Goal: Task Accomplishment & Management: Manage account settings

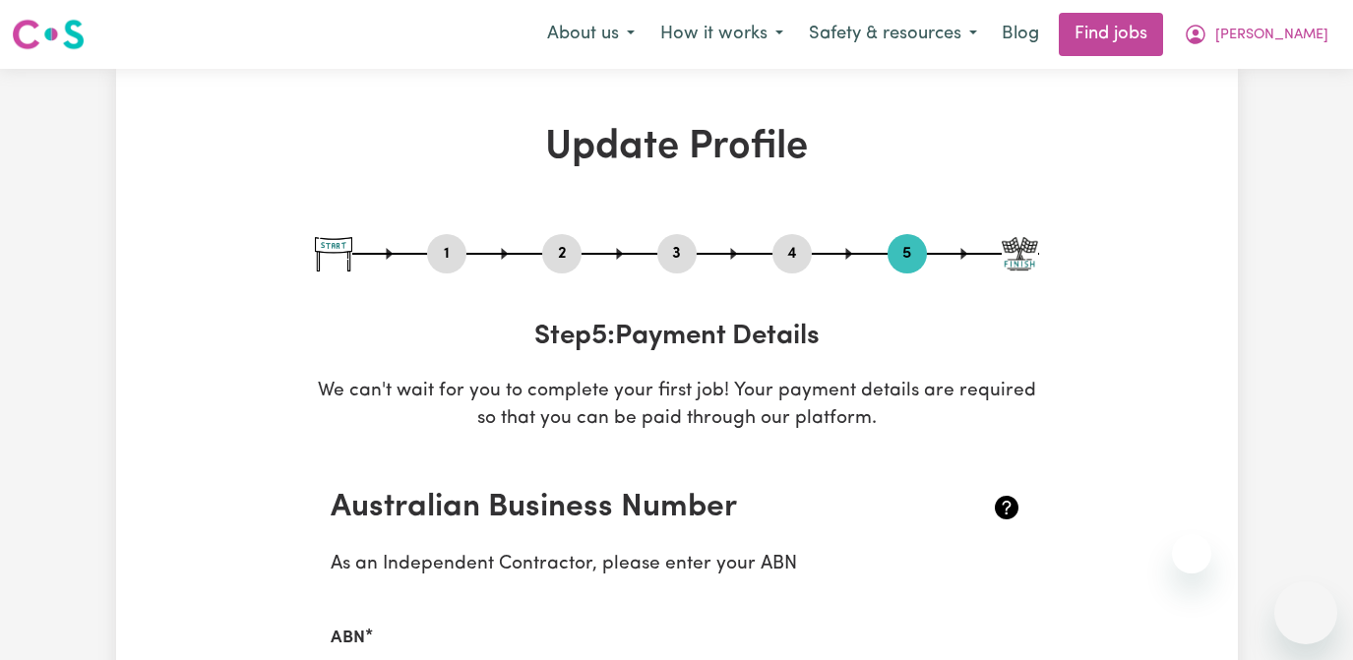
select select "I am providing services by being employed by an organisation"
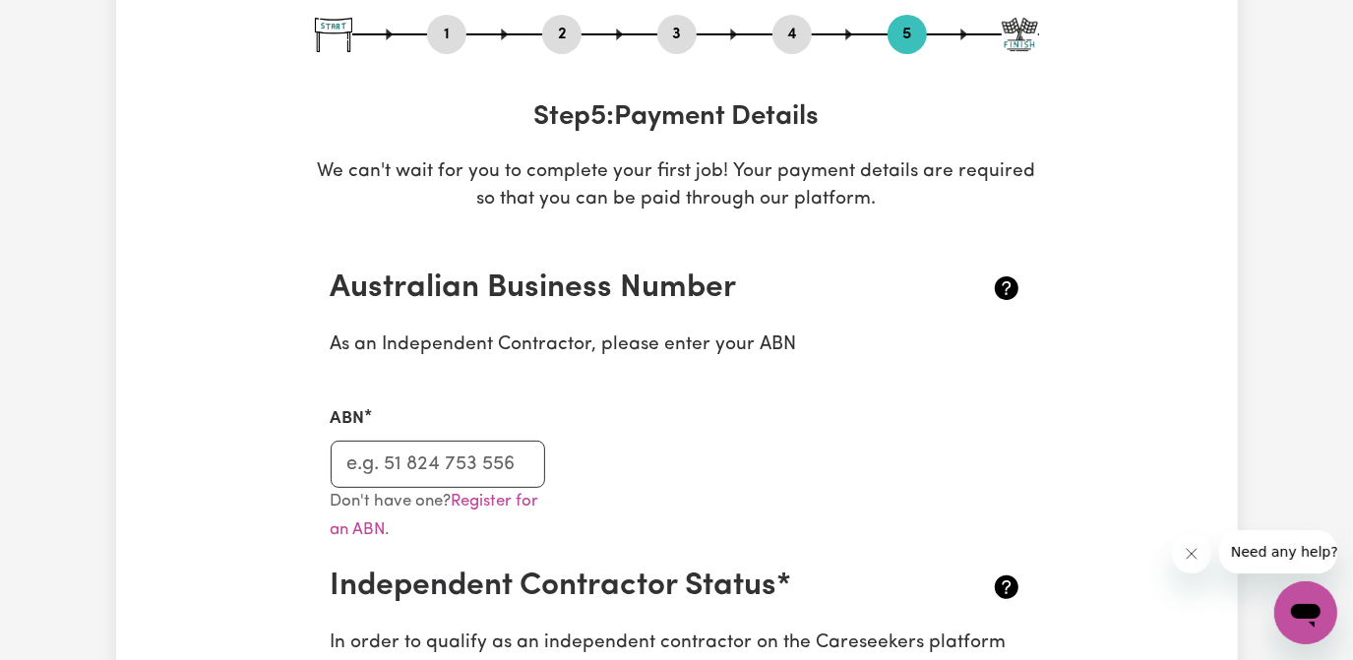
scroll to position [357, 0]
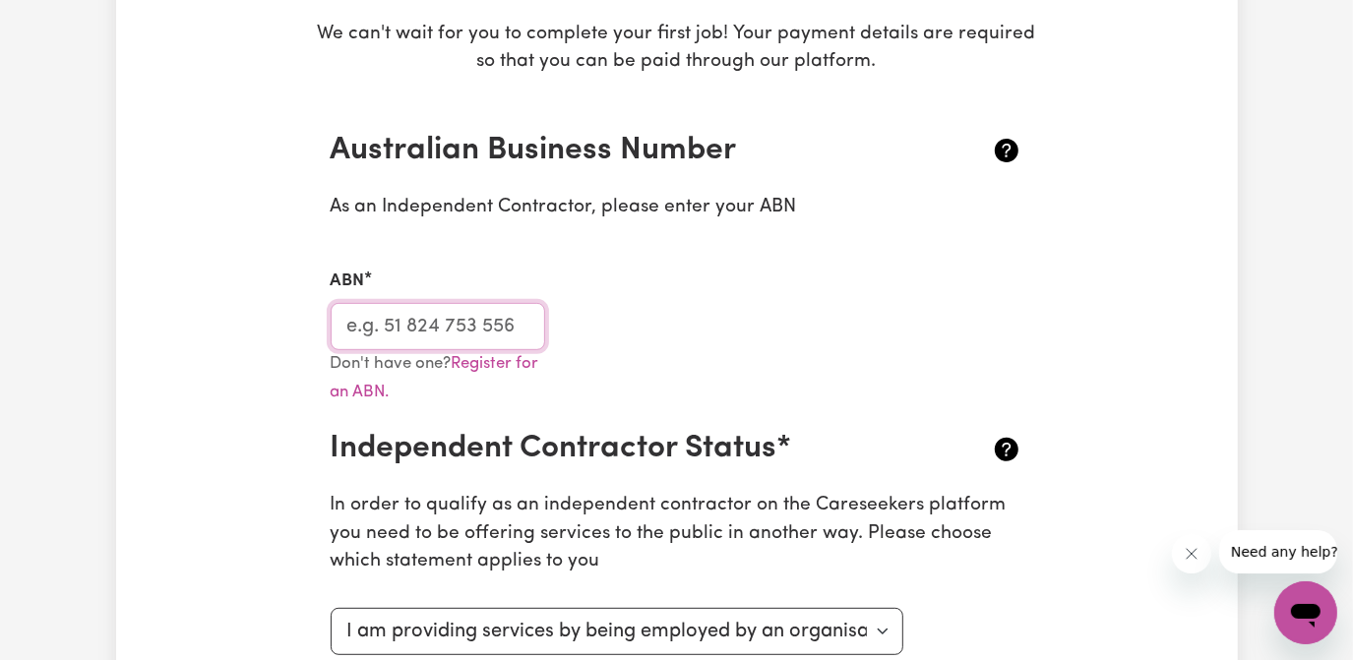
click at [488, 324] on input "ABN" at bounding box center [438, 326] width 215 height 47
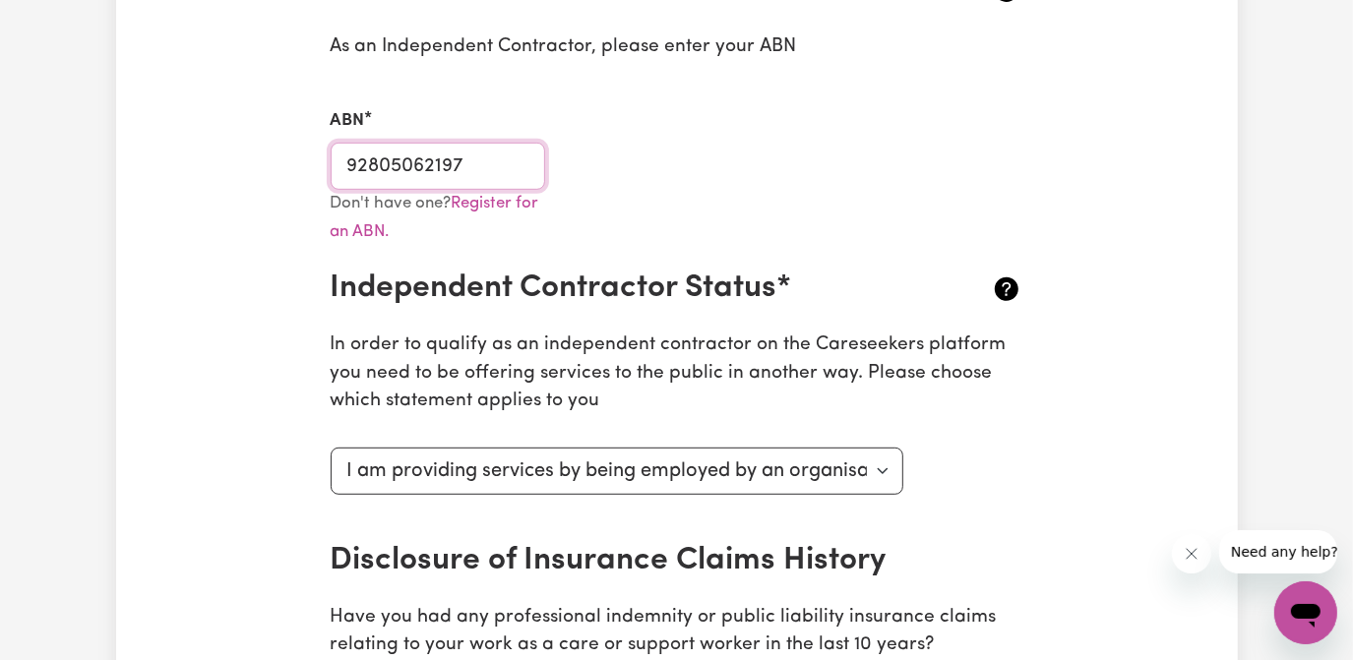
scroll to position [626, 0]
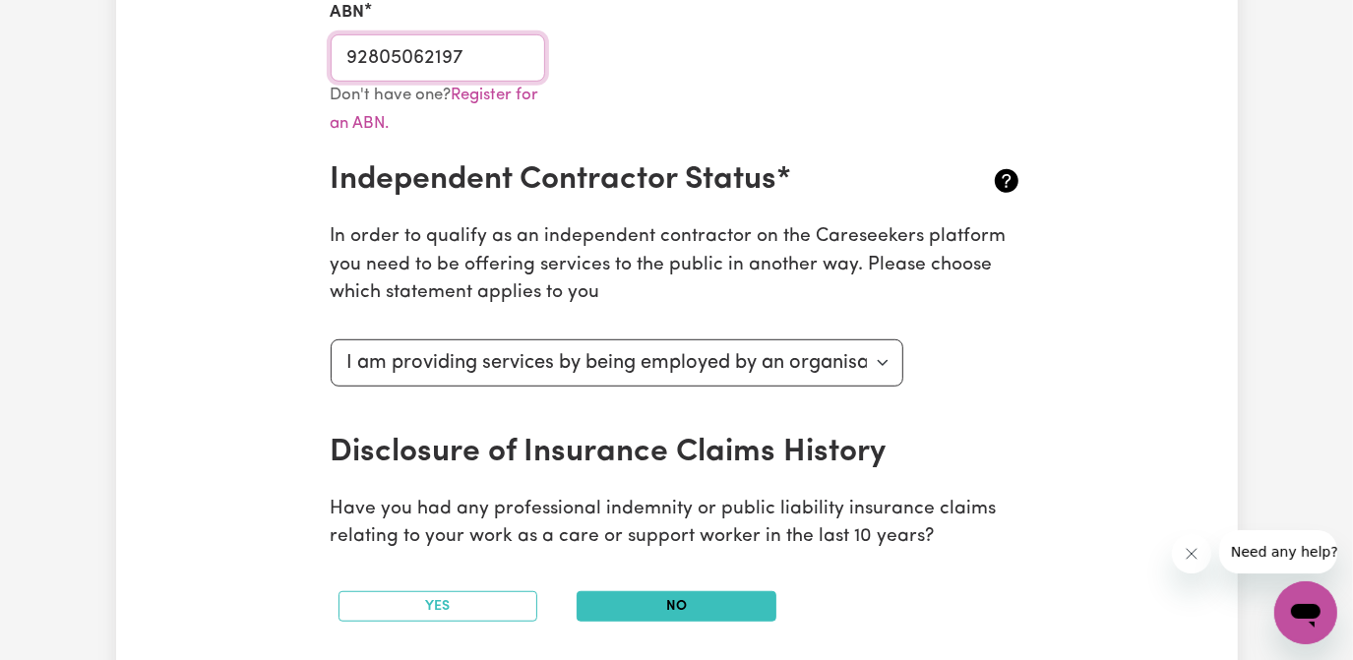
type input "92805062197"
click at [890, 362] on select "Select your independent contractor status... I am providing services through an…" at bounding box center [618, 362] width 574 height 47
click at [1118, 387] on div "Update Profile 1 2 3 4 5 Step 5 : Payment Details We can't wait for you to comp…" at bounding box center [677, 516] width 1122 height 2037
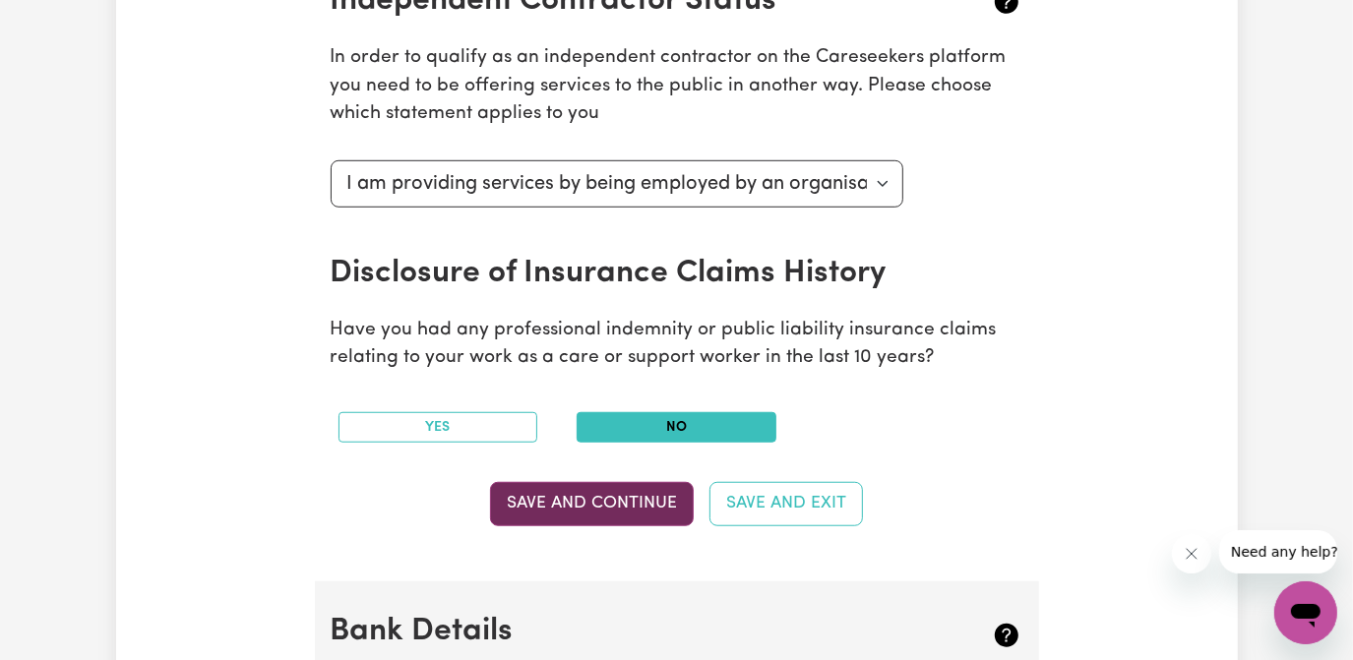
click at [658, 499] on button "Save and Continue" at bounding box center [592, 503] width 204 height 43
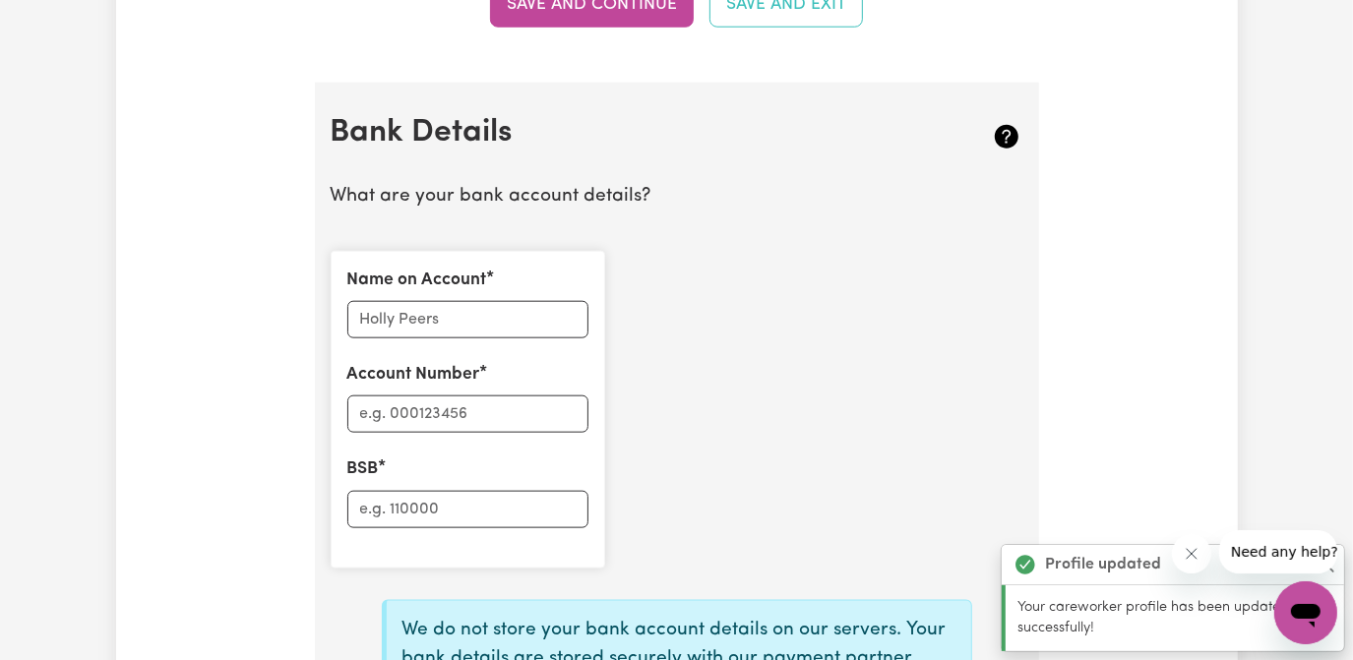
scroll to position [1384, 0]
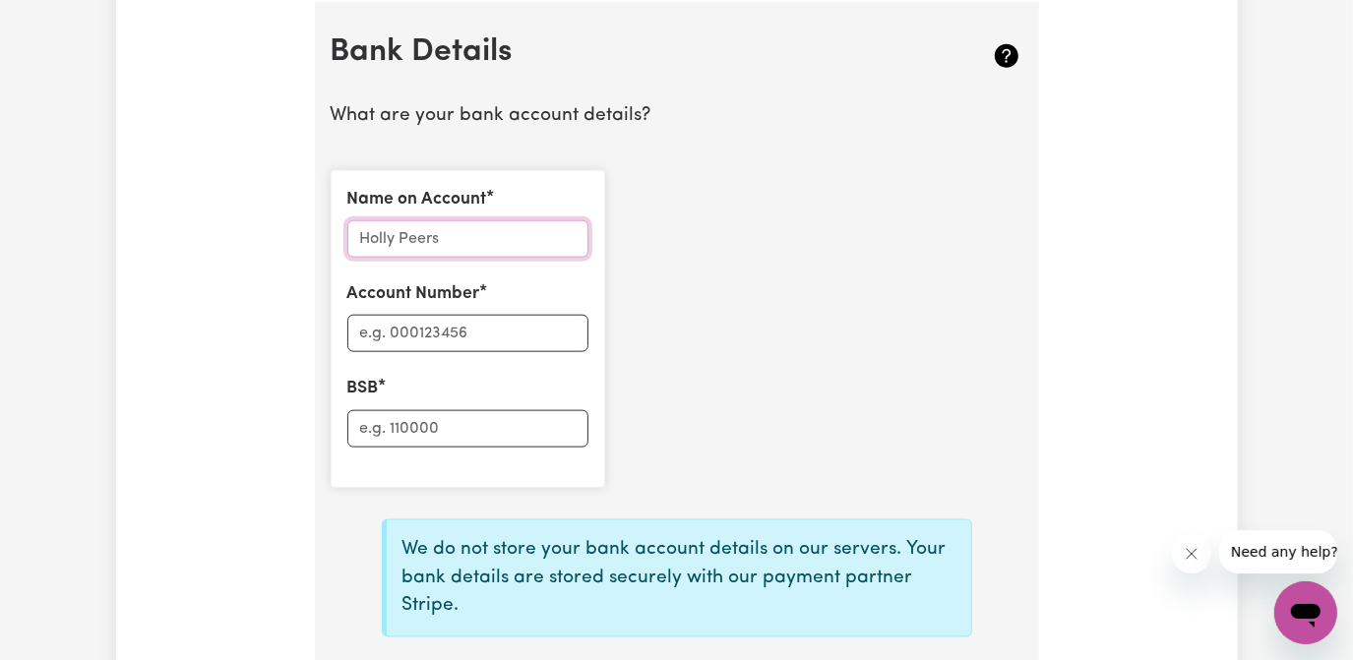
drag, startPoint x: 417, startPoint y: 241, endPoint x: 449, endPoint y: 221, distance: 37.1
click at [417, 241] on input "Name on Account" at bounding box center [467, 238] width 241 height 37
type input "Karen Webb"
type input "228651969"
drag, startPoint x: 409, startPoint y: 437, endPoint x: 474, endPoint y: 414, distance: 68.8
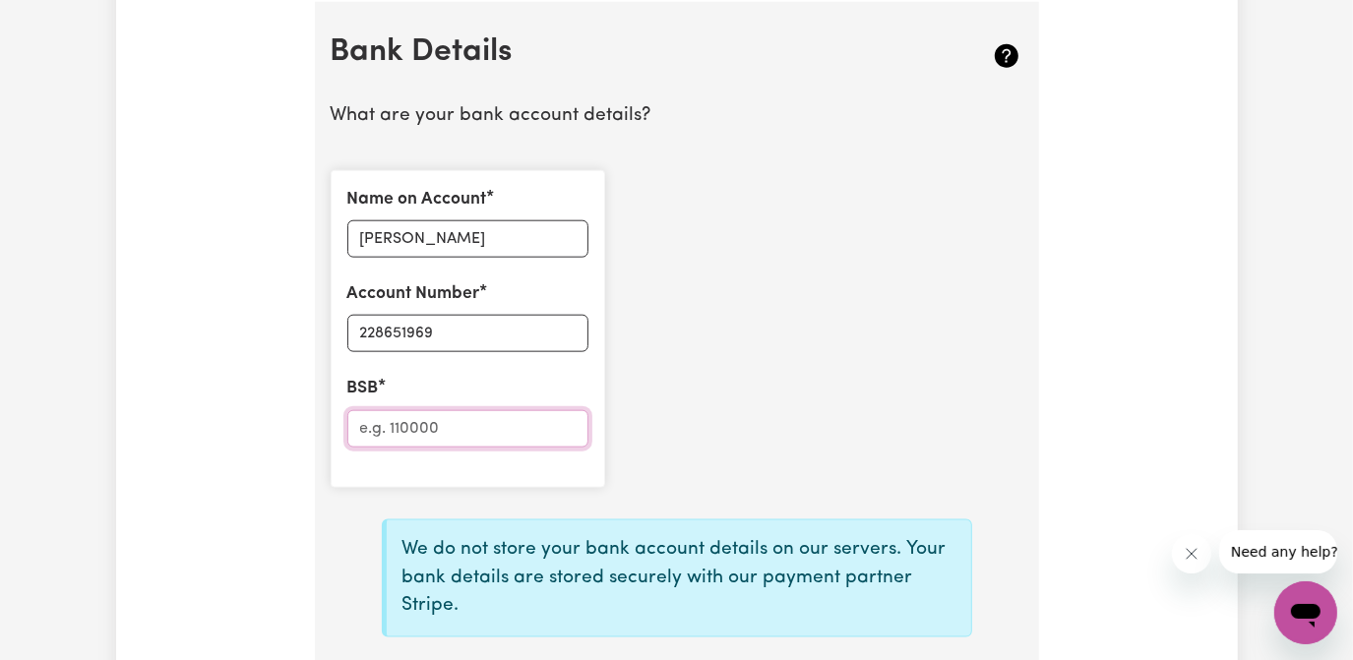
click at [411, 437] on input "BSB" at bounding box center [467, 428] width 241 height 37
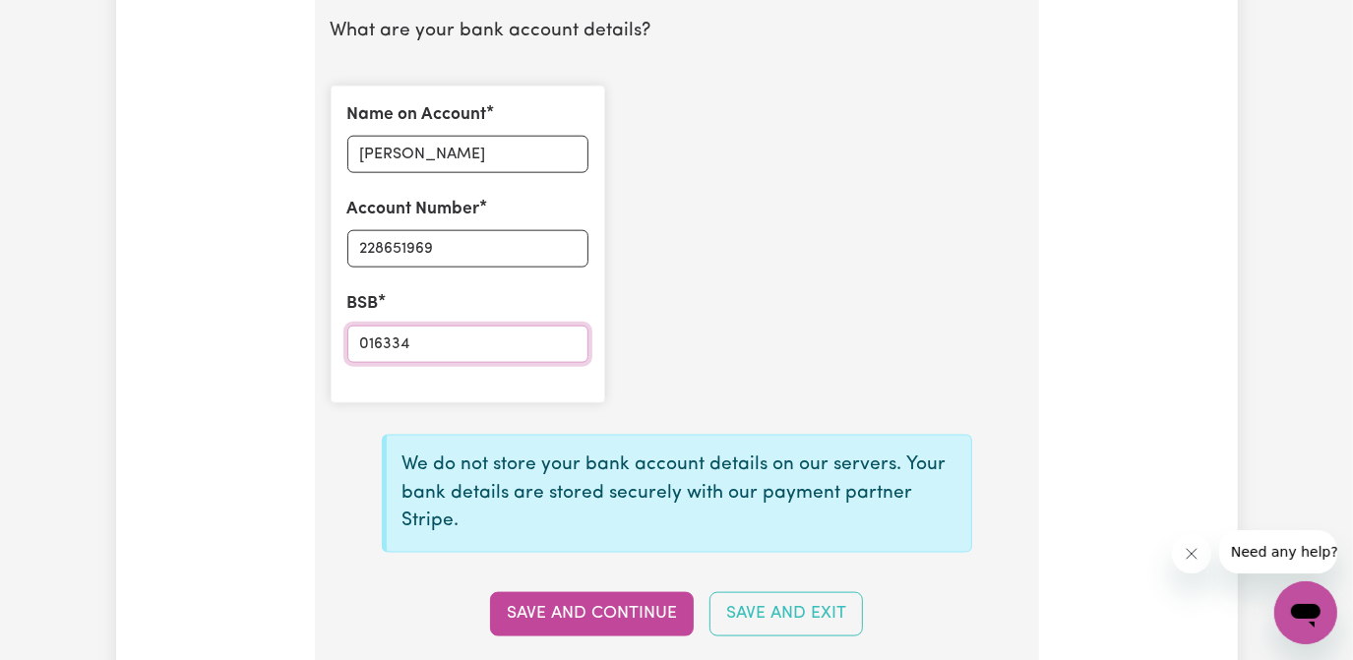
scroll to position [1563, 0]
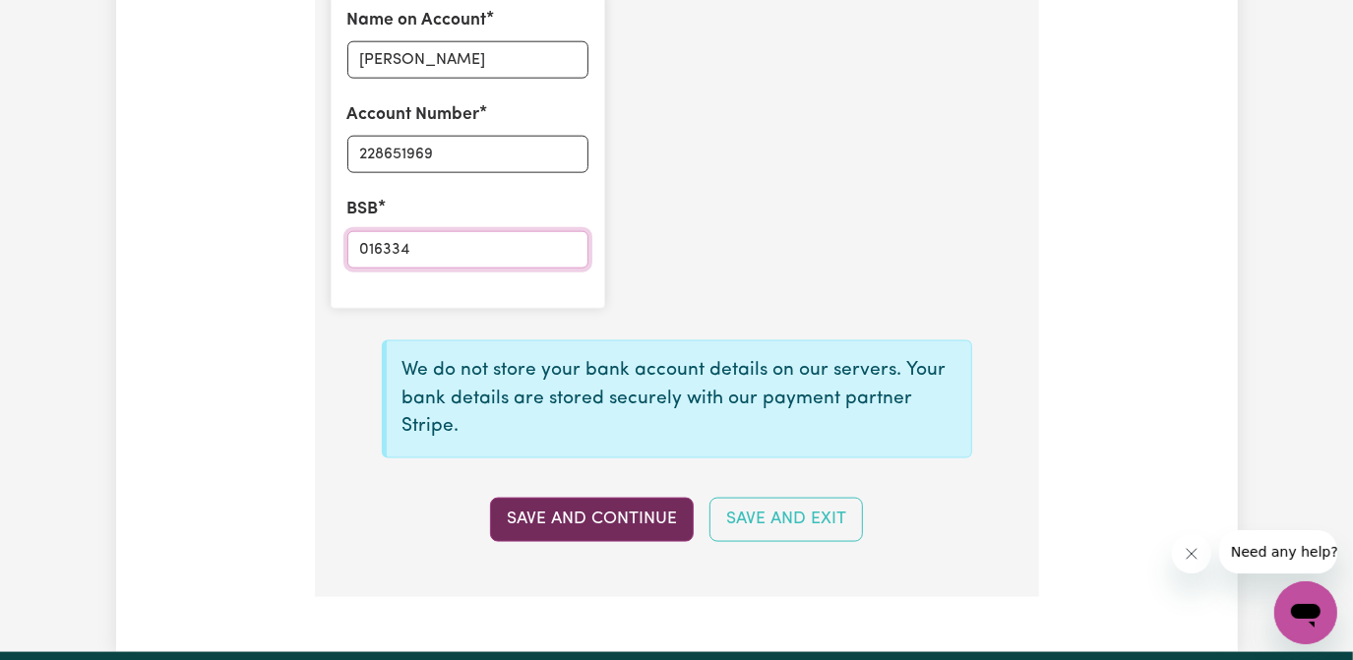
type input "016334"
click at [624, 508] on button "Save and Continue" at bounding box center [592, 519] width 204 height 43
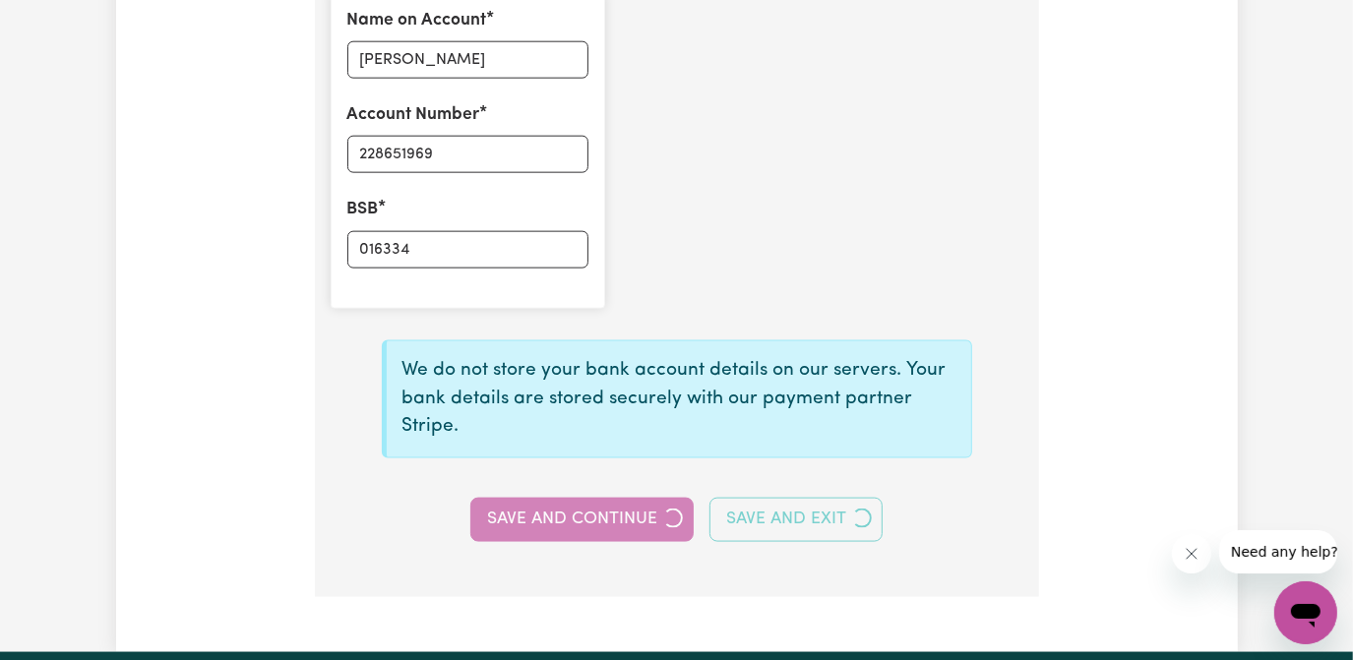
type input "****1969"
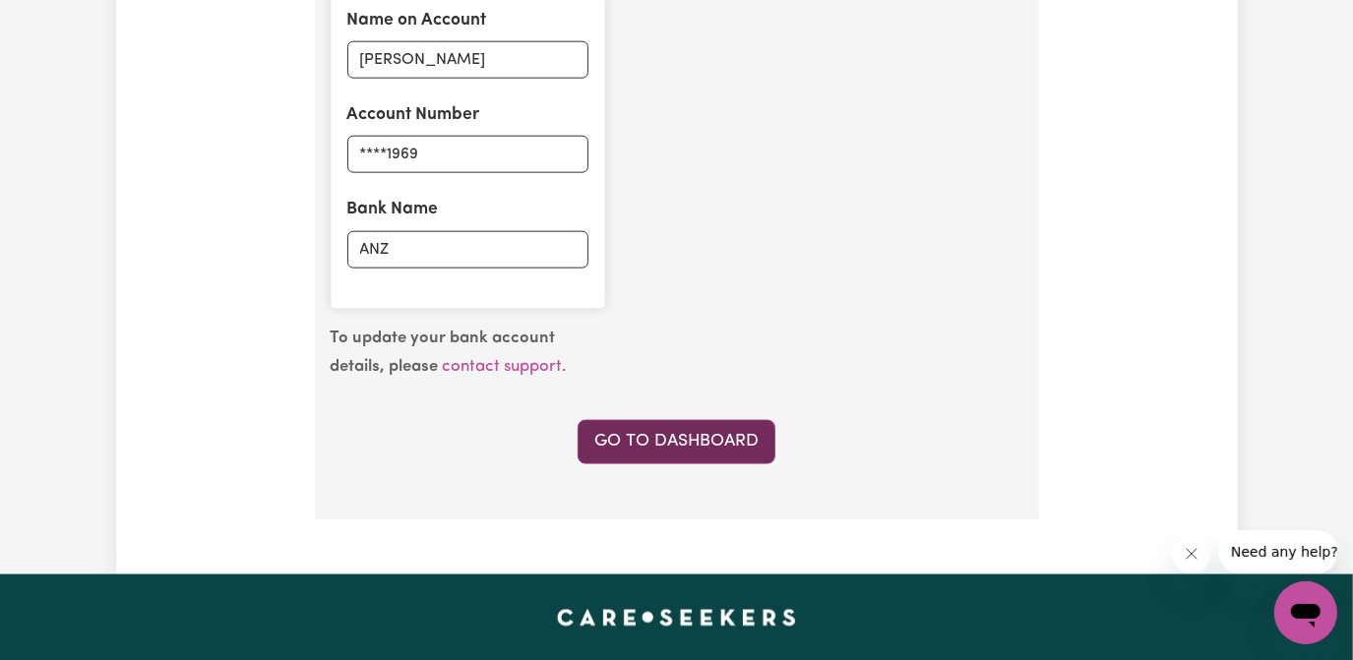
click at [707, 429] on link "Go to Dashboard" at bounding box center [677, 441] width 198 height 43
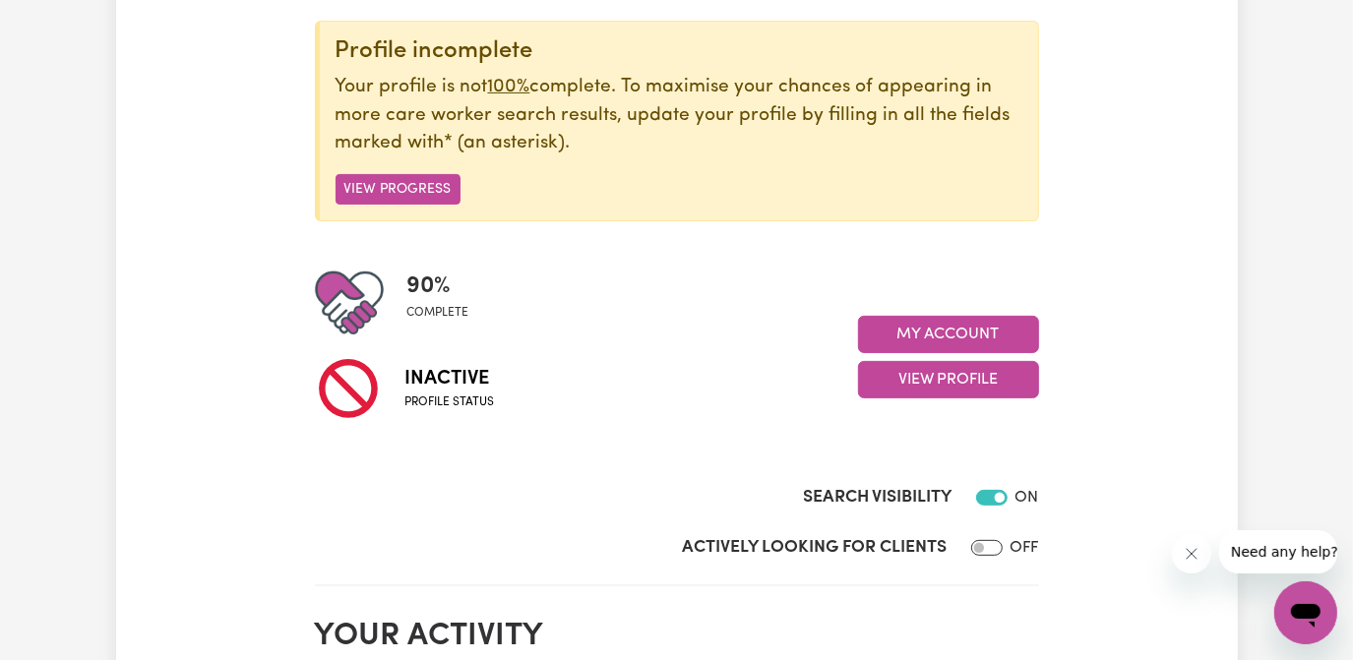
scroll to position [268, 0]
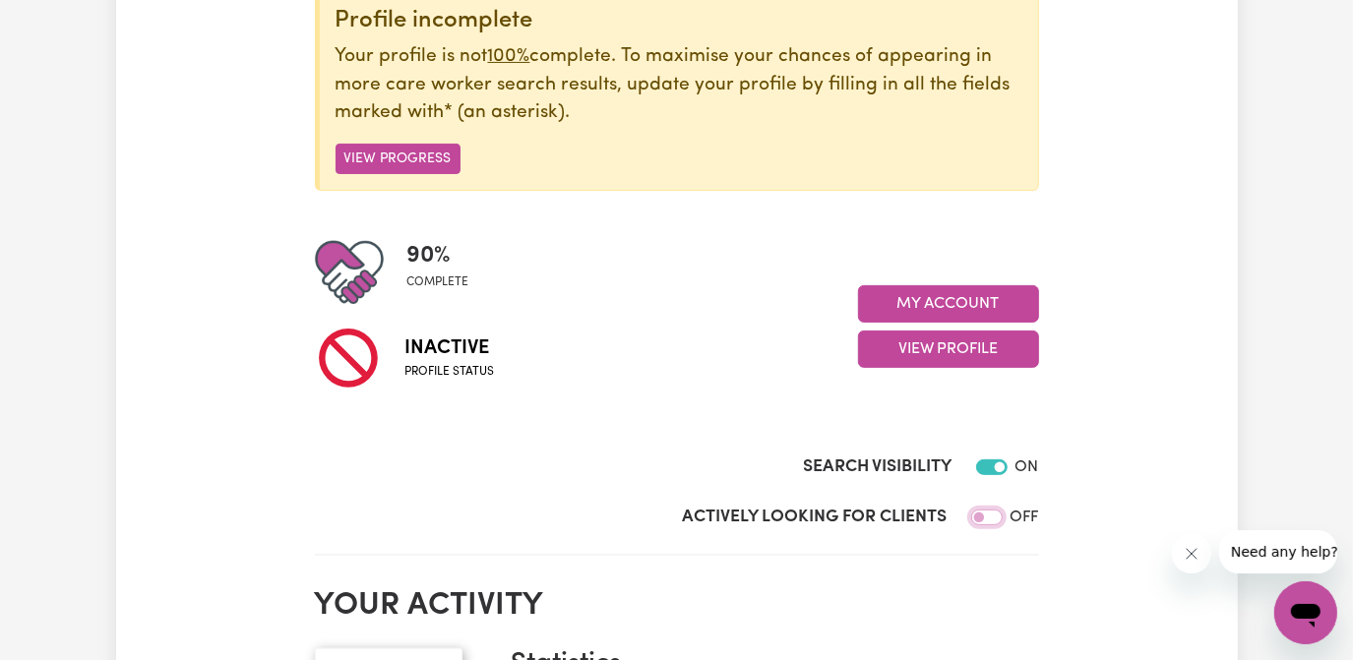
click at [984, 519] on input "Actively Looking for Clients" at bounding box center [986, 518] width 31 height 16
click at [997, 518] on input "Actively Looking for Clients" at bounding box center [991, 518] width 31 height 16
checkbox input "false"
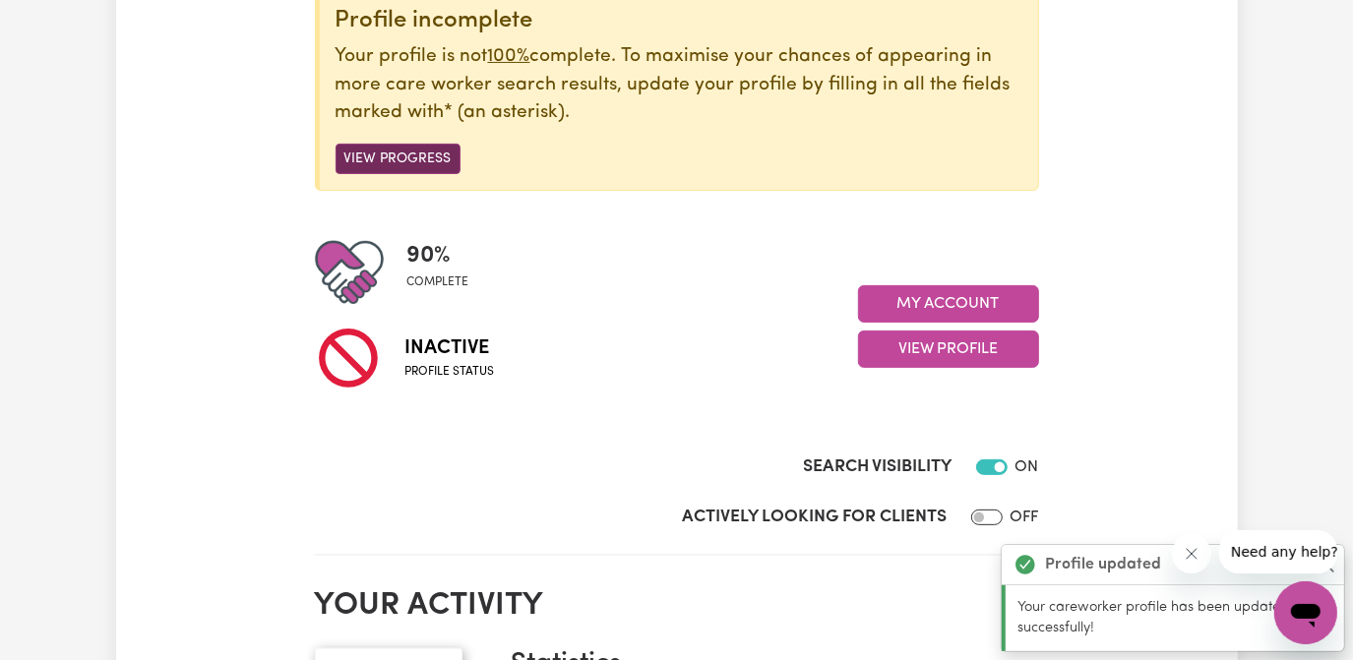
click at [394, 153] on button "View Progress" at bounding box center [398, 159] width 125 height 31
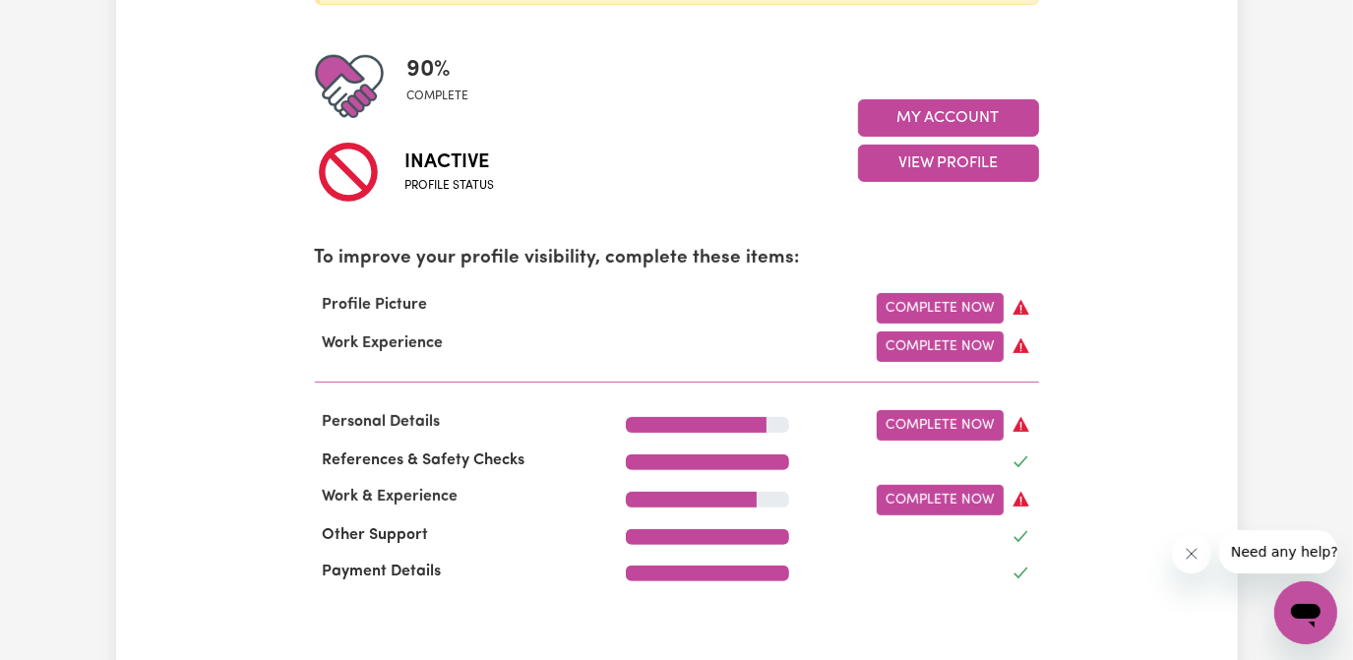
scroll to position [357, 0]
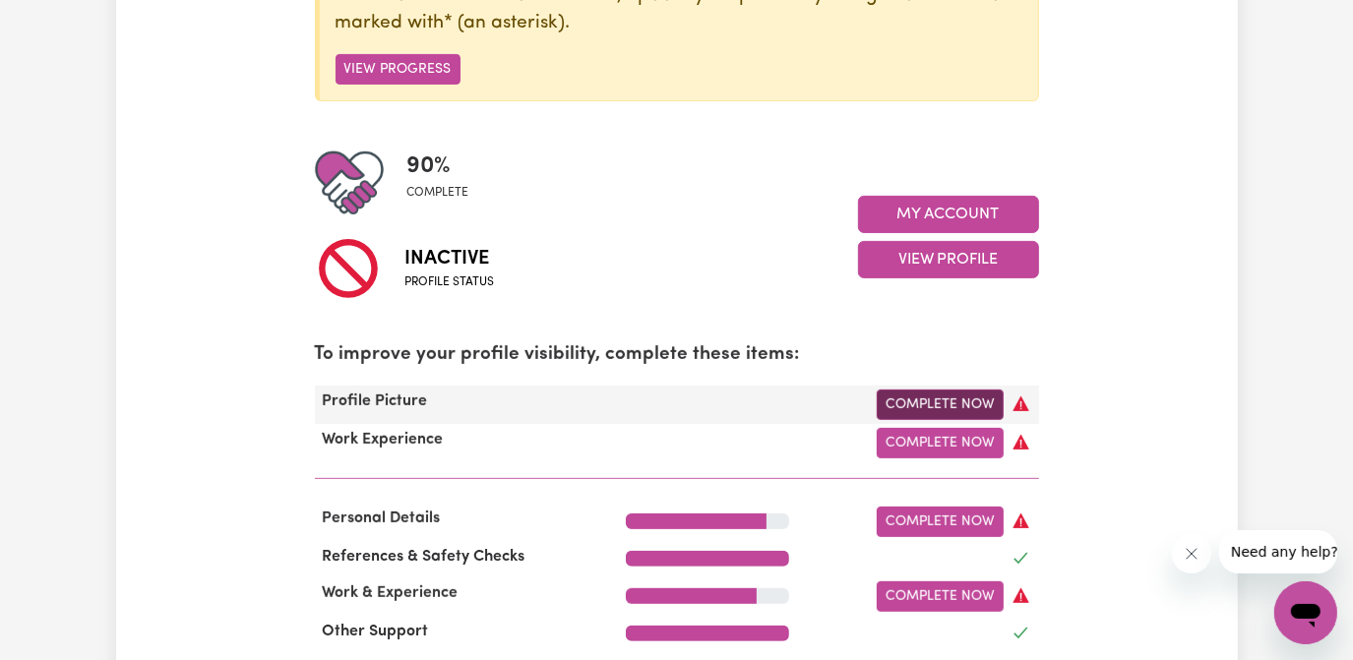
click at [945, 399] on link "Complete Now" at bounding box center [940, 405] width 127 height 31
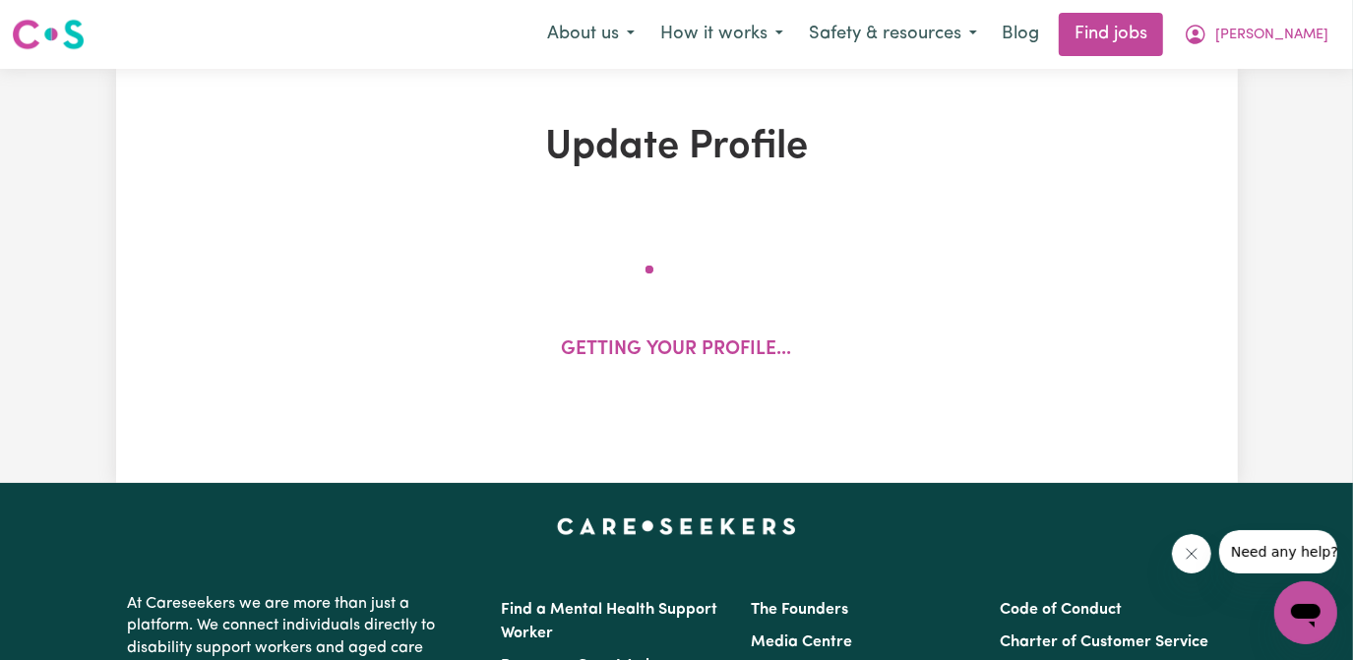
select select "female"
select select "Australian Citizen"
select select "Studying a healthcare related degree or qualification"
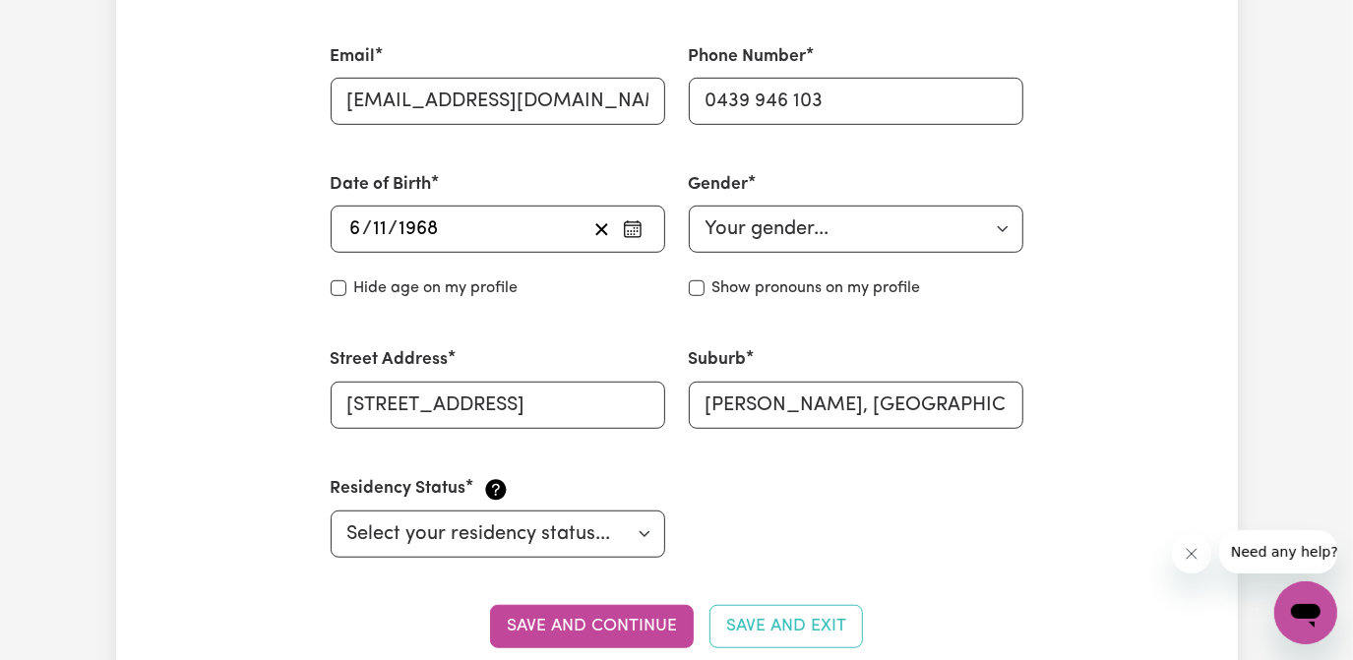
scroll to position [894, 0]
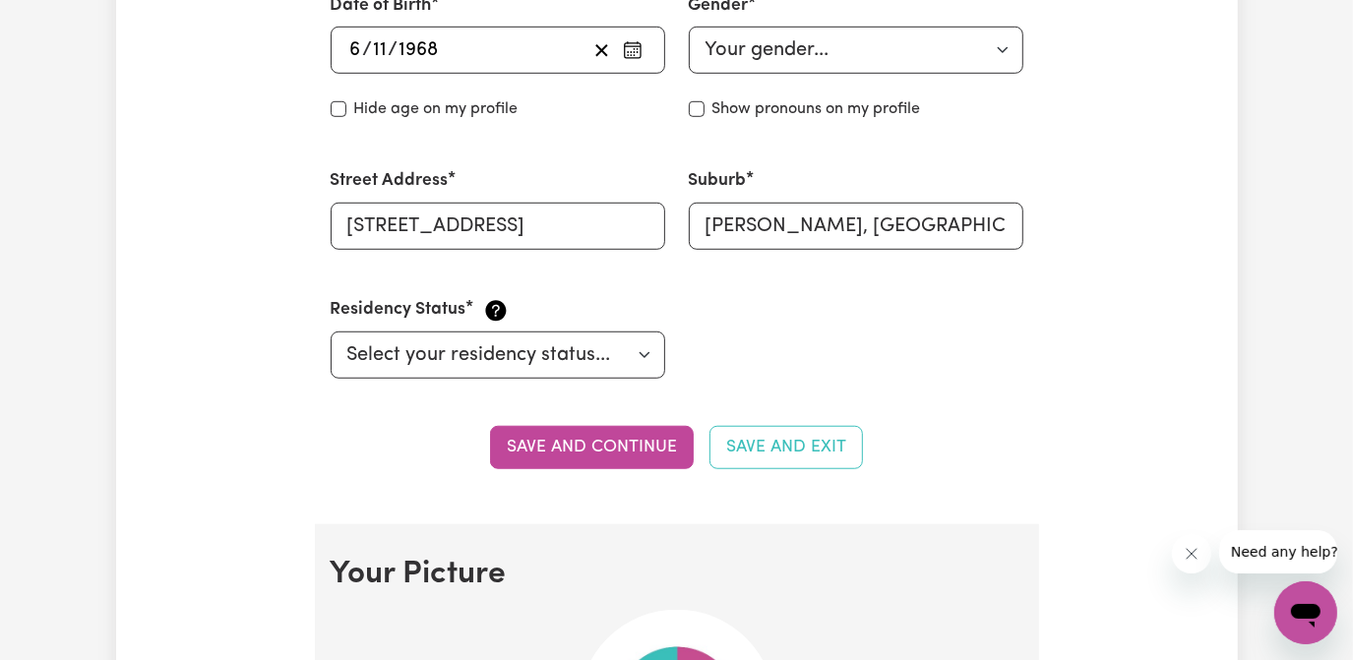
click at [632, 442] on button "Save and continue" at bounding box center [592, 447] width 204 height 43
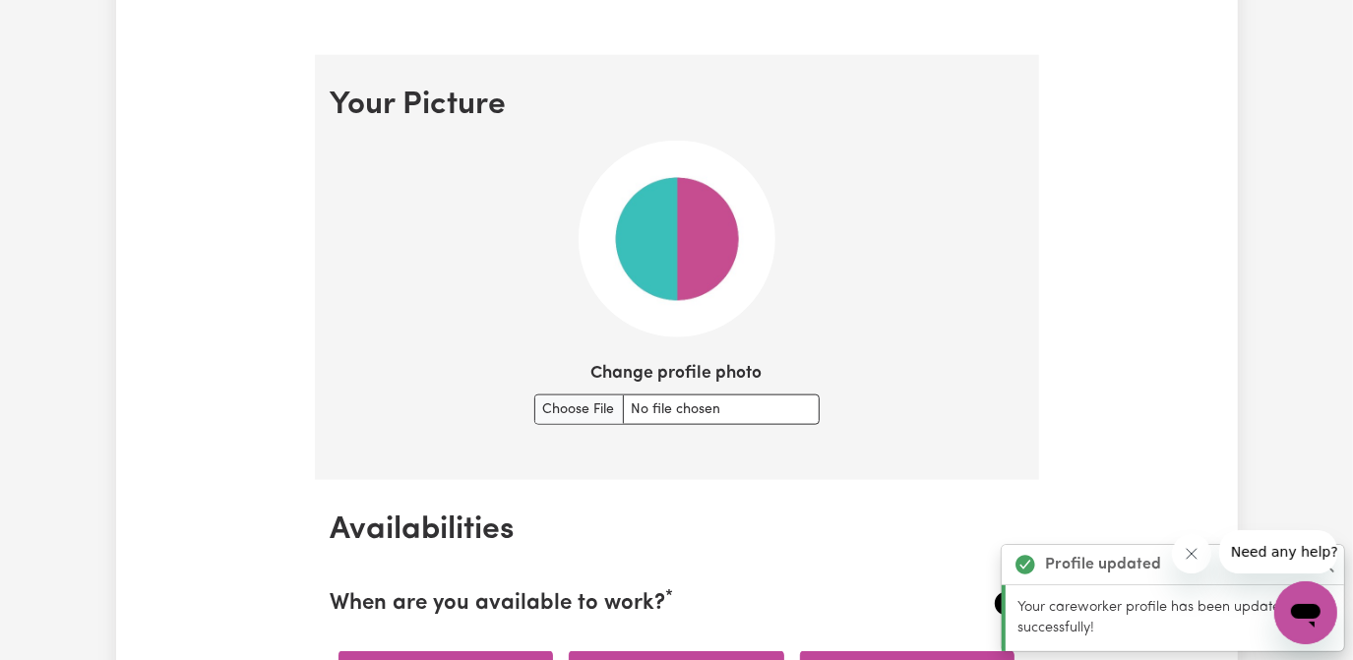
scroll to position [1417, 0]
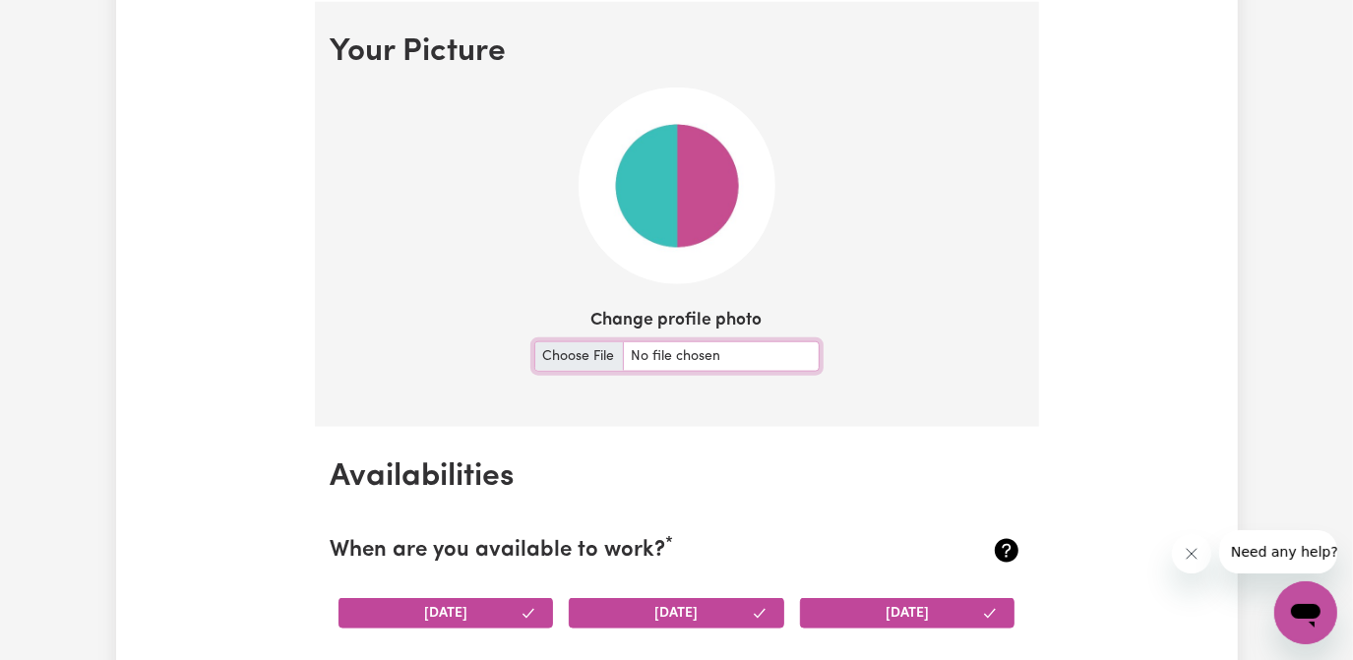
click at [592, 355] on input "Change profile photo" at bounding box center [676, 356] width 285 height 31
type input "C:\fakepath\MY MINING PIC.jpg"
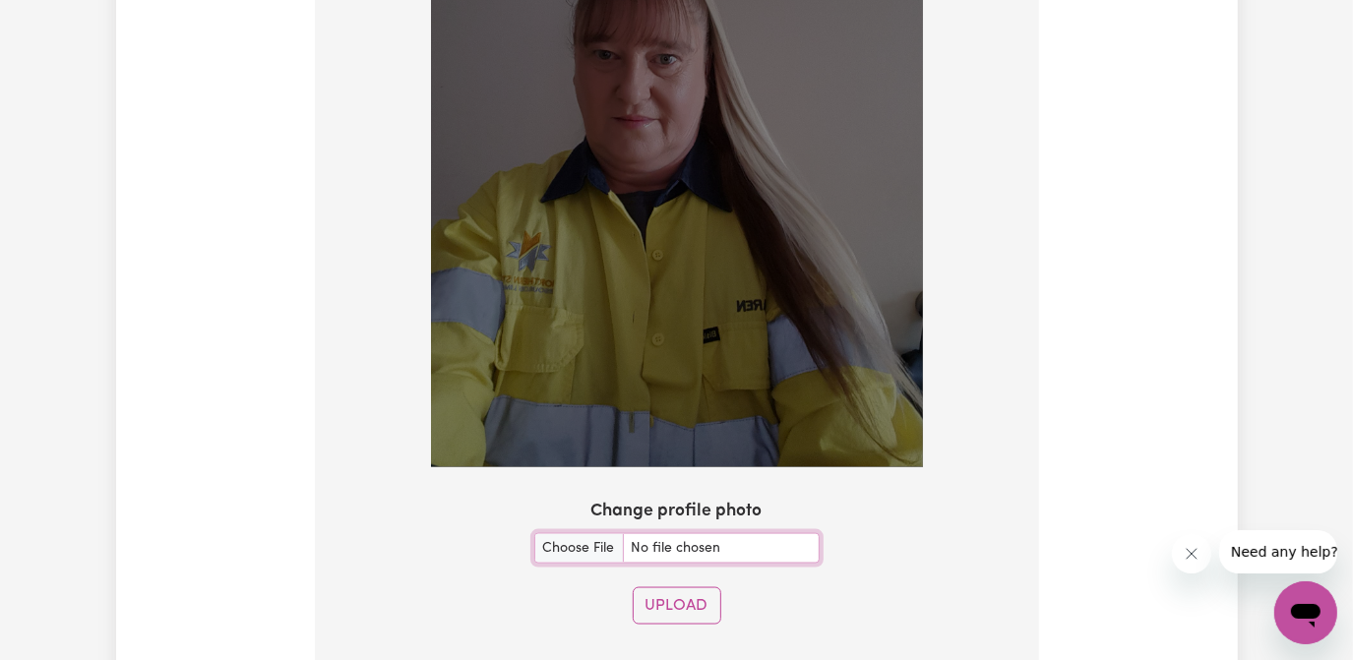
scroll to position [1863, 0]
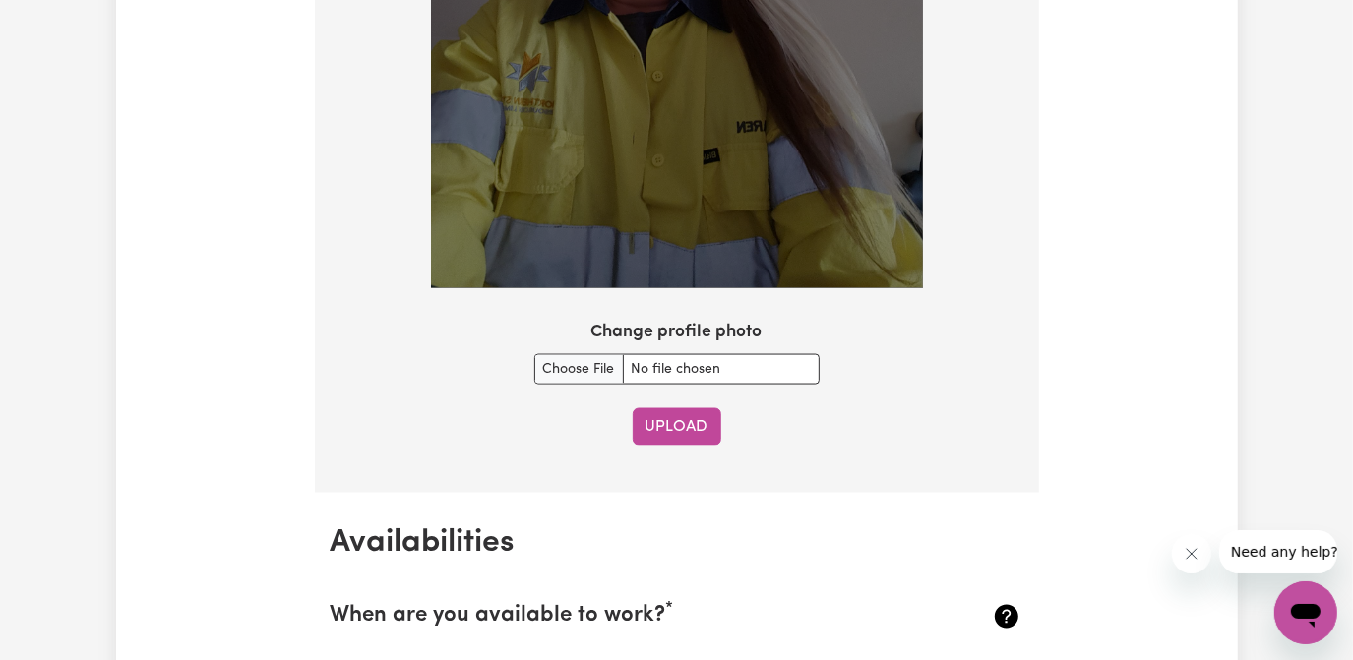
click at [690, 423] on button "Upload" at bounding box center [677, 426] width 89 height 37
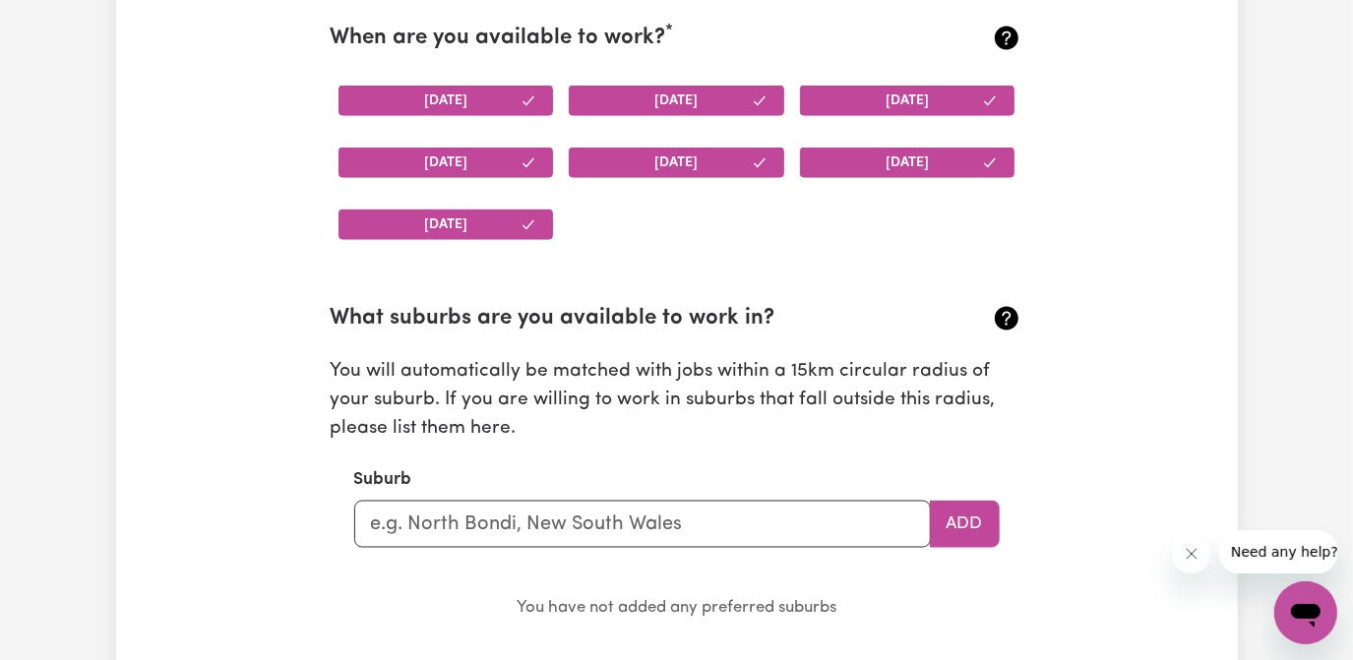
scroll to position [1930, 0]
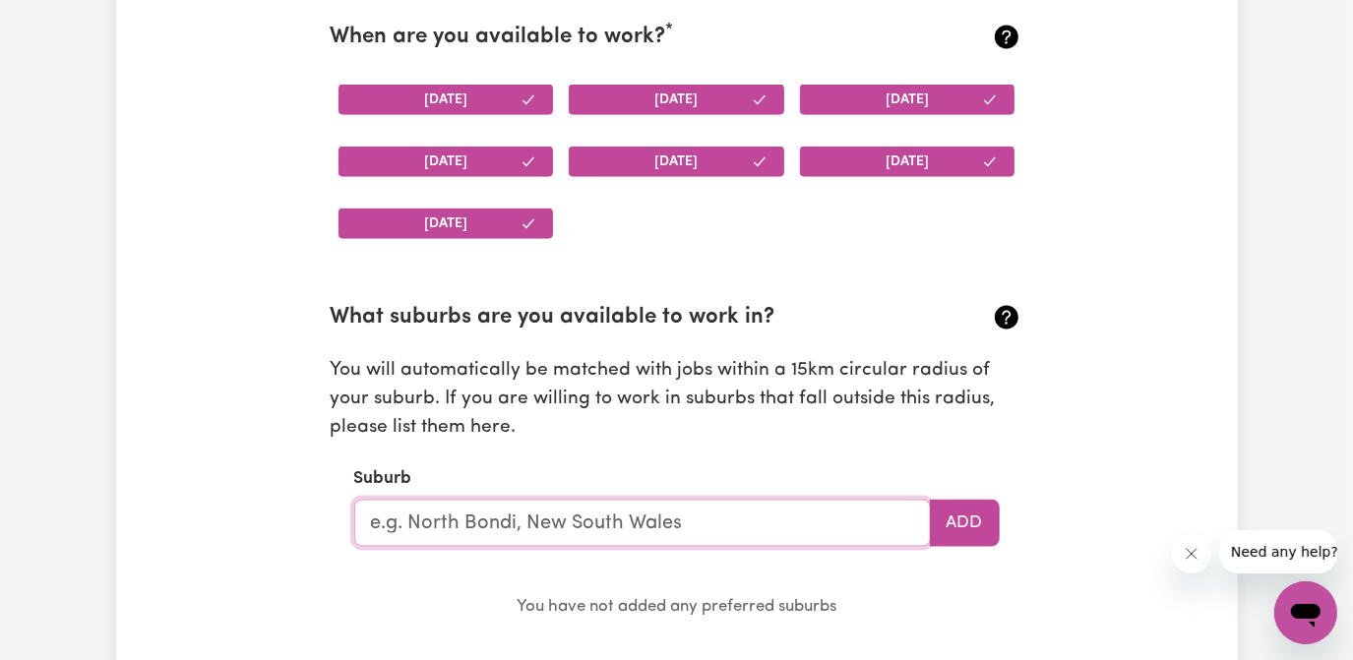
click at [489, 517] on input "text" at bounding box center [642, 523] width 577 height 47
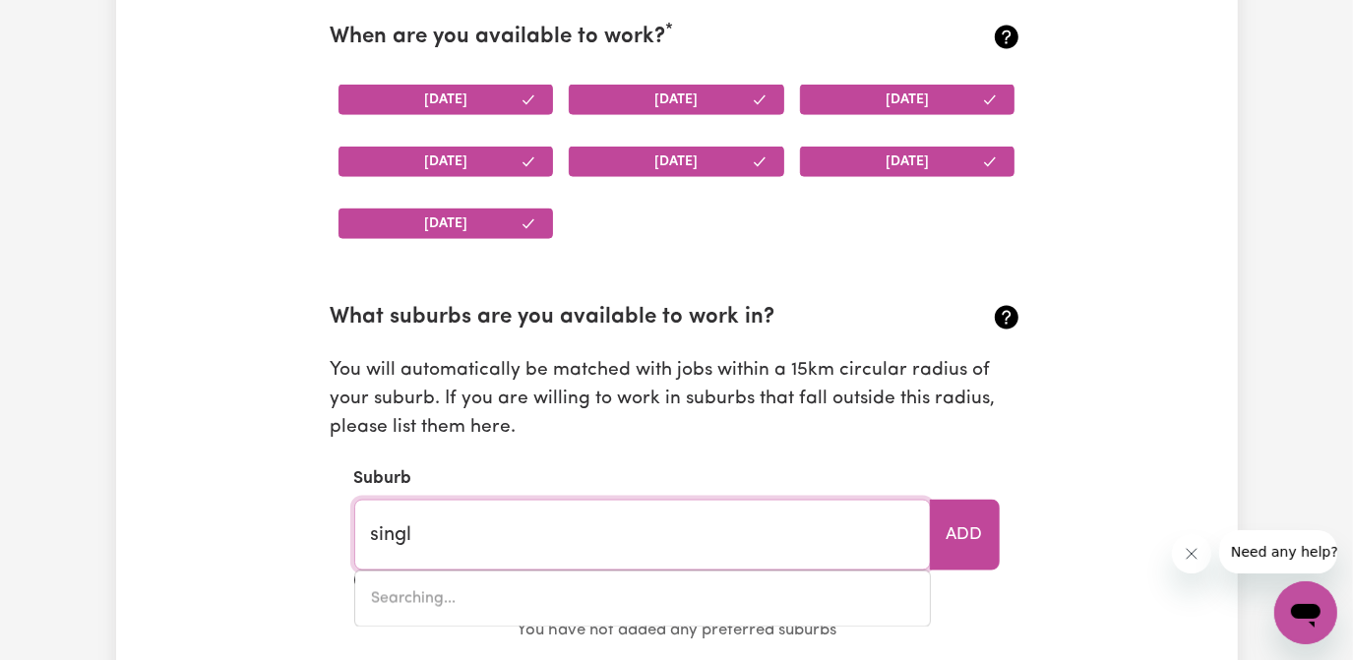
type input "single"
type input "singleTON, New South Wales, 2330"
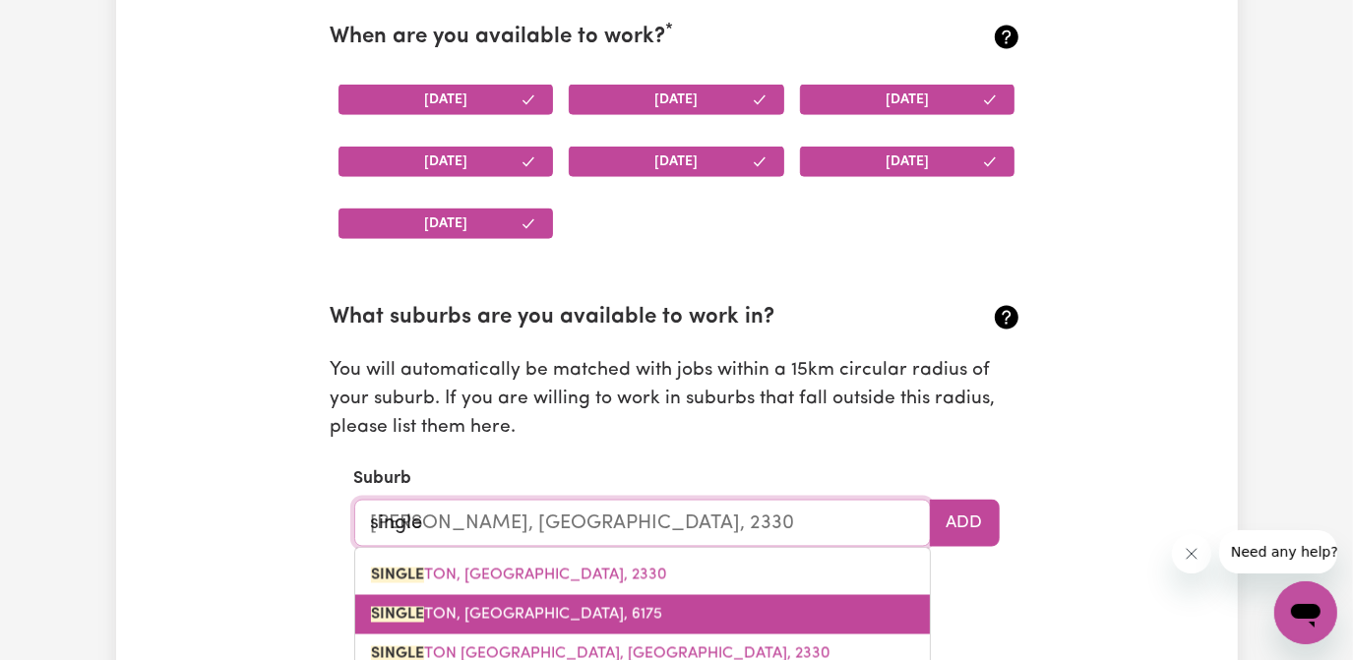
click at [553, 611] on span "SINGLE TON, Western Australia, 6175" at bounding box center [516, 615] width 291 height 16
type input "SINGLETON, Western Australia, 6175"
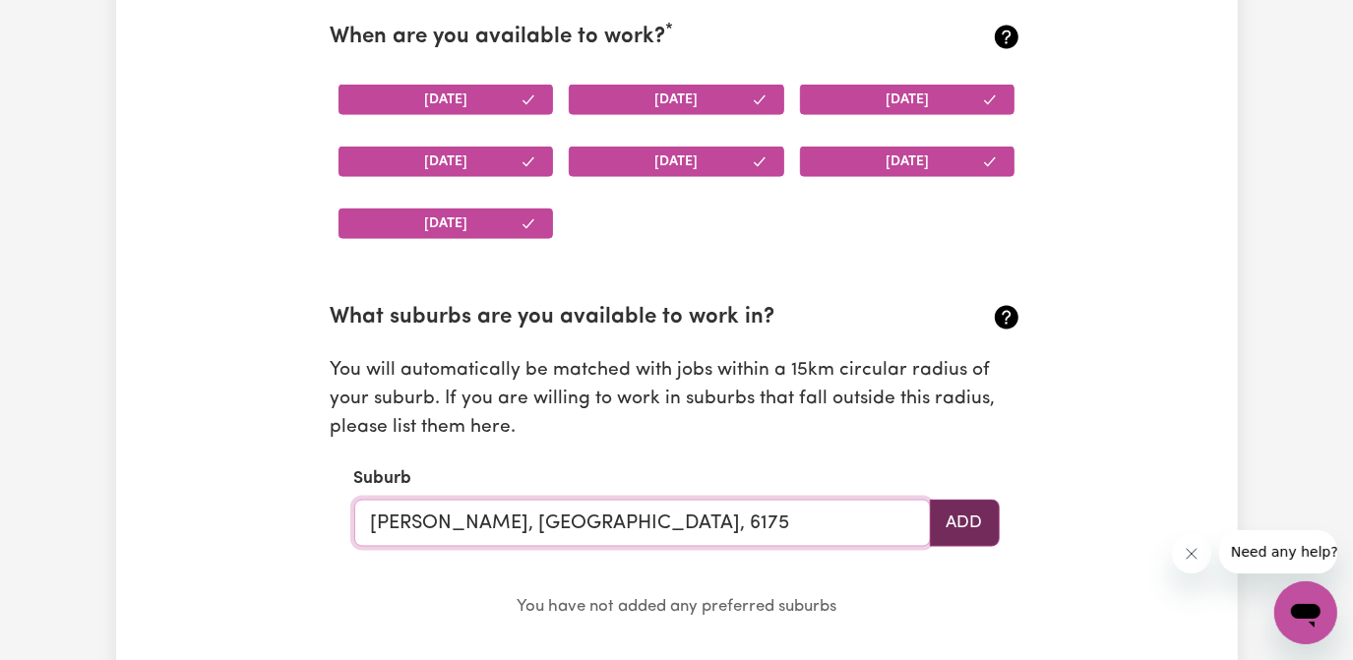
type input "SINGLETON, Western Australia, 6175"
click at [954, 522] on button "Add" at bounding box center [965, 523] width 70 height 47
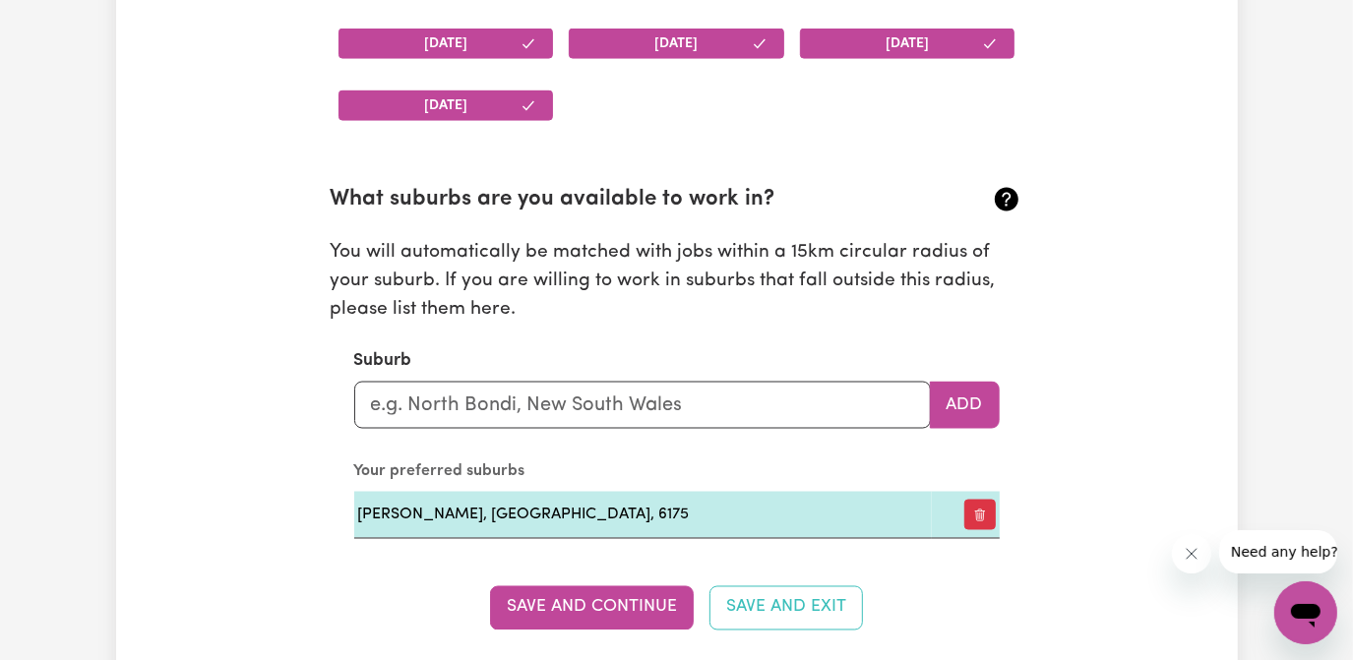
scroll to position [2199, 0]
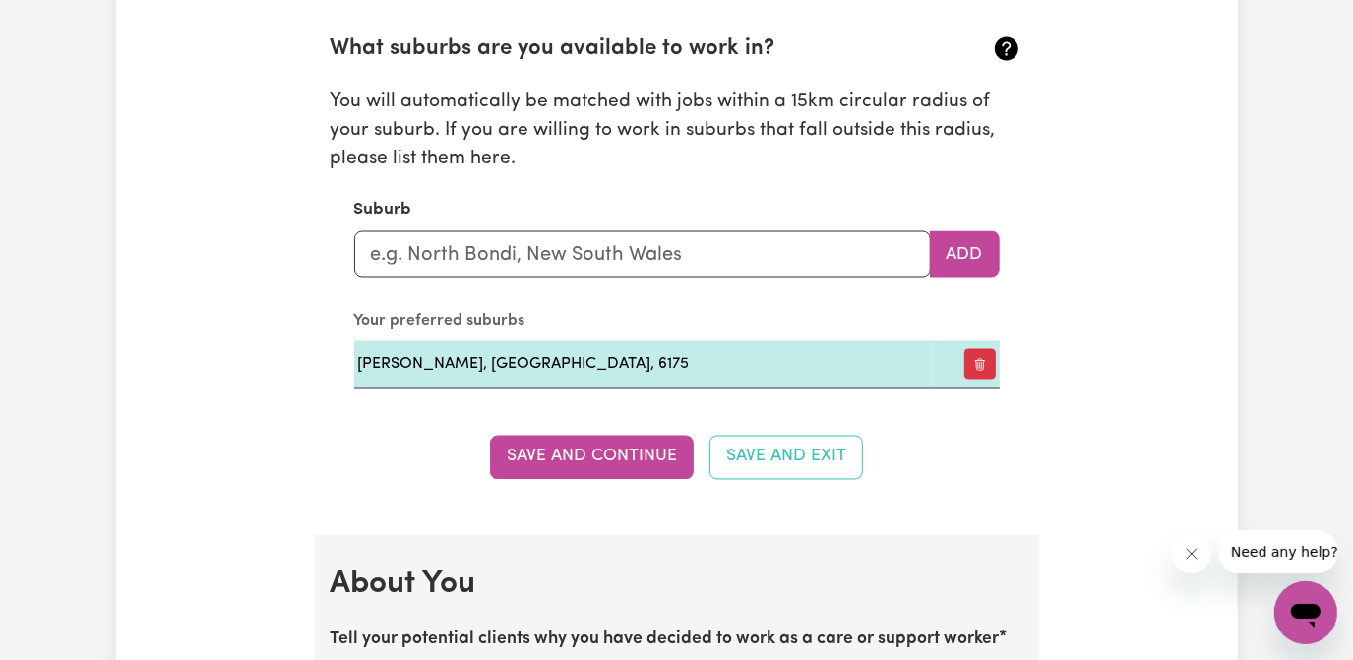
click at [640, 455] on button "Save and Continue" at bounding box center [592, 457] width 204 height 43
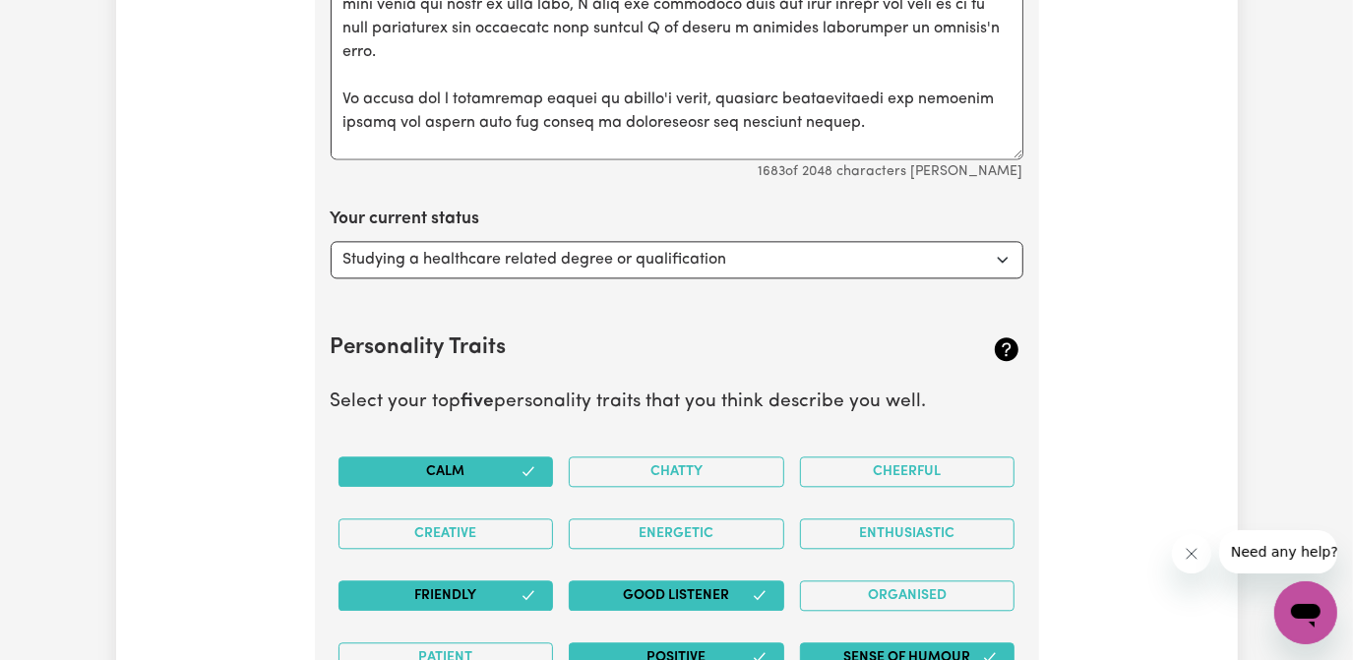
scroll to position [2907, 0]
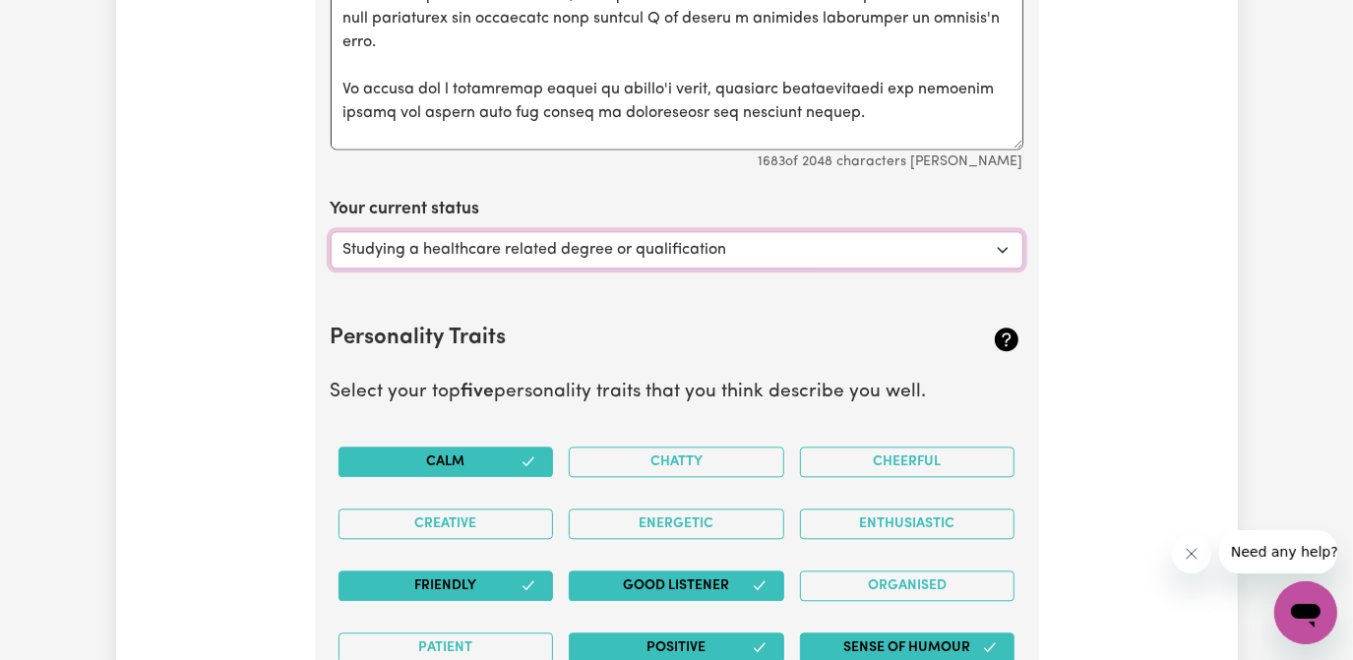
click at [1003, 248] on select "Select... Studying a healthcare related degree or qualification Studying a non-…" at bounding box center [677, 249] width 693 height 37
select select "Looking for extra work to fill my week and/or weekends"
click at [331, 231] on select "Select... Studying a healthcare related degree or qualification Studying a non-…" at bounding box center [677, 249] width 693 height 37
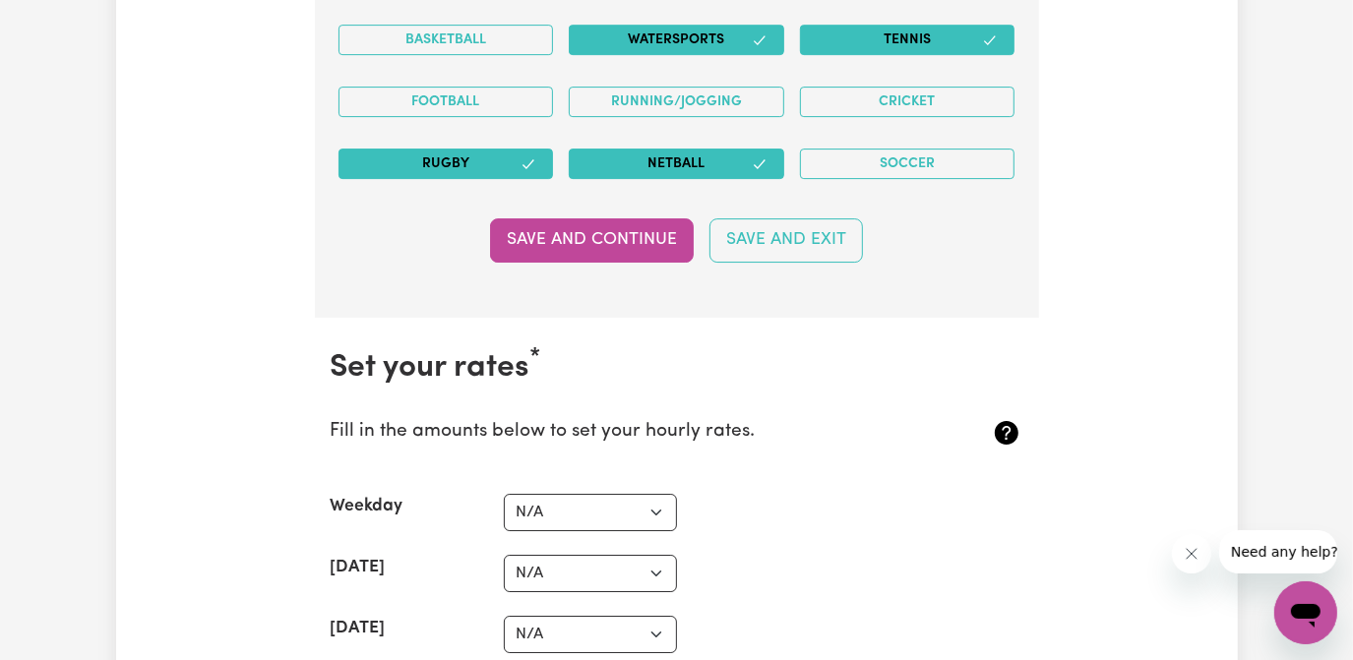
scroll to position [4339, 0]
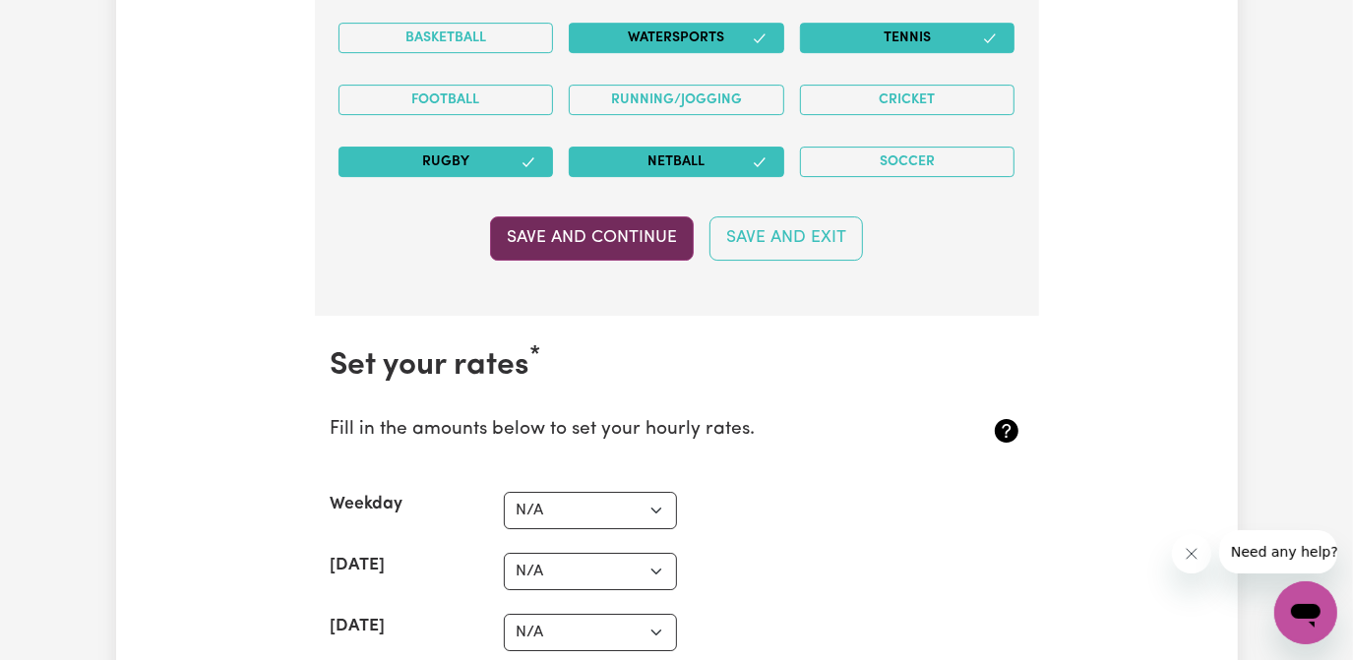
click at [603, 226] on button "Save and Continue" at bounding box center [592, 237] width 204 height 43
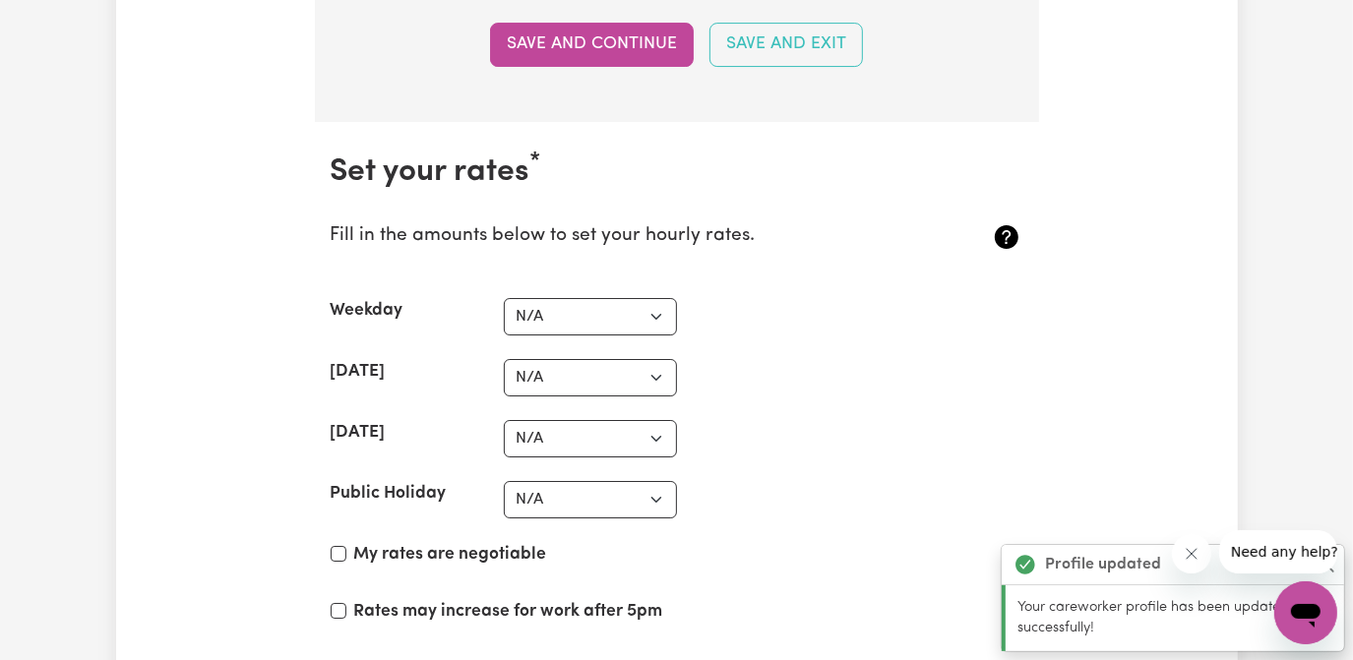
scroll to position [4641, 0]
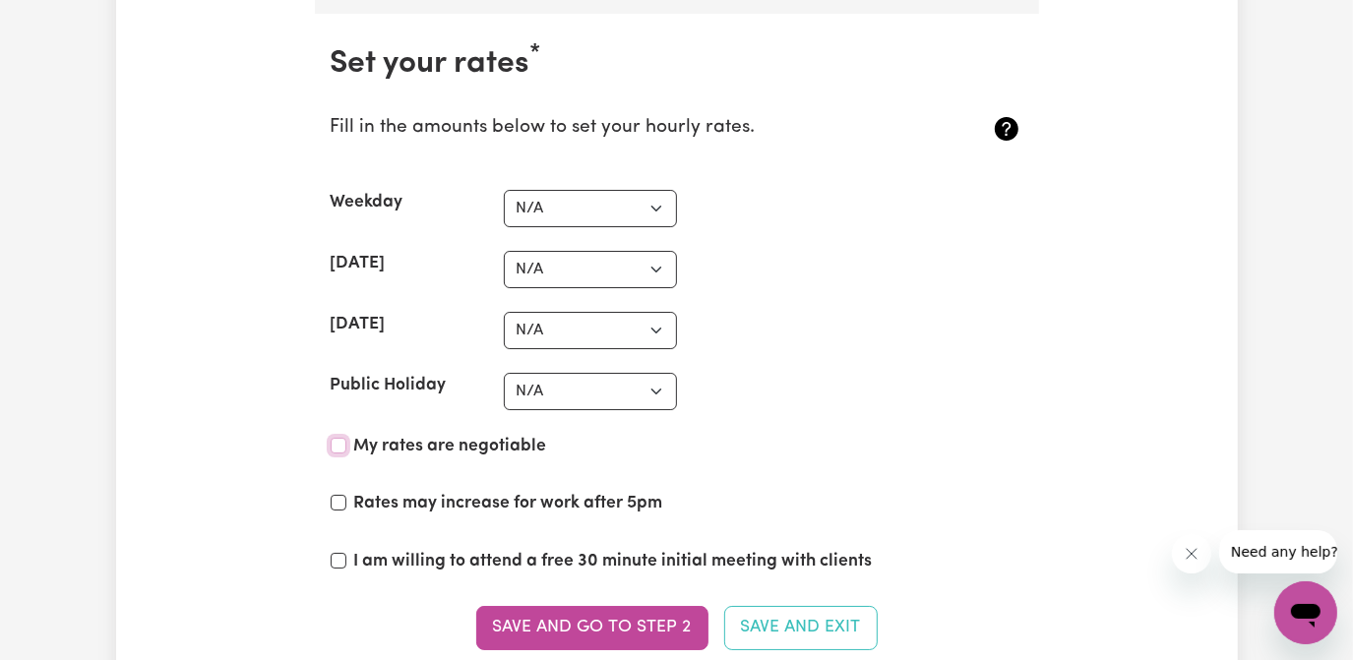
click at [338, 438] on input "My rates are negotiable" at bounding box center [339, 446] width 16 height 16
checkbox input "true"
click at [968, 396] on section "Set your rates * Fill in the amounts below to set your hourly rates. Weekday N/…" at bounding box center [677, 360] width 724 height 692
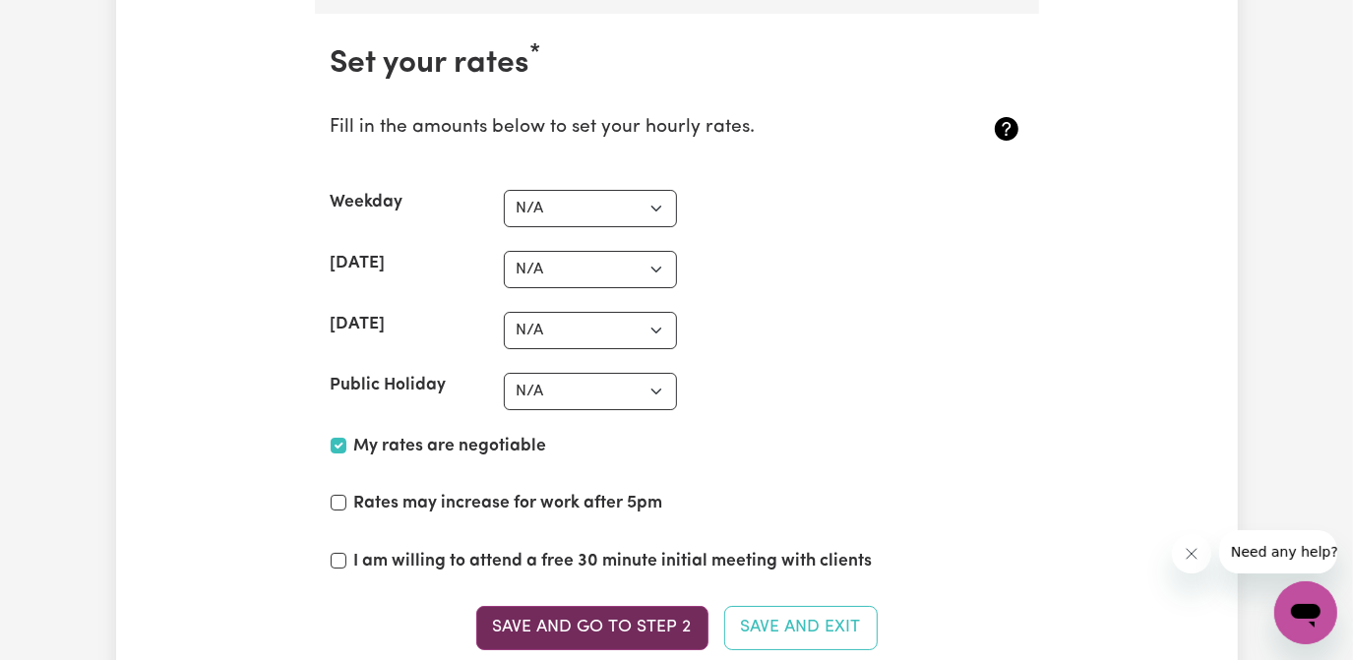
click at [629, 607] on button "Save and go to Step 2" at bounding box center [592, 627] width 232 height 43
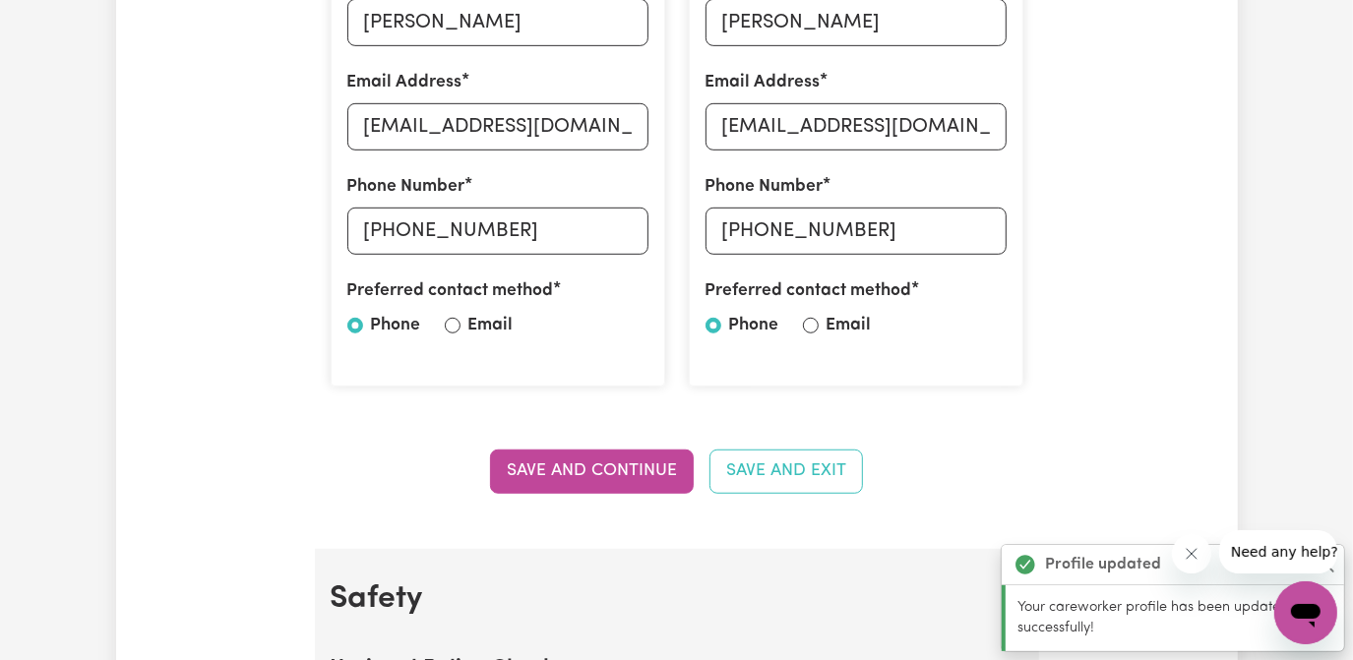
scroll to position [805, 0]
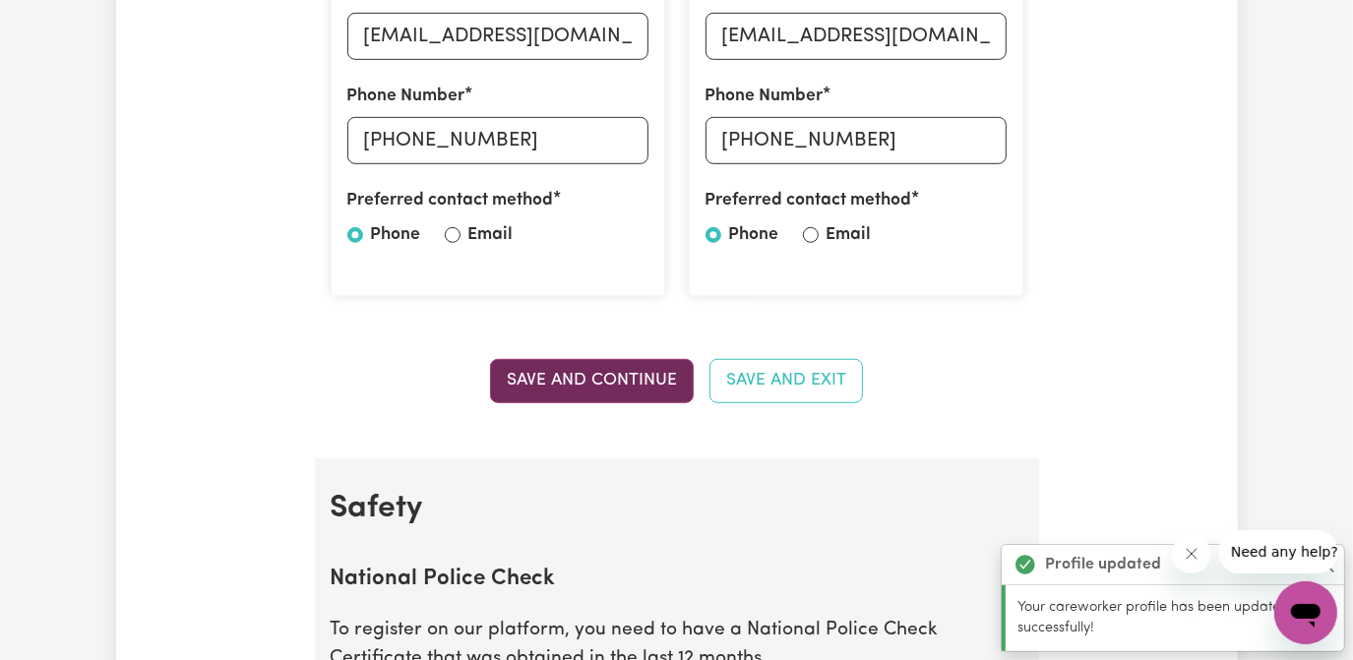
click at [615, 382] on button "Save and Continue" at bounding box center [592, 380] width 204 height 43
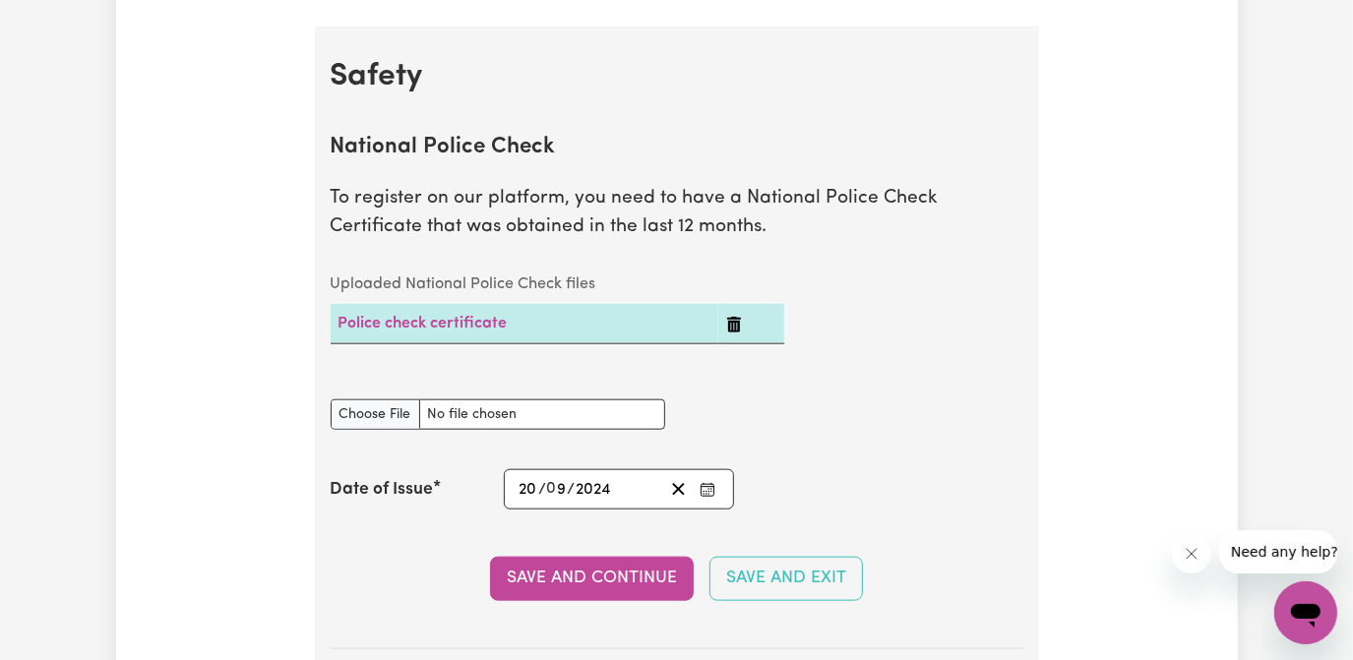
scroll to position [1261, 0]
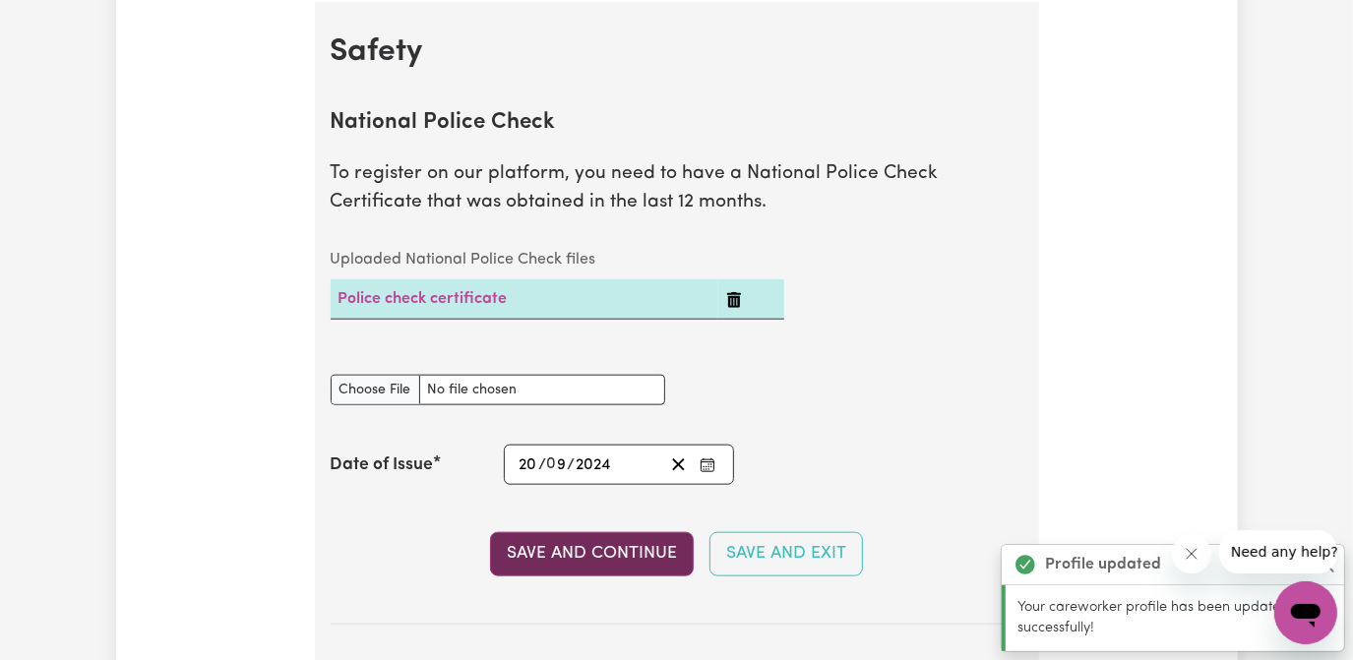
click at [619, 553] on button "Save and Continue" at bounding box center [592, 553] width 204 height 43
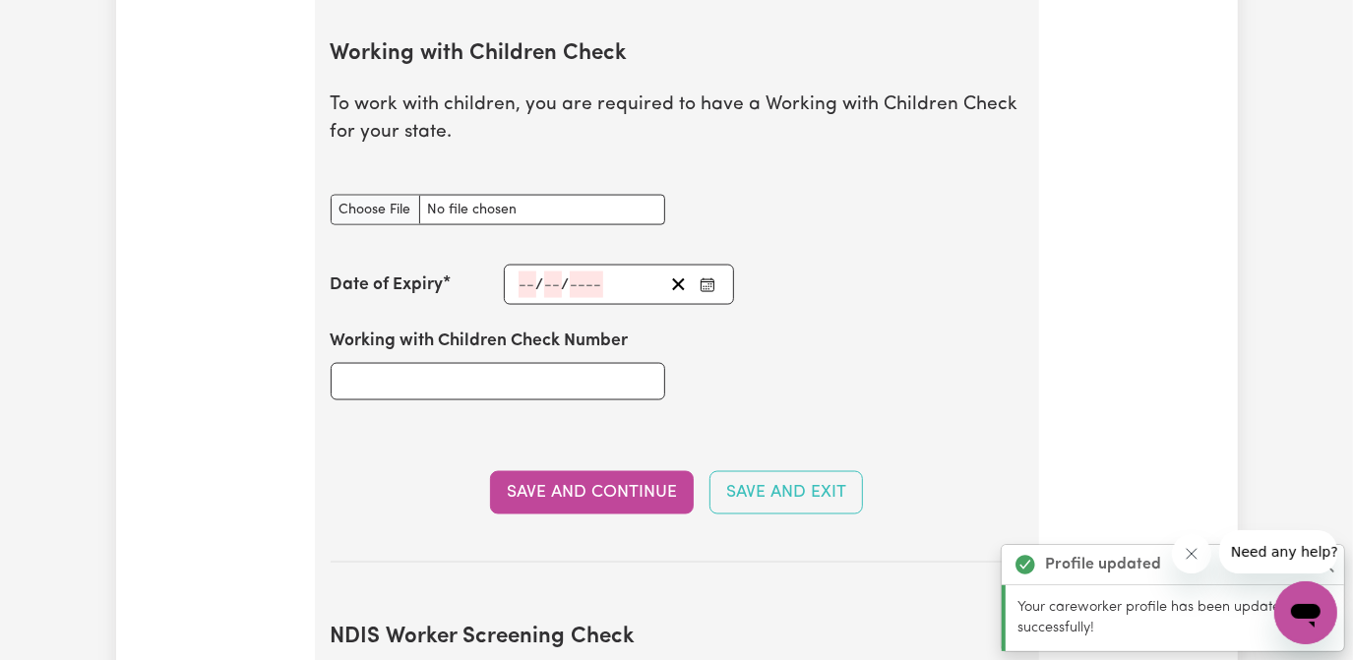
scroll to position [1915, 0]
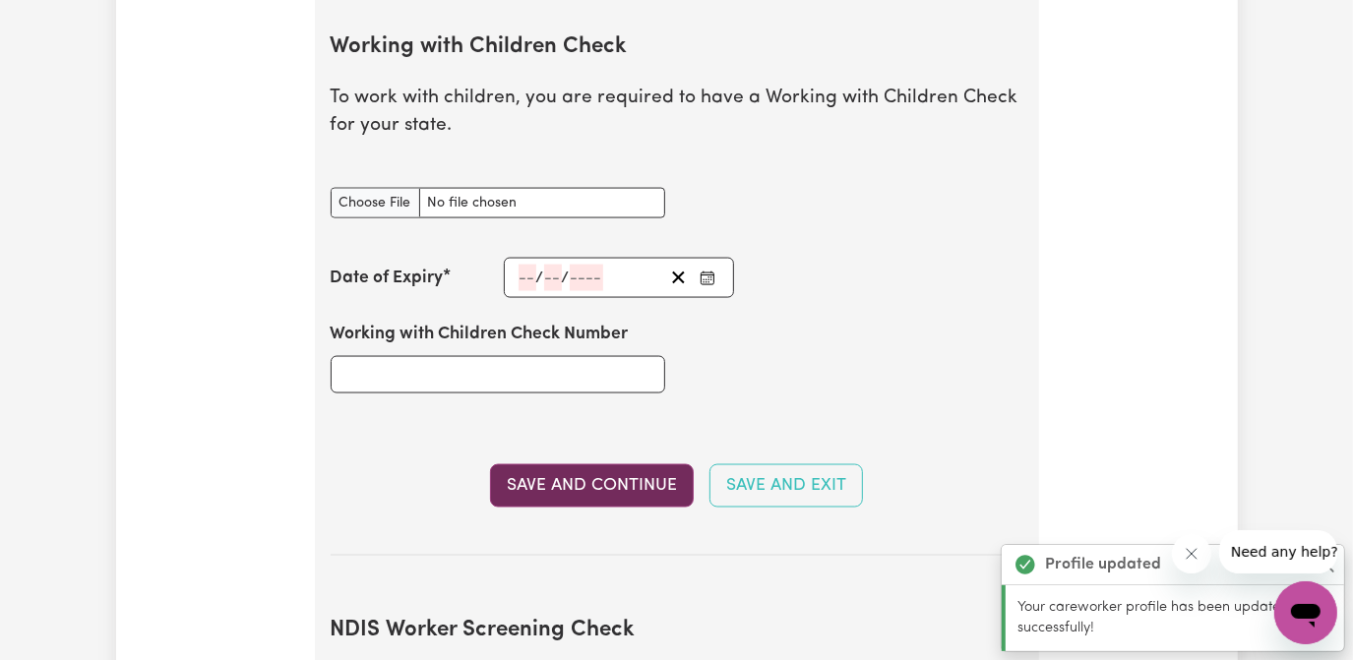
click at [619, 479] on button "Save and Continue" at bounding box center [592, 485] width 204 height 43
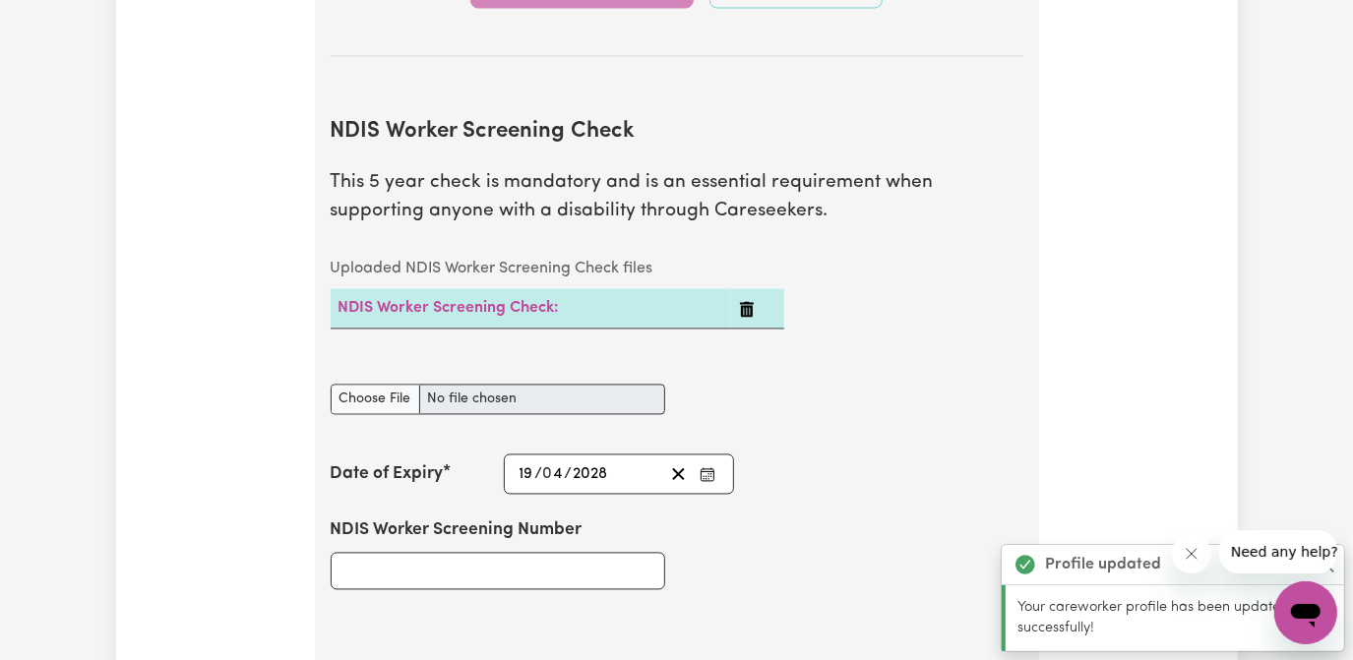
scroll to position [2497, 0]
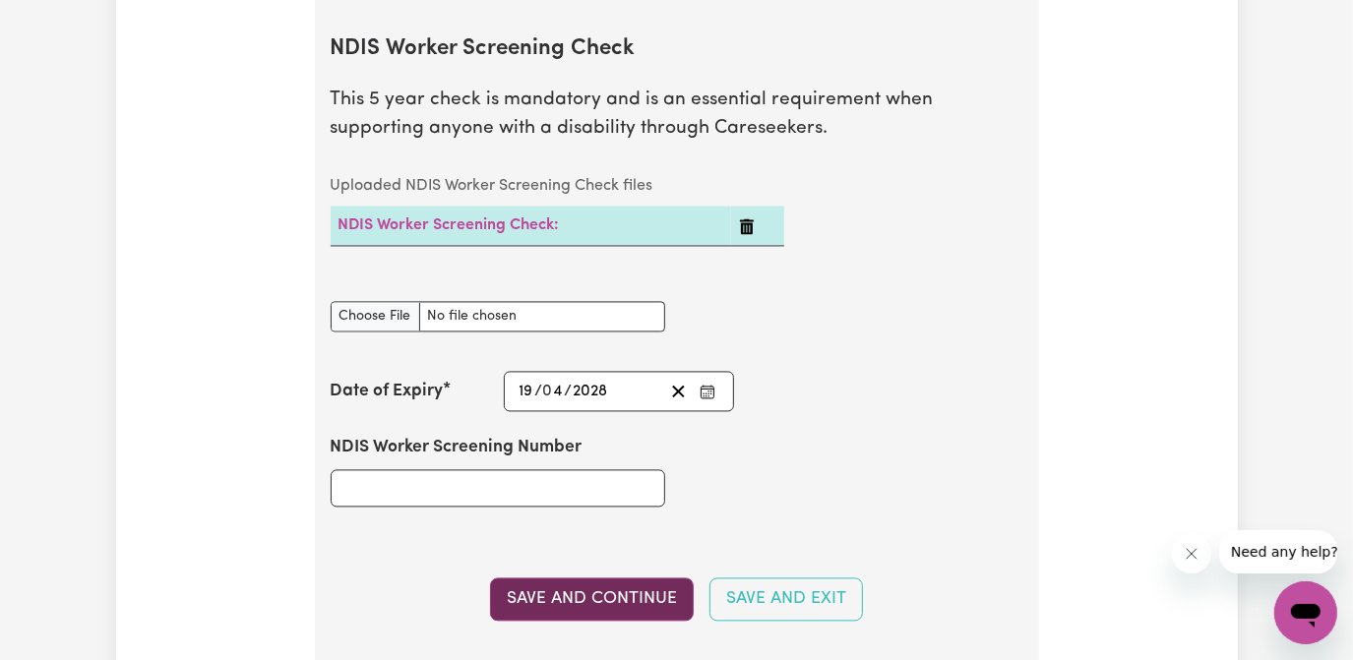
click at [622, 602] on button "Save and Continue" at bounding box center [592, 599] width 204 height 43
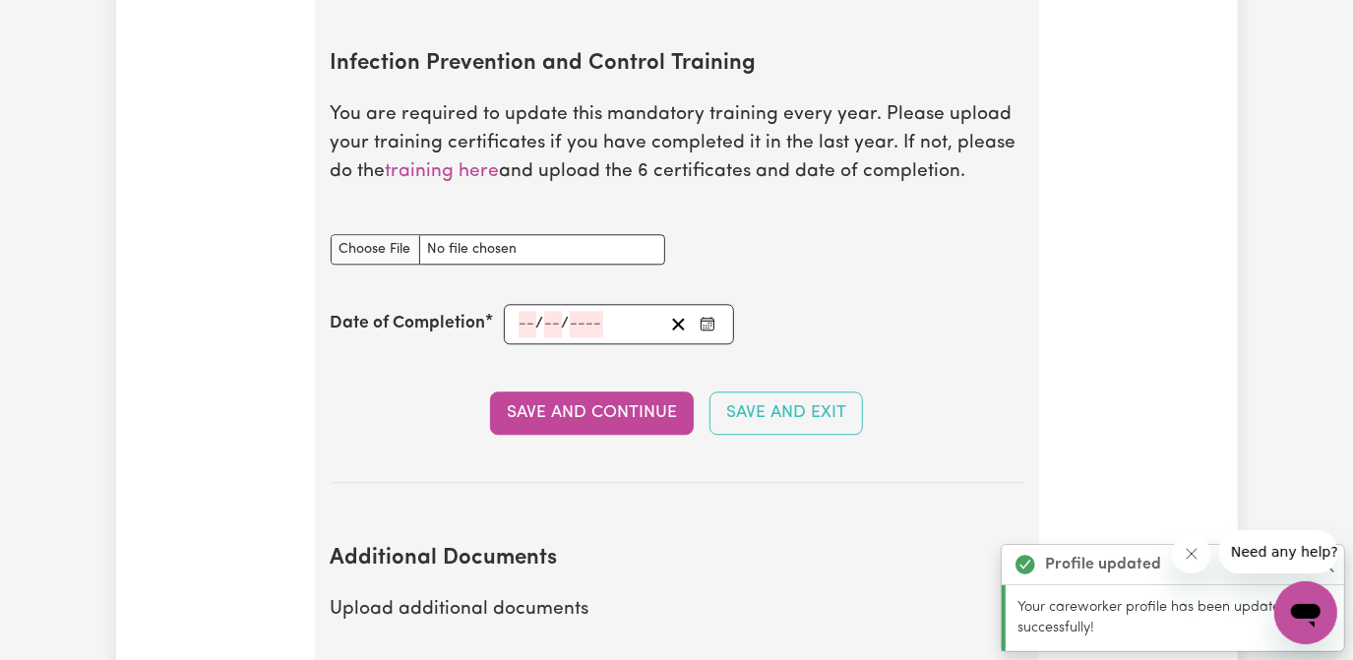
scroll to position [3193, 0]
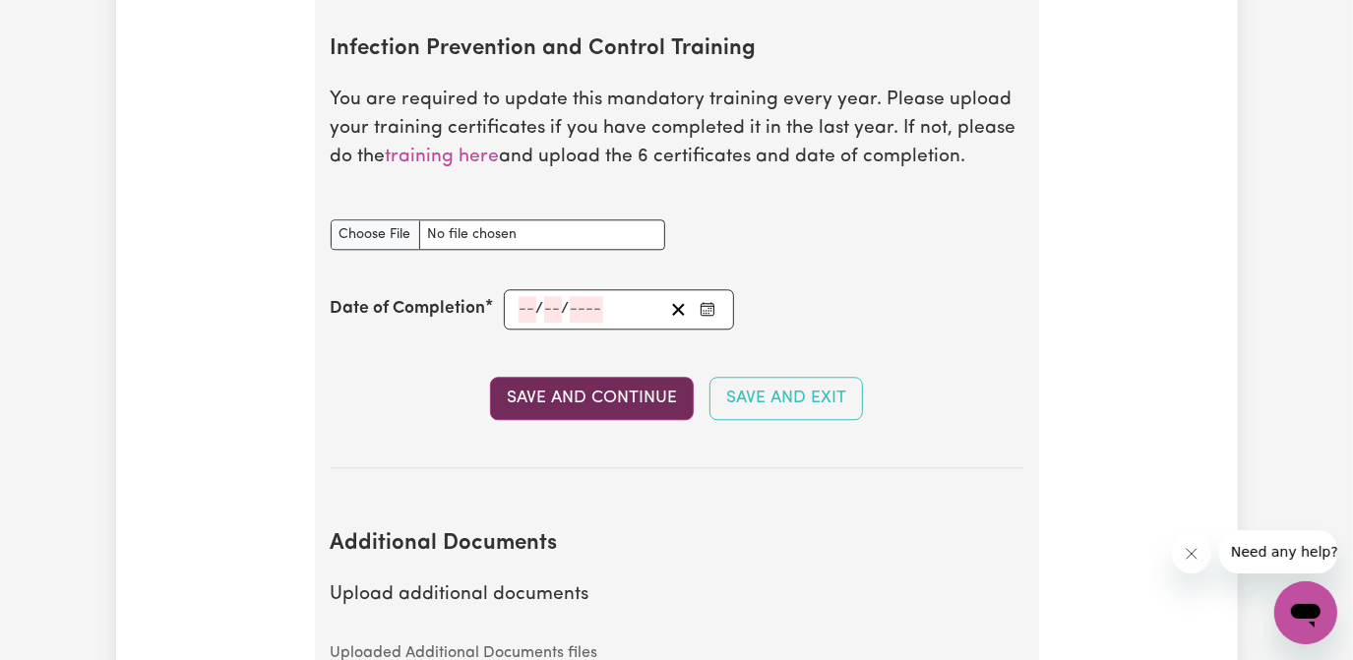
click at [603, 394] on button "Save and Continue" at bounding box center [592, 398] width 204 height 43
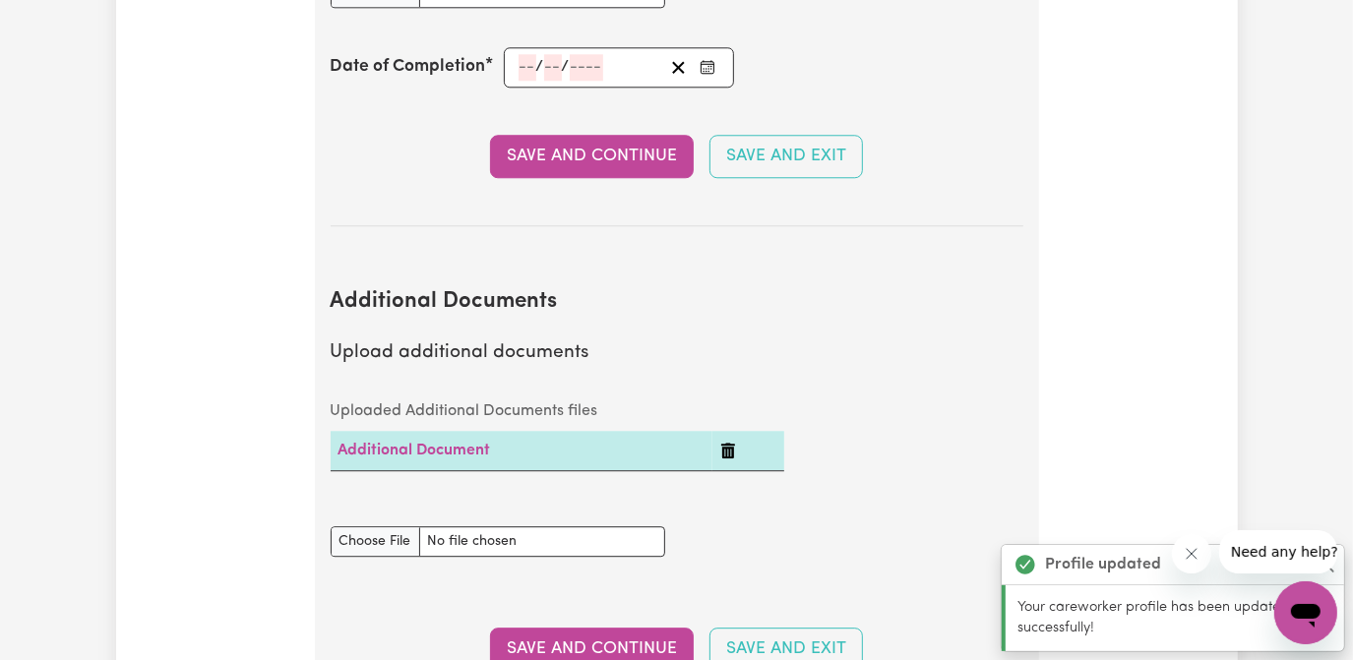
scroll to position [3686, 0]
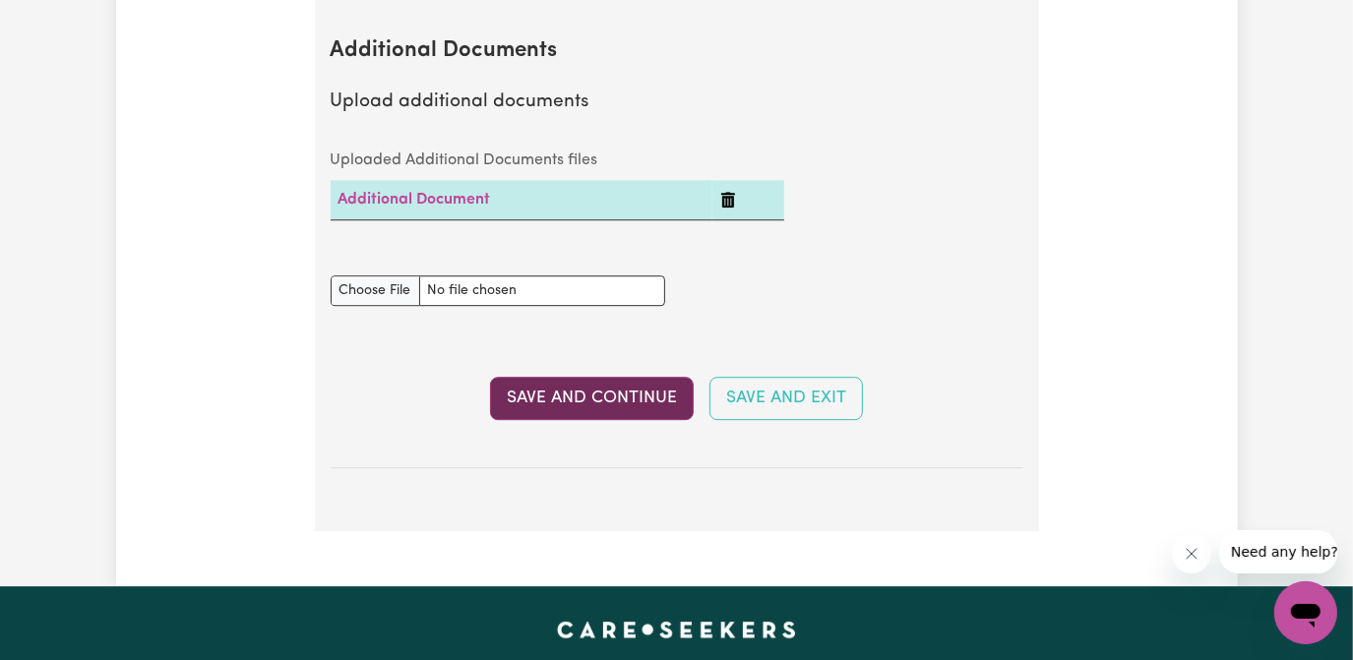
click at [620, 397] on button "Save and Continue" at bounding box center [592, 398] width 204 height 43
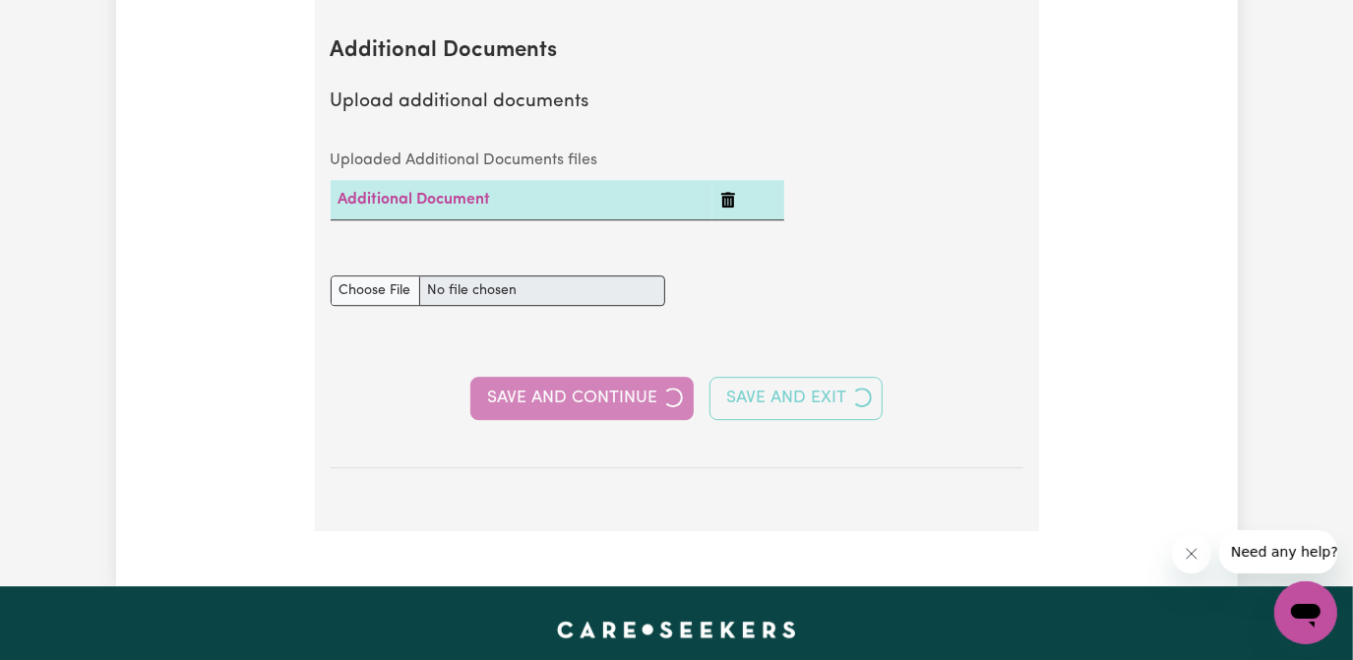
select select "Certificate III (Individual Support)"
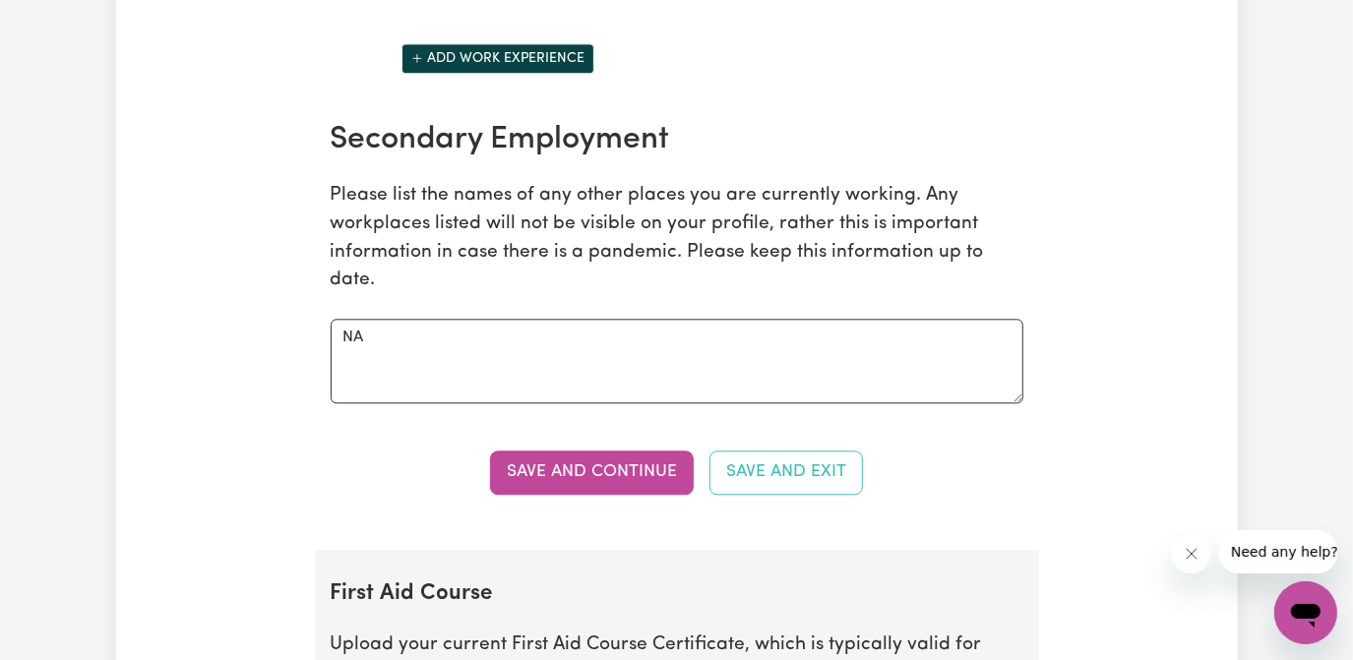
scroll to position [3219, 0]
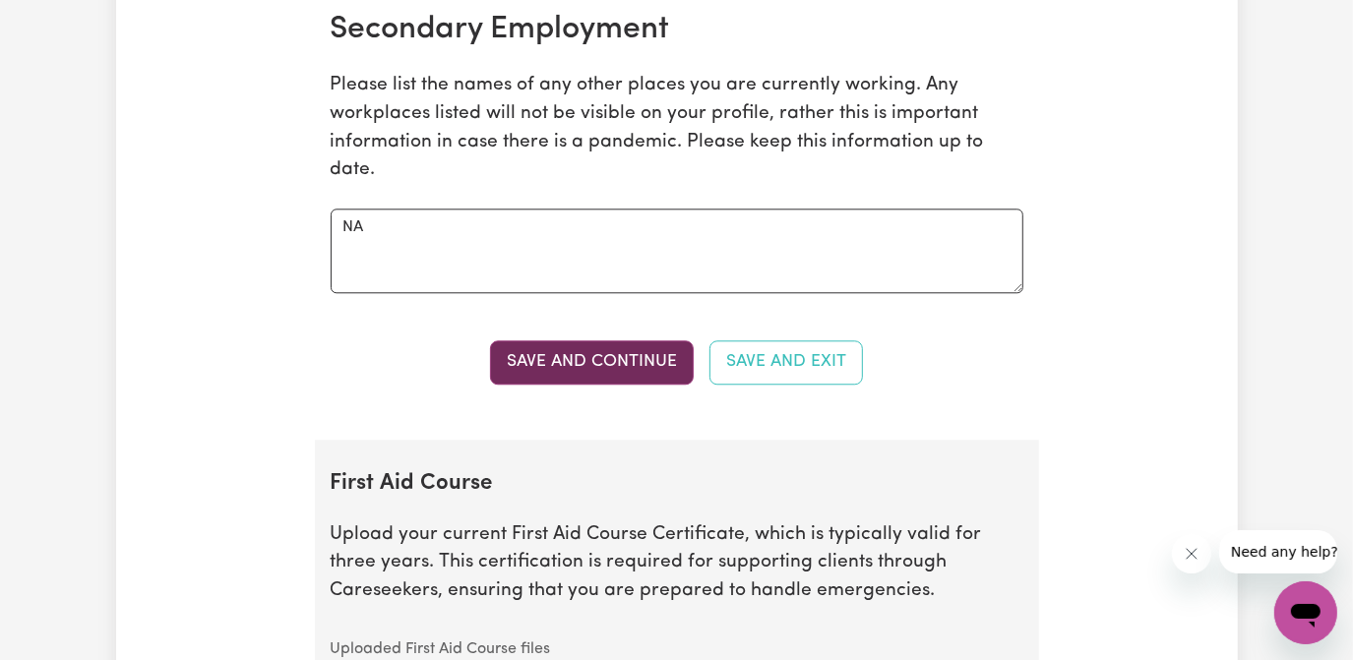
click at [628, 380] on button "Save and Continue" at bounding box center [592, 361] width 204 height 43
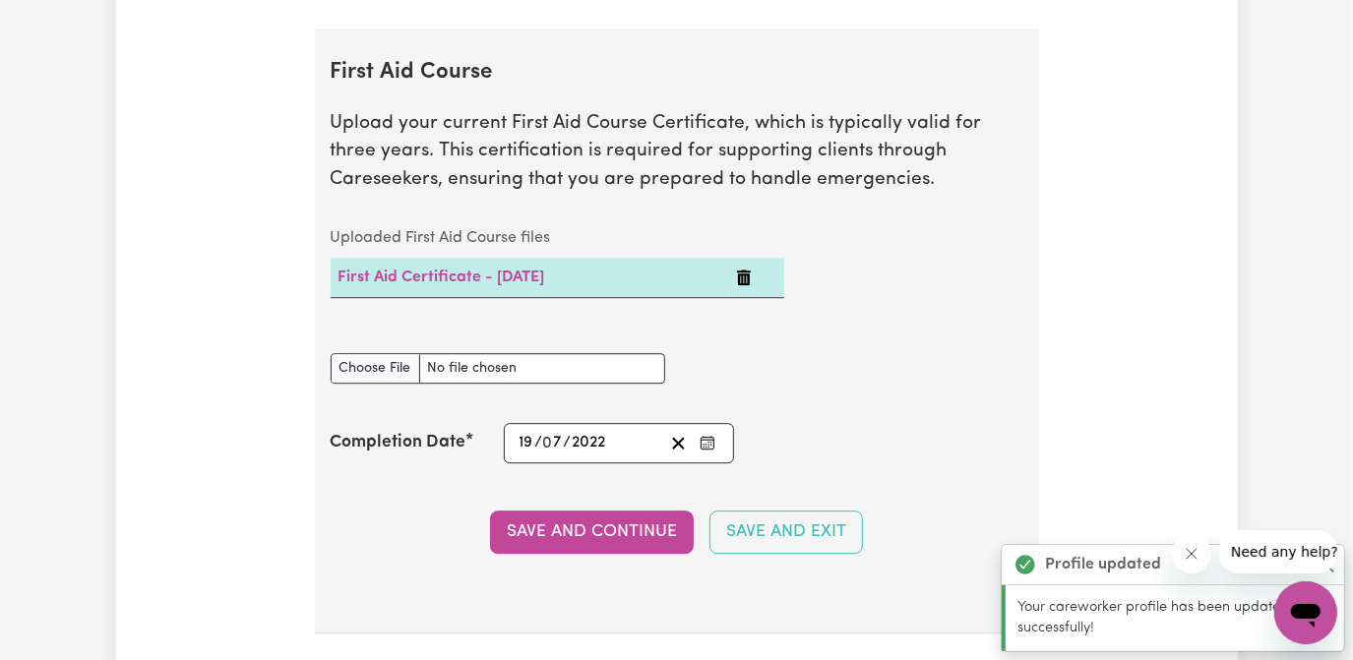
scroll to position [3668, 0]
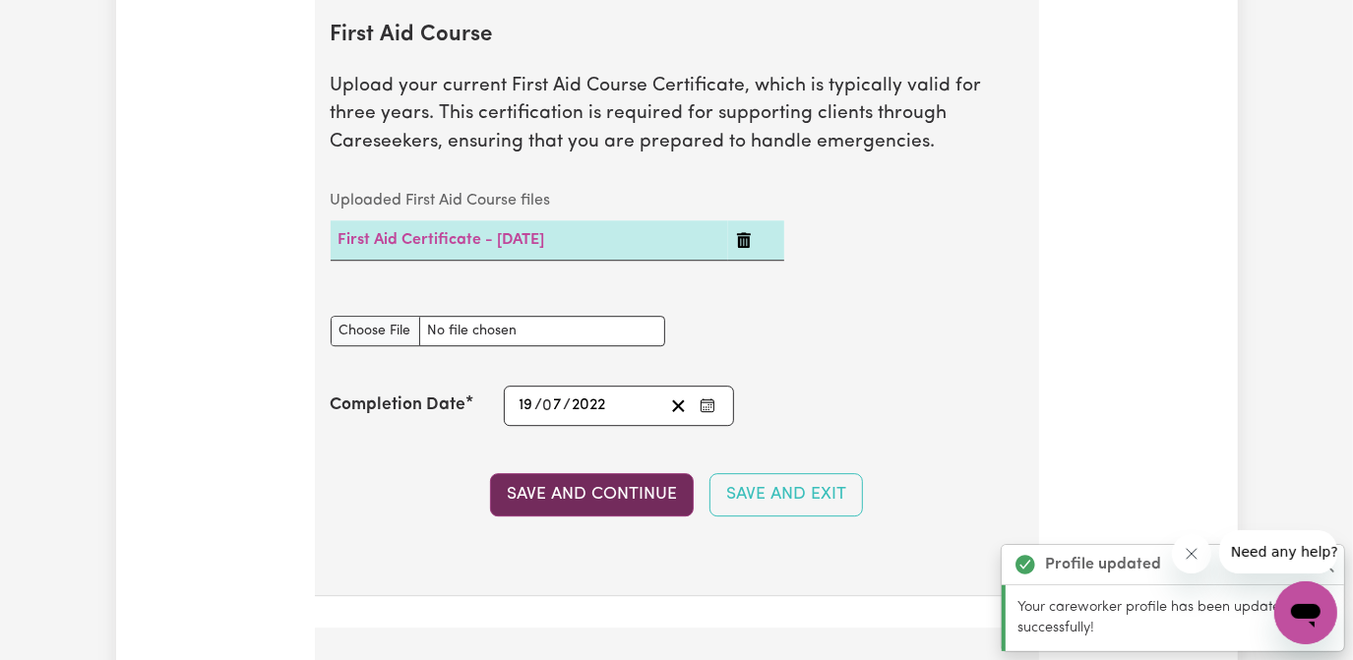
click at [658, 495] on button "Save and Continue" at bounding box center [592, 494] width 204 height 43
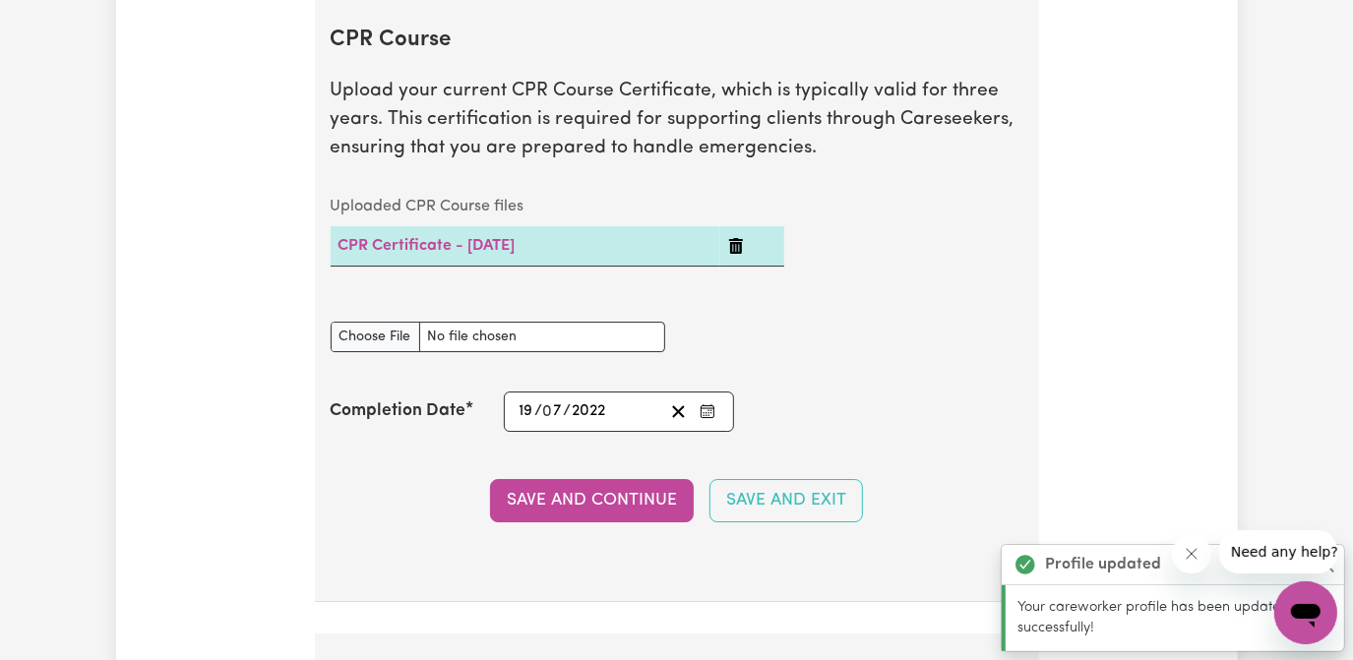
scroll to position [4304, 0]
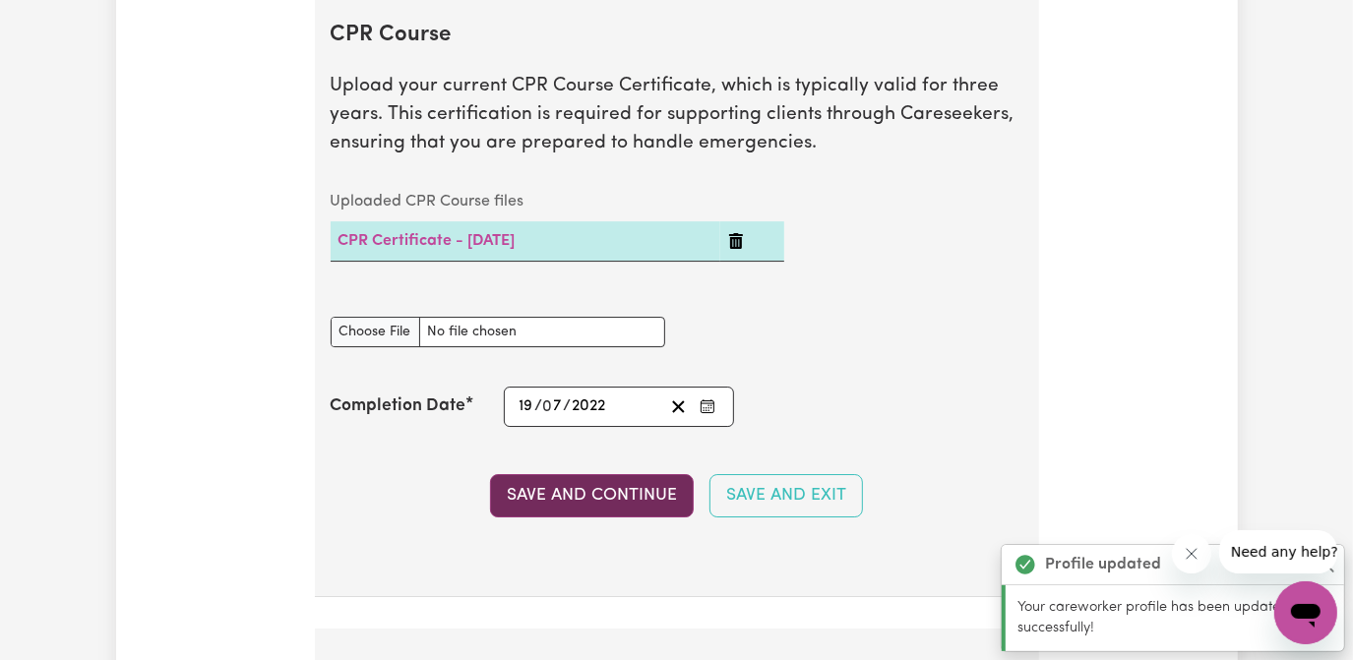
click at [625, 499] on button "Save and Continue" at bounding box center [592, 495] width 204 height 43
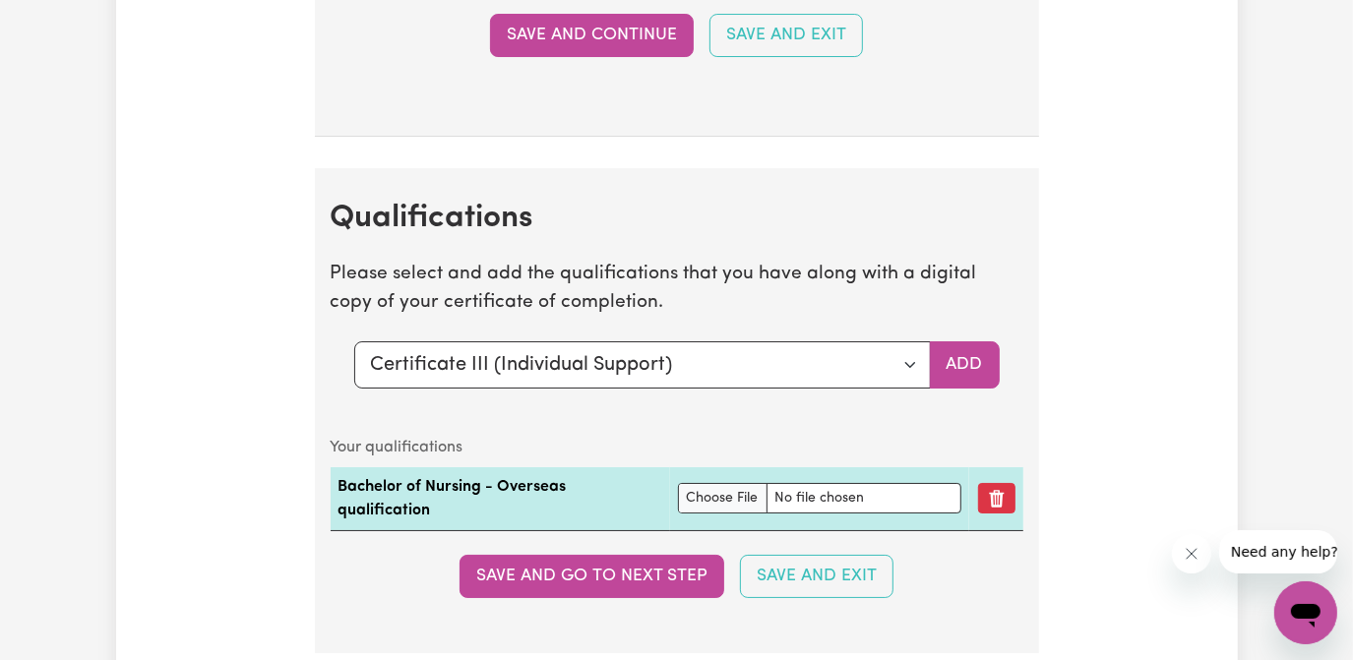
scroll to position [4940, 0]
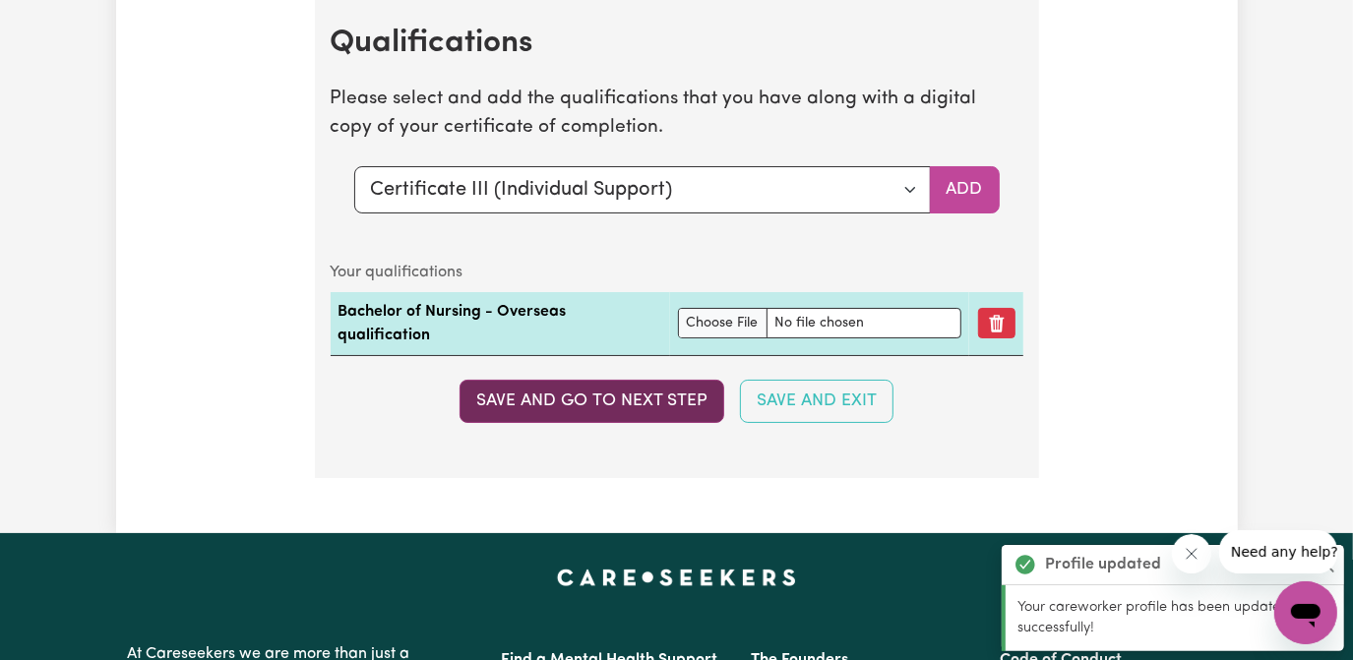
click at [648, 409] on button "Save and go to next step" at bounding box center [591, 401] width 265 height 43
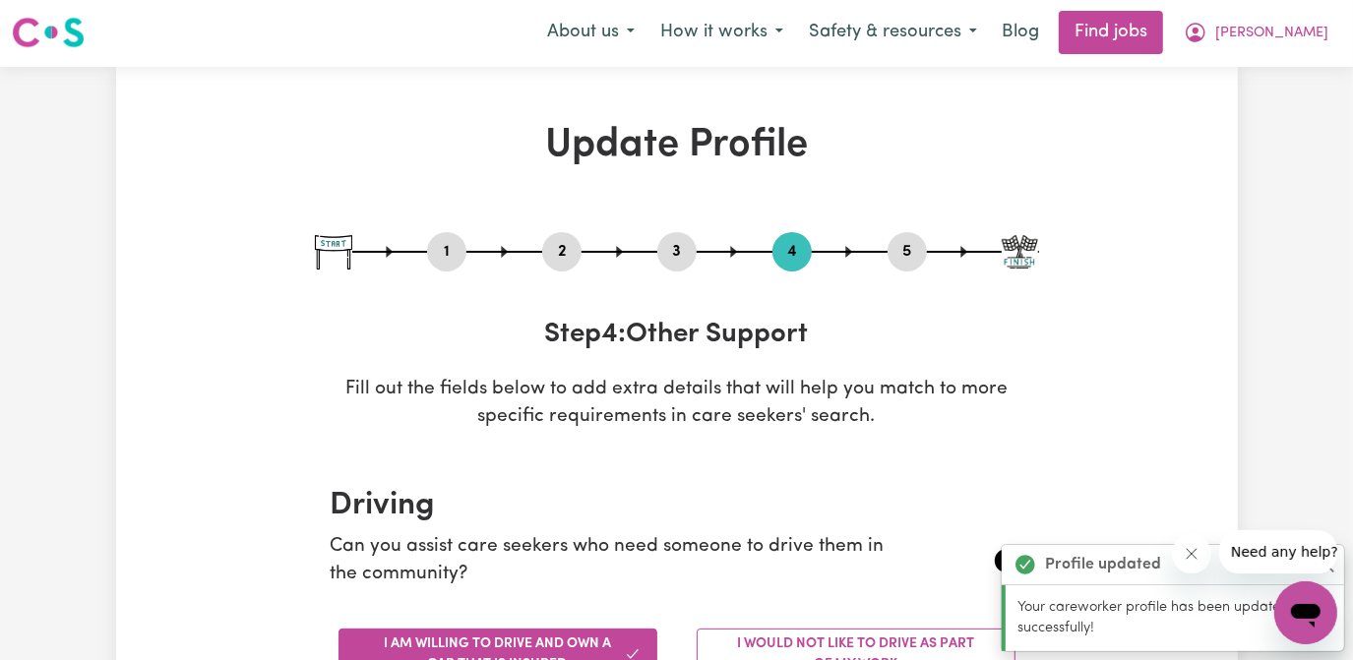
scroll to position [0, 0]
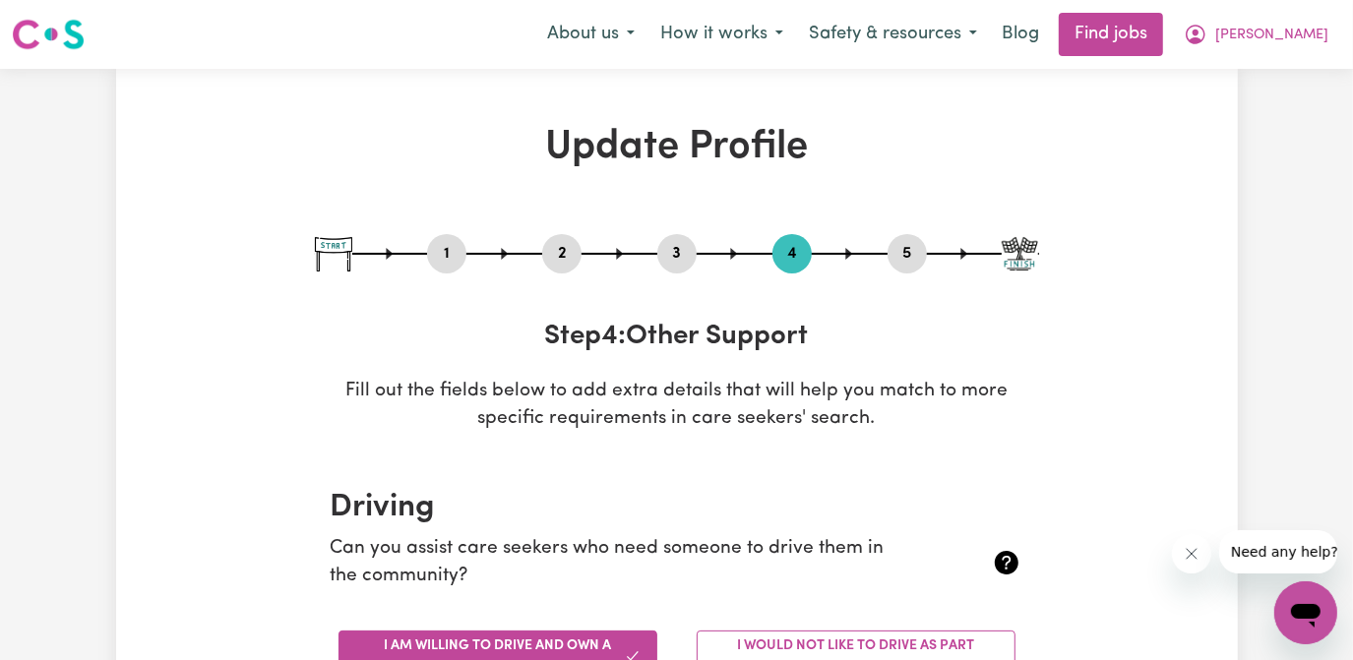
click at [674, 253] on button "3" at bounding box center [676, 254] width 39 height 26
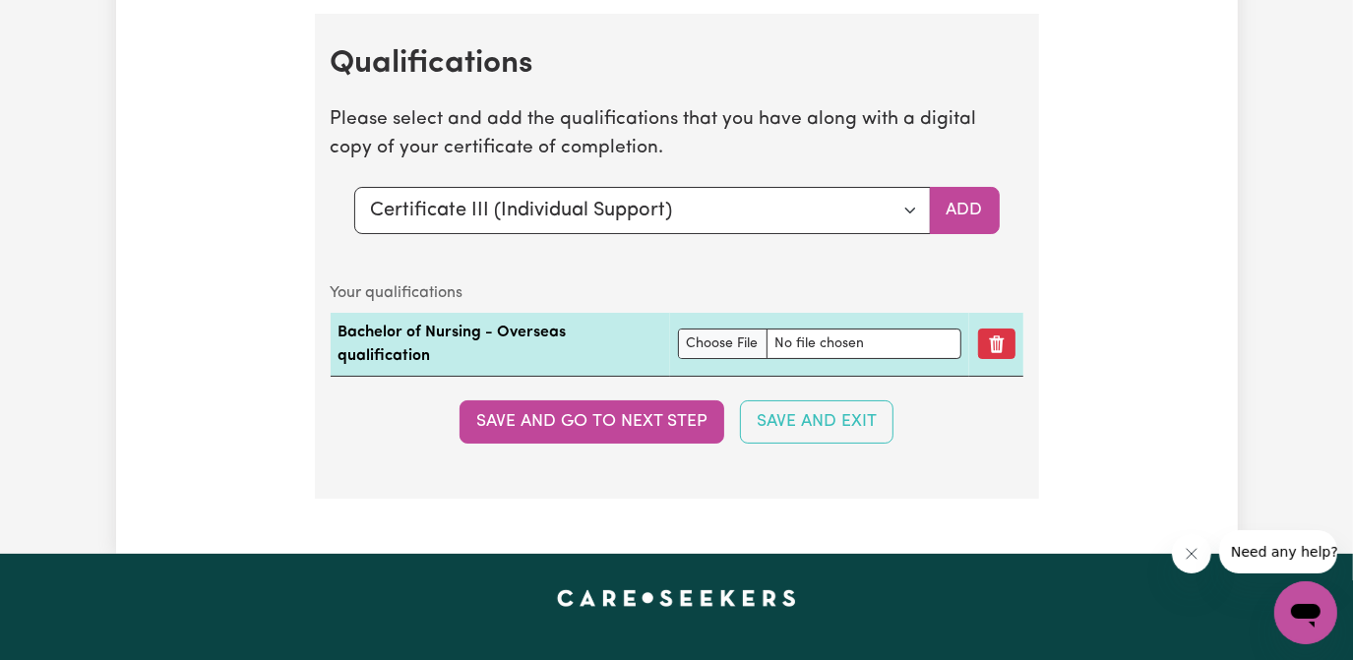
scroll to position [5008, 0]
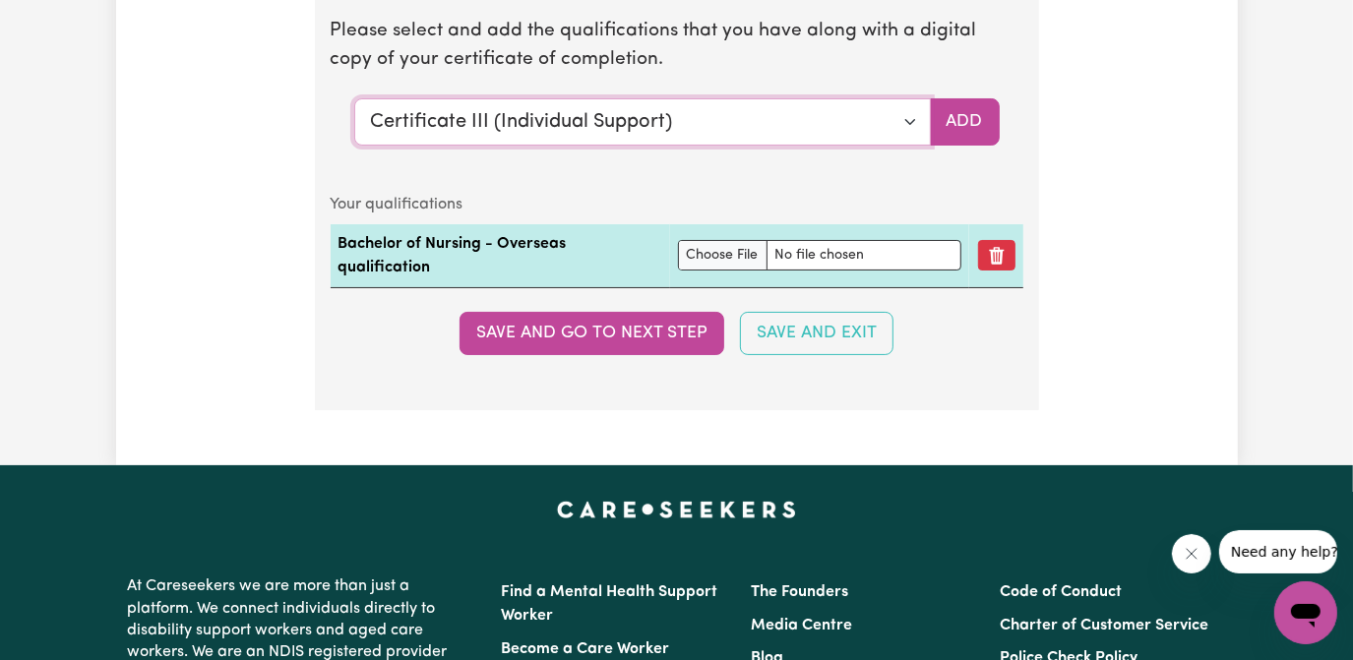
click at [912, 130] on select "Select a qualification to add... Certificate III (Individual Support) Certifica…" at bounding box center [642, 121] width 577 height 47
select select "Bachelor of Nursing - Overseas qualification"
click at [354, 104] on select "Select a qualification to add... Certificate III (Individual Support) Certifica…" at bounding box center [642, 121] width 577 height 47
click at [965, 127] on button "Add" at bounding box center [965, 121] width 70 height 47
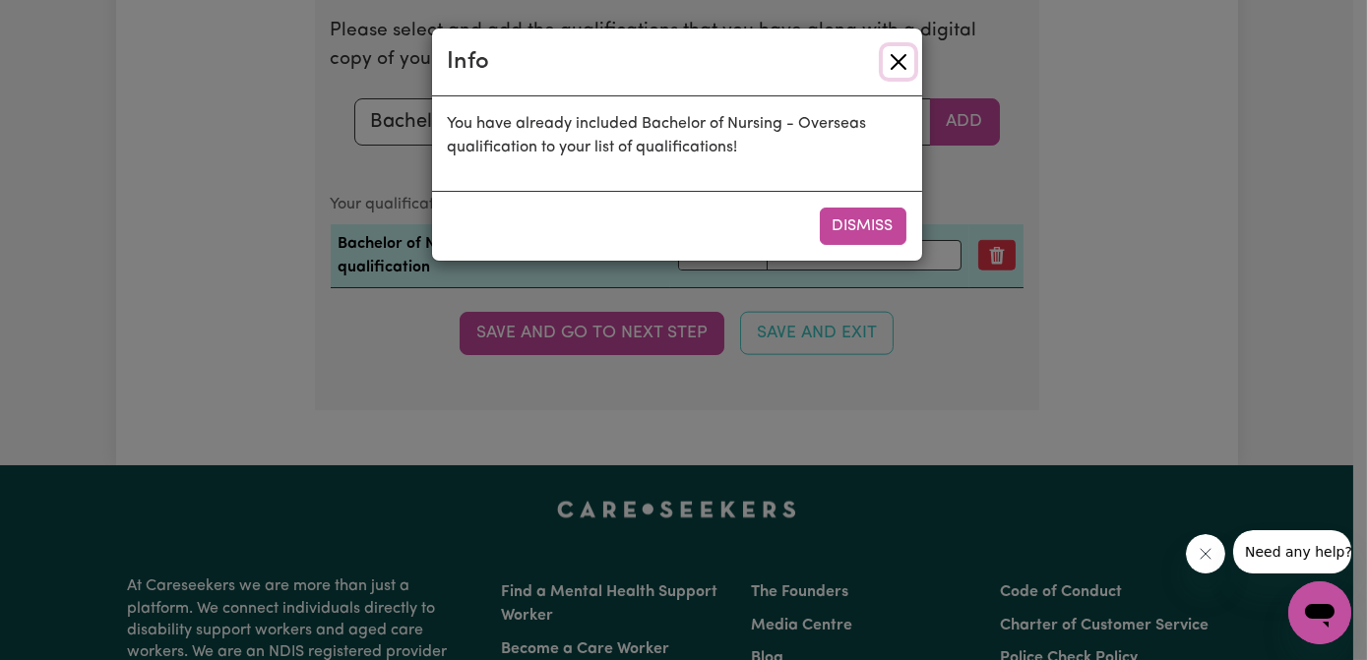
click at [905, 53] on button "Close" at bounding box center [898, 61] width 31 height 31
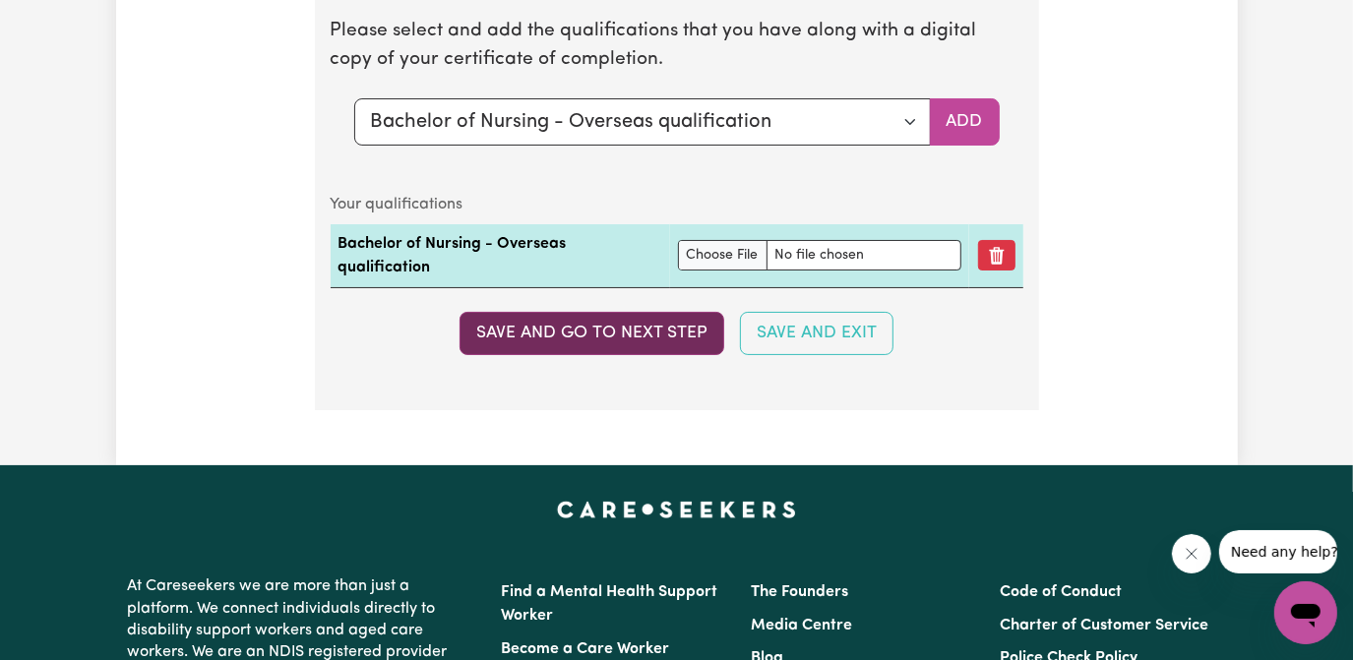
click at [655, 339] on button "Save and go to next step" at bounding box center [591, 333] width 265 height 43
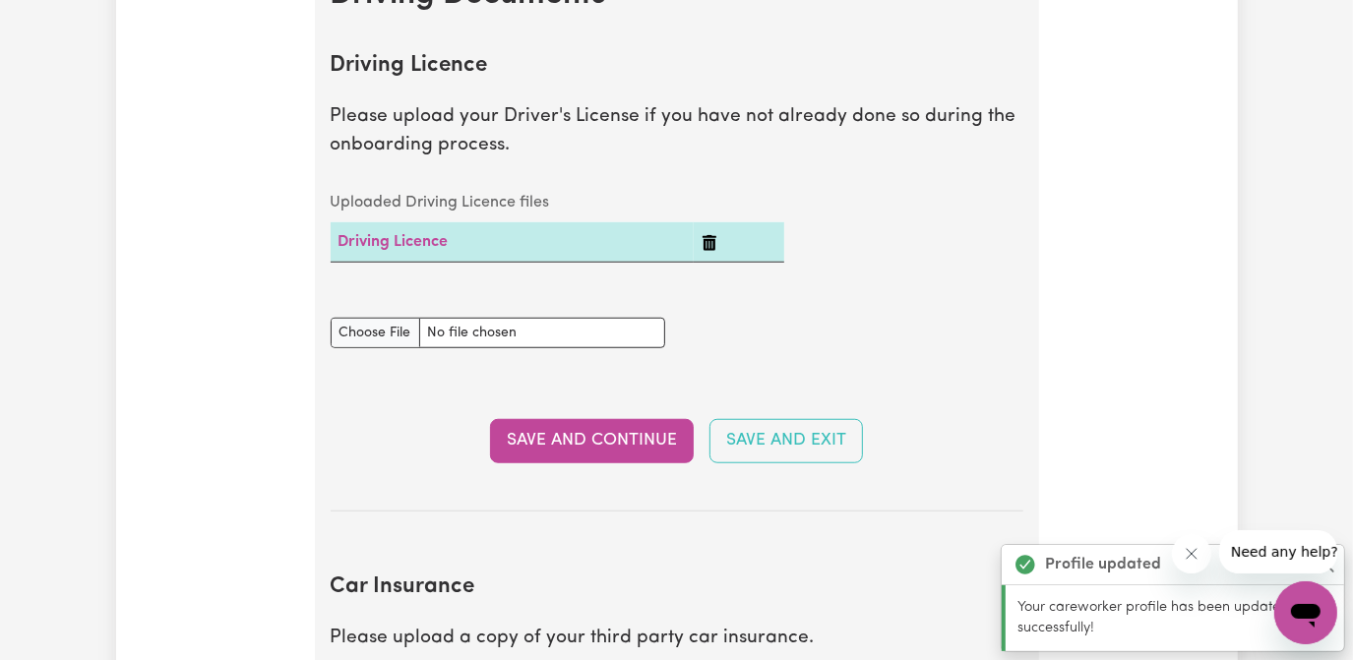
scroll to position [1072, 0]
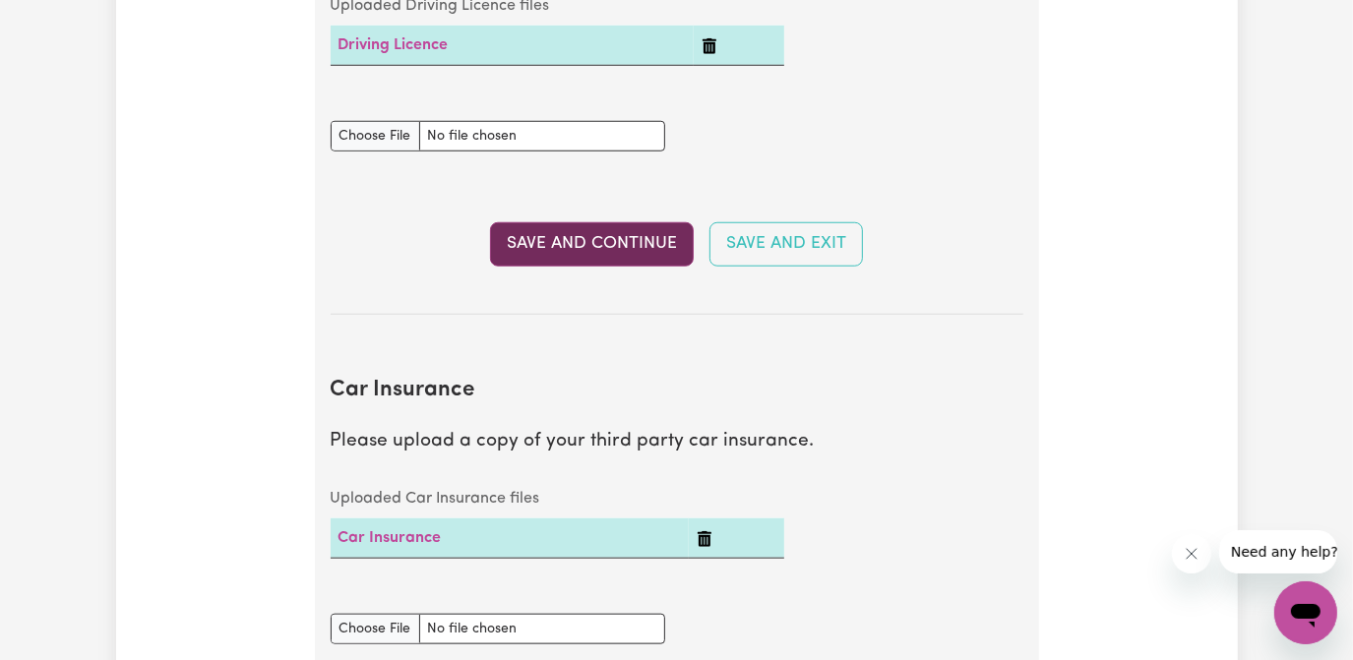
click at [625, 232] on button "Save and Continue" at bounding box center [592, 243] width 204 height 43
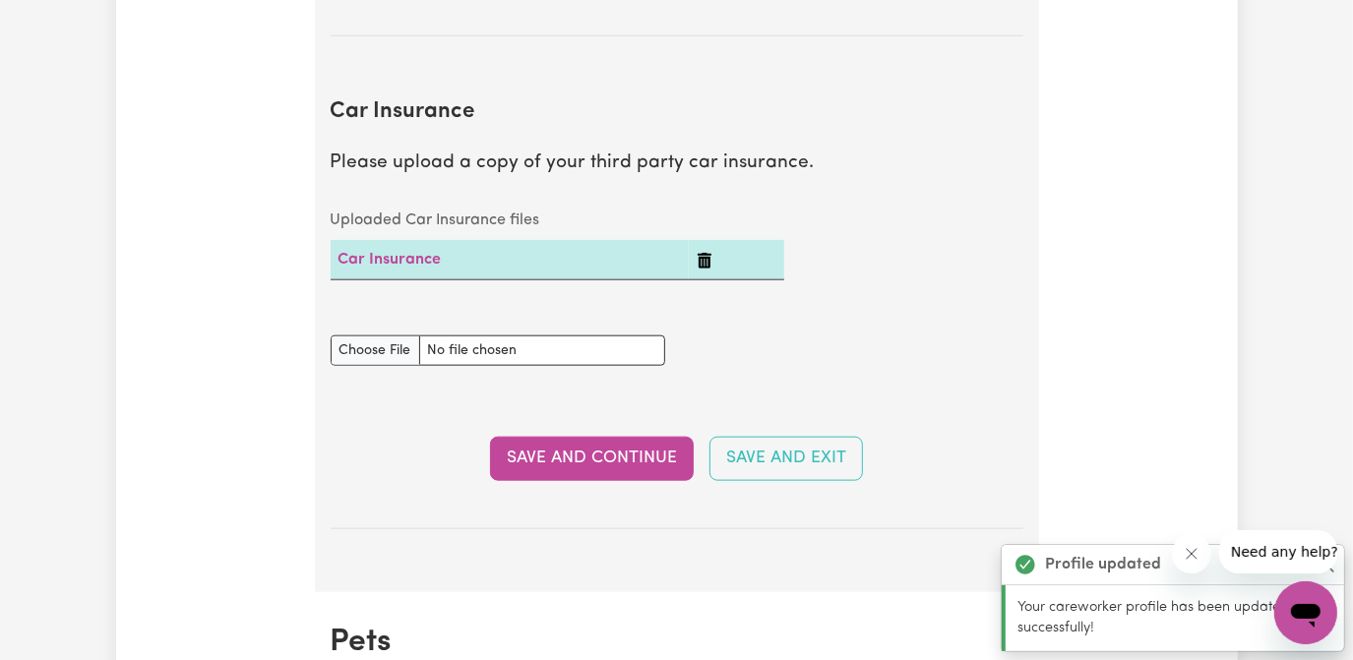
scroll to position [1417, 0]
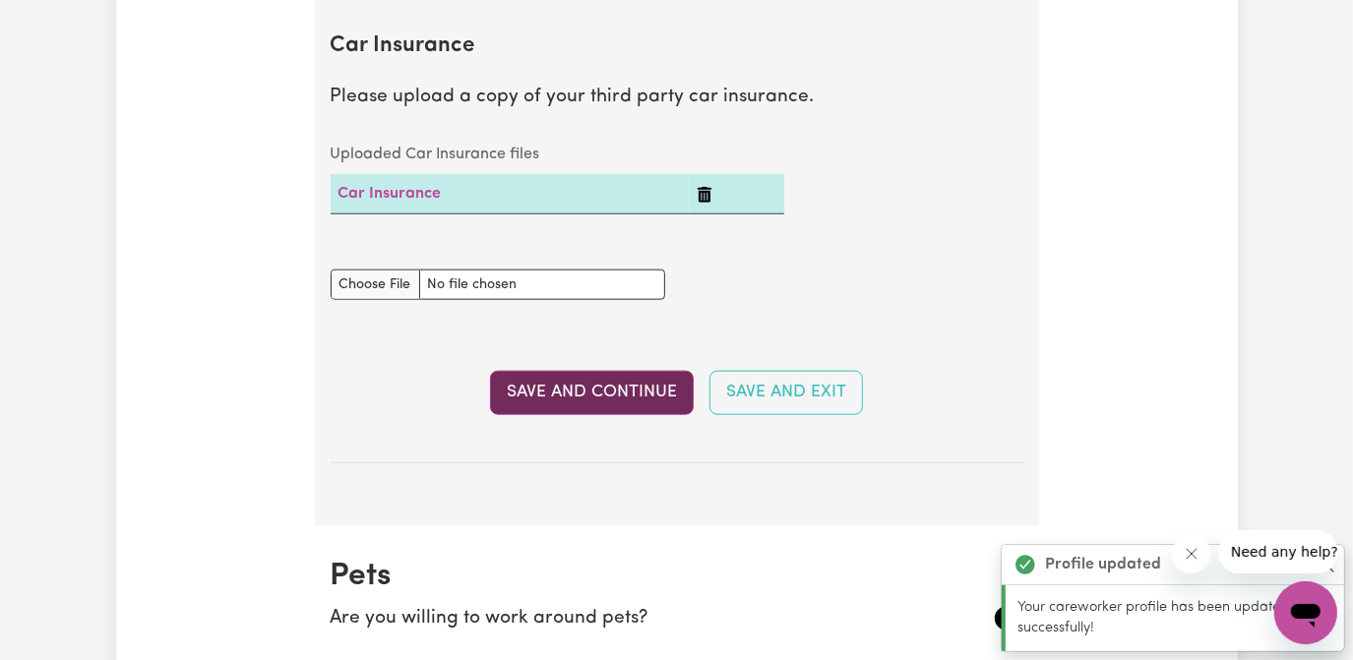
click at [638, 388] on button "Save and Continue" at bounding box center [592, 392] width 204 height 43
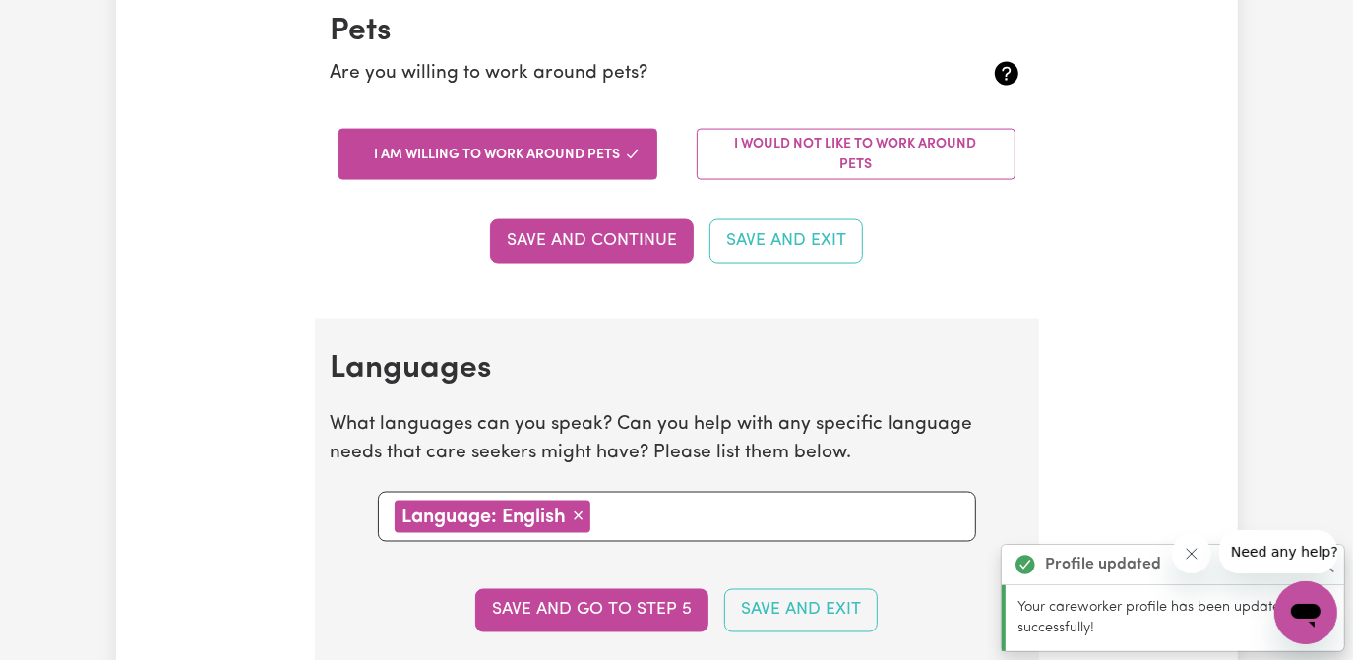
scroll to position [2298, 0]
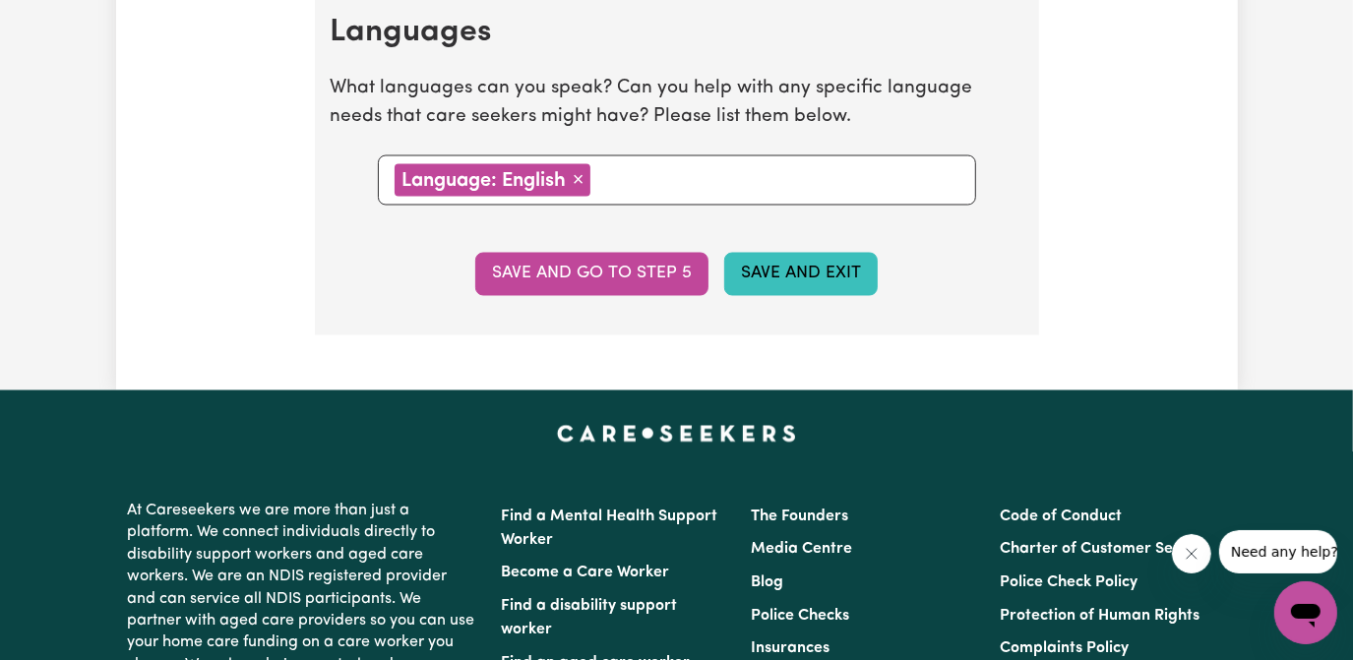
click at [802, 269] on button "Save and Exit" at bounding box center [800, 274] width 153 height 43
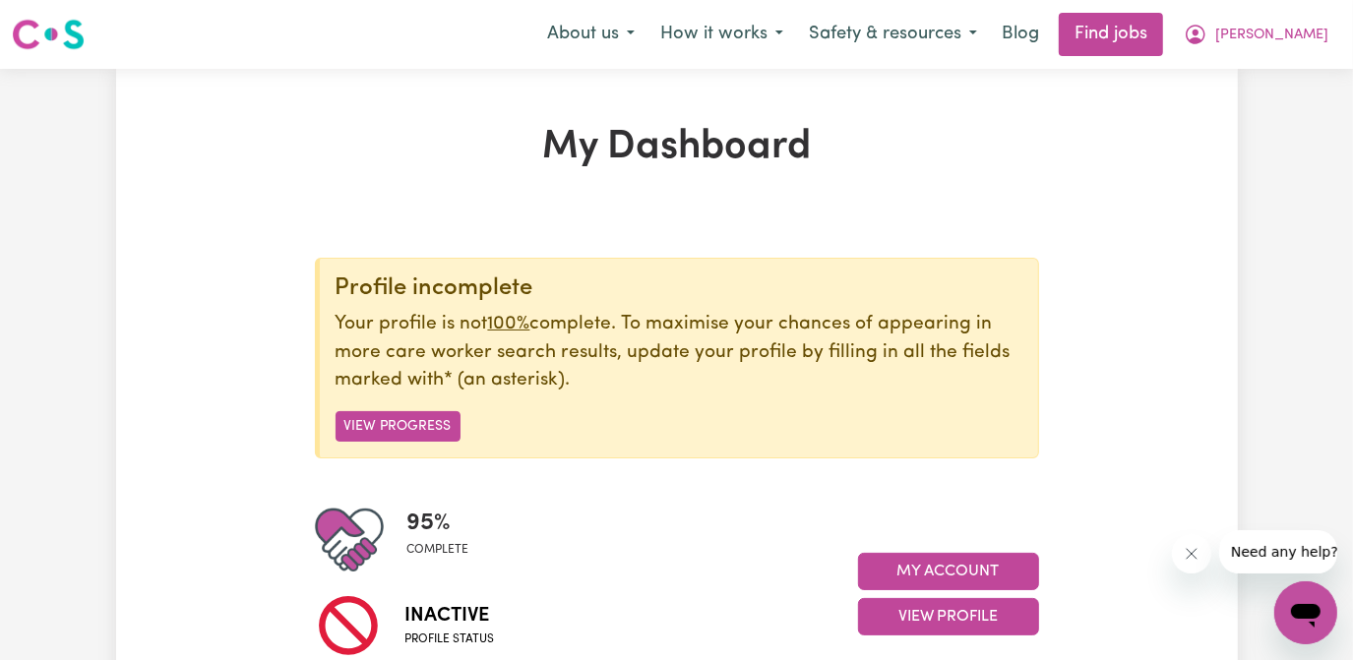
scroll to position [178, 0]
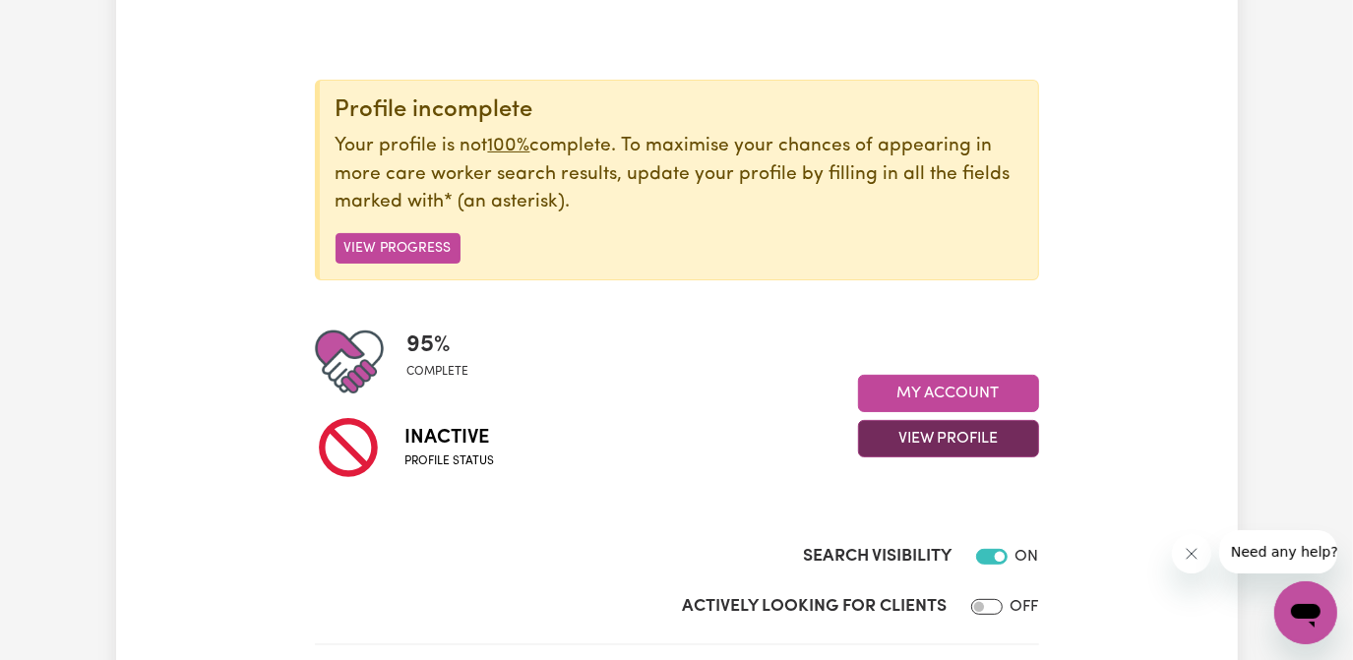
click at [957, 437] on button "View Profile" at bounding box center [948, 438] width 181 height 37
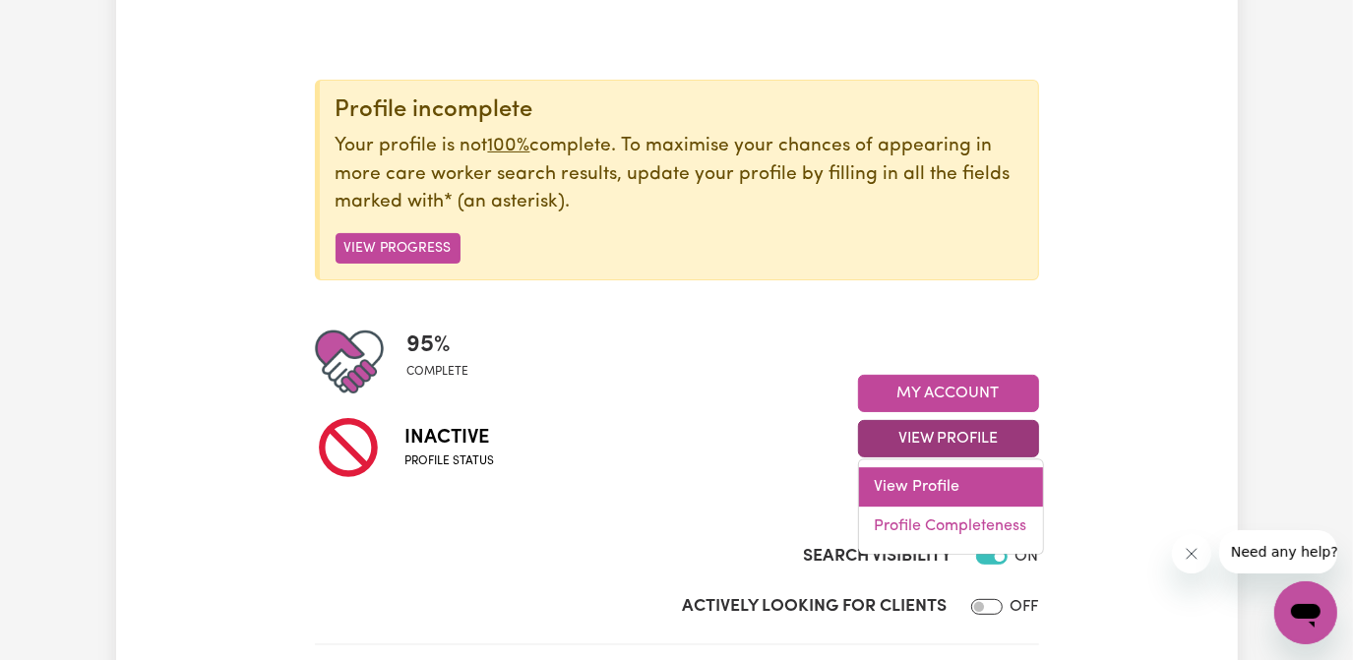
click at [923, 483] on link "View Profile" at bounding box center [951, 486] width 184 height 39
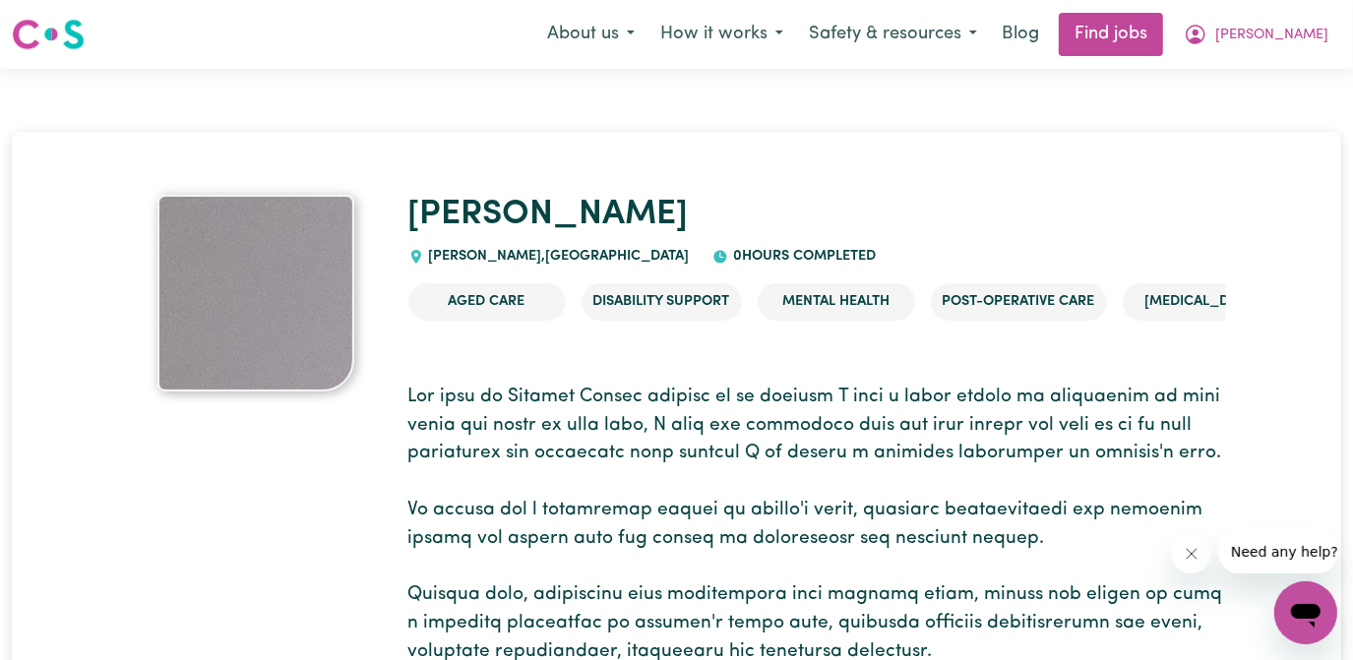
click at [272, 305] on img at bounding box center [255, 293] width 197 height 197
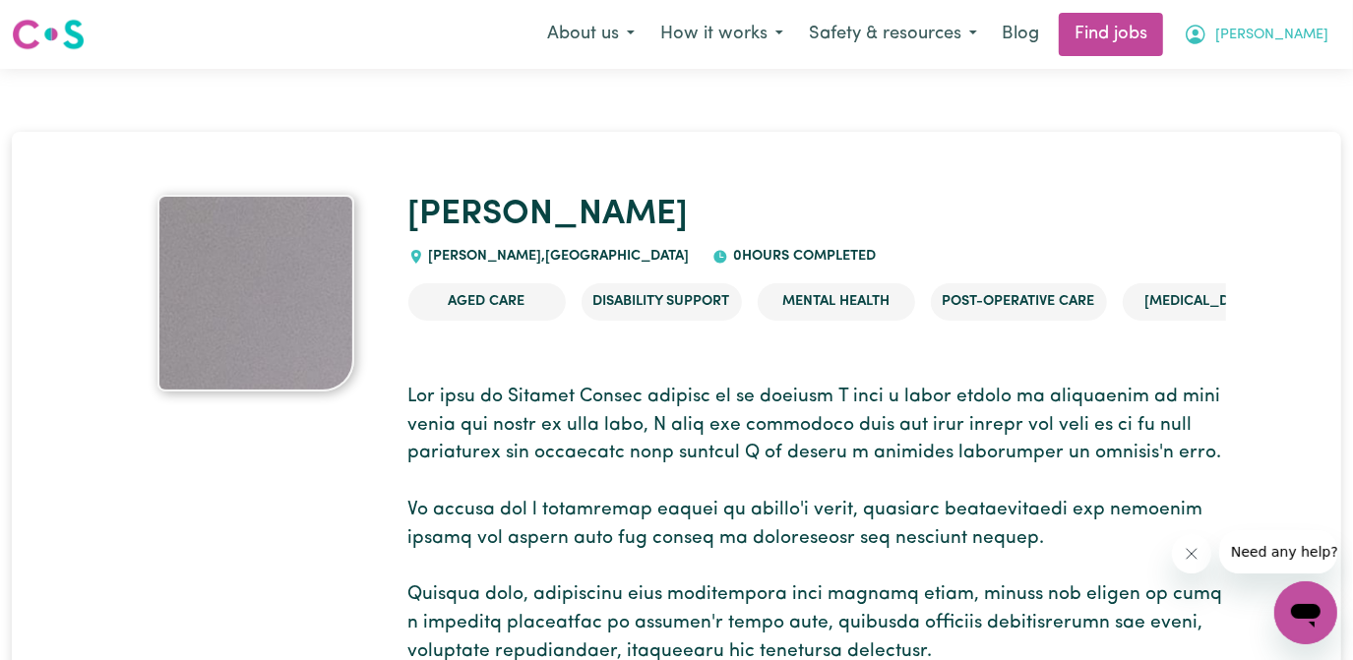
click at [1308, 37] on span "[PERSON_NAME]" at bounding box center [1271, 36] width 113 height 22
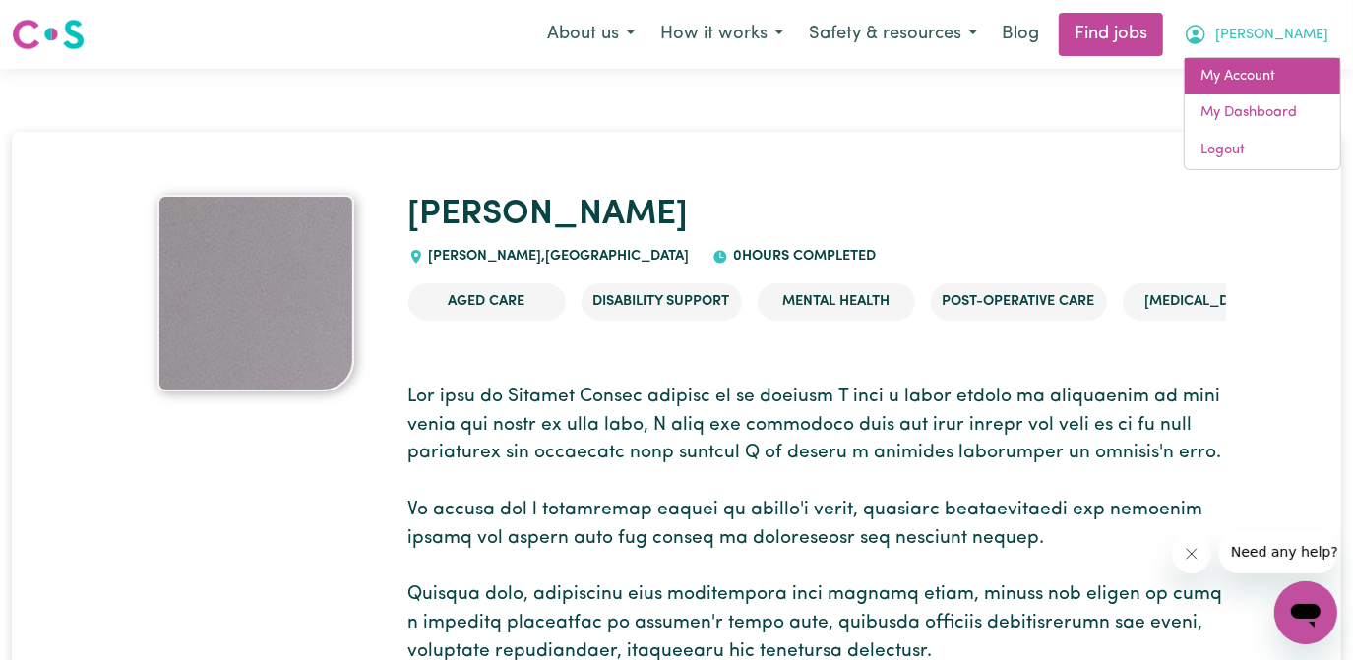
click at [1247, 72] on link "My Account" at bounding box center [1262, 76] width 155 height 37
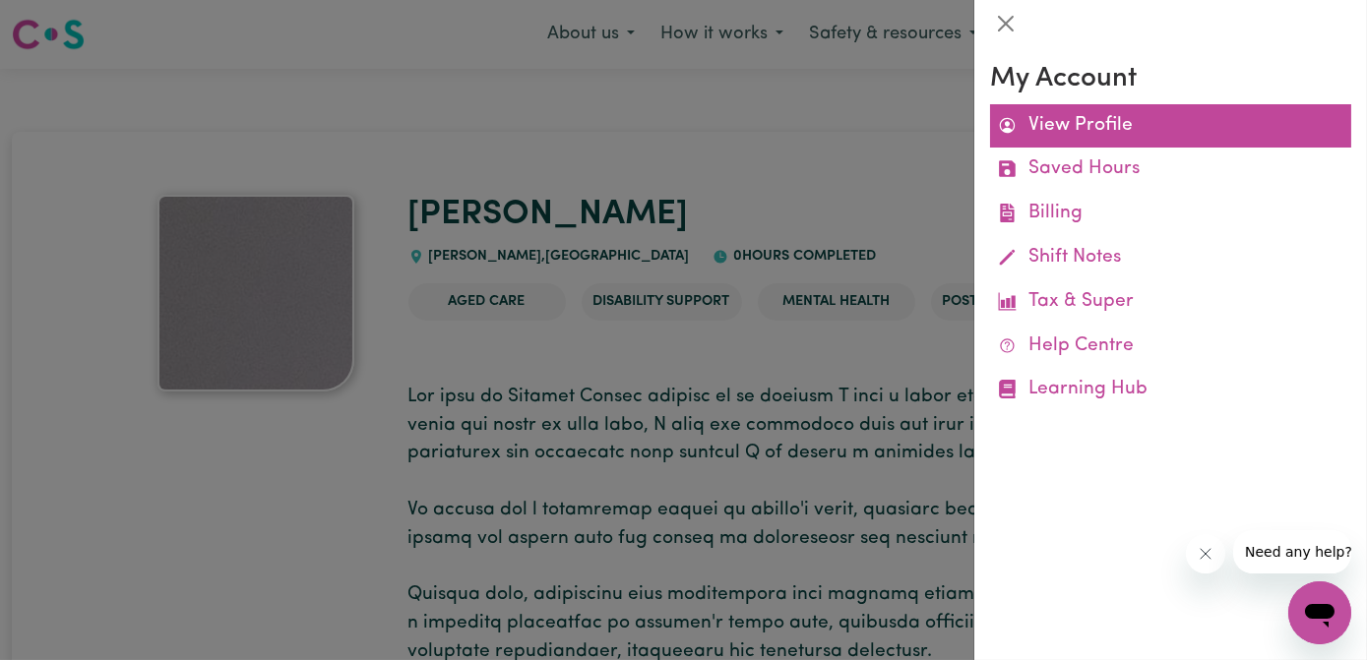
click at [1091, 125] on link "View Profile" at bounding box center [1170, 126] width 361 height 44
click at [1068, 117] on link "View Profile" at bounding box center [1170, 126] width 361 height 44
click at [1070, 119] on link "View Profile" at bounding box center [1170, 126] width 361 height 44
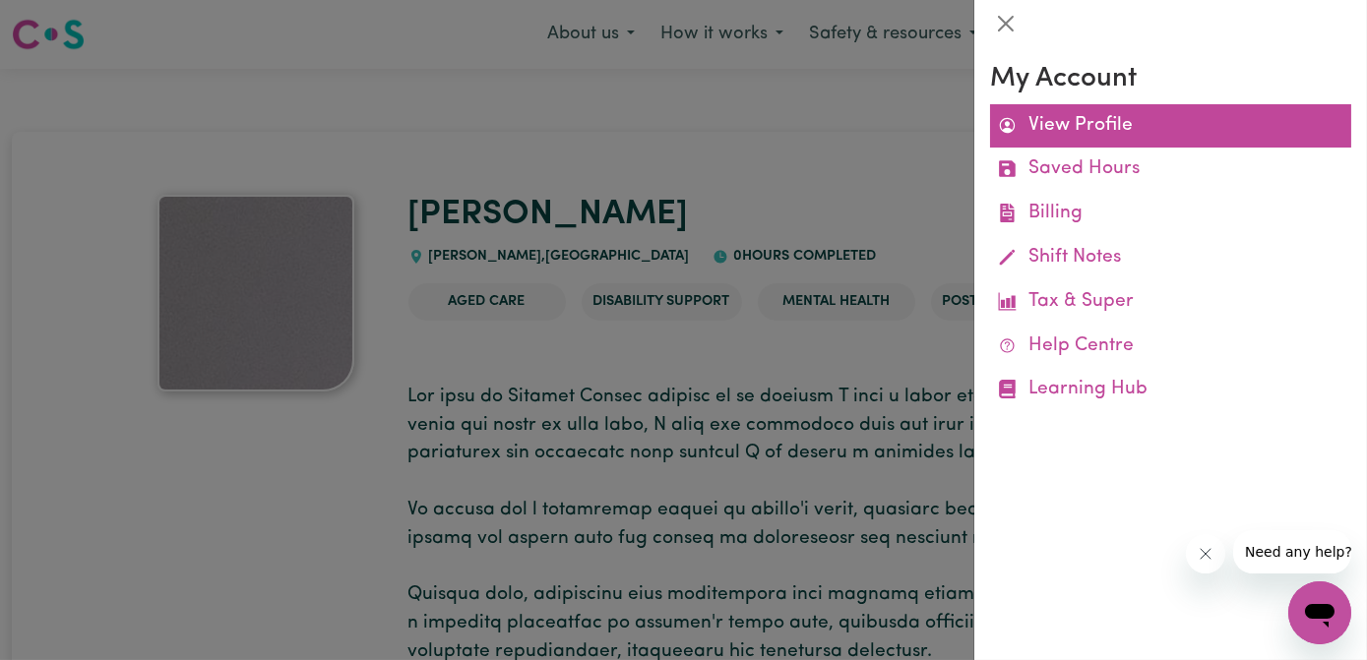
click at [1070, 119] on link "View Profile" at bounding box center [1170, 126] width 361 height 44
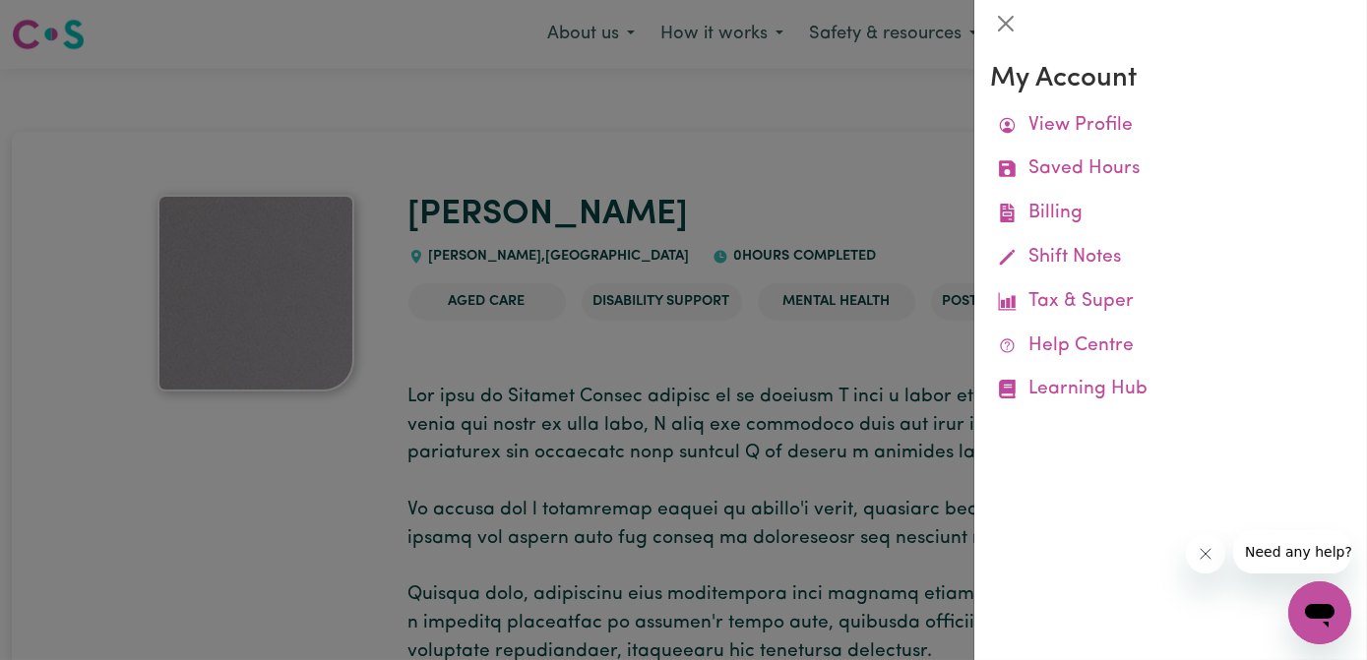
click at [661, 120] on div at bounding box center [683, 330] width 1367 height 660
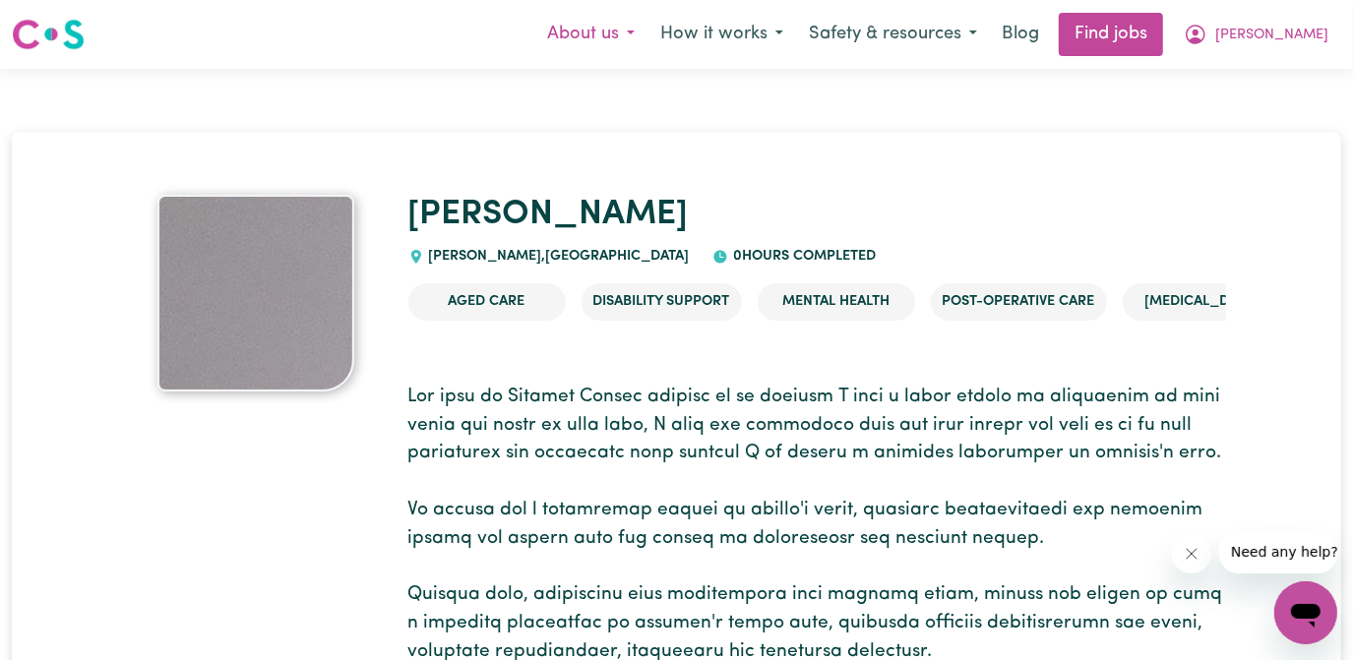
click at [647, 36] on button "About us" at bounding box center [590, 34] width 113 height 41
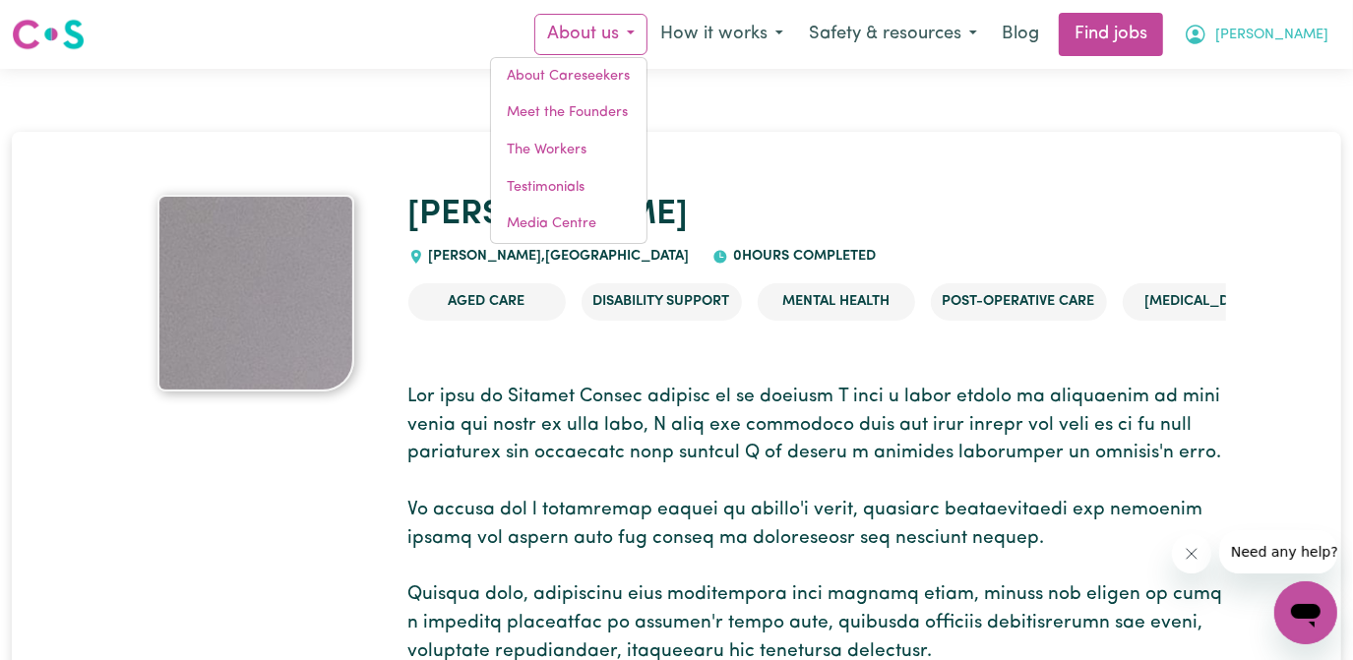
click at [1309, 32] on span "[PERSON_NAME]" at bounding box center [1271, 36] width 113 height 22
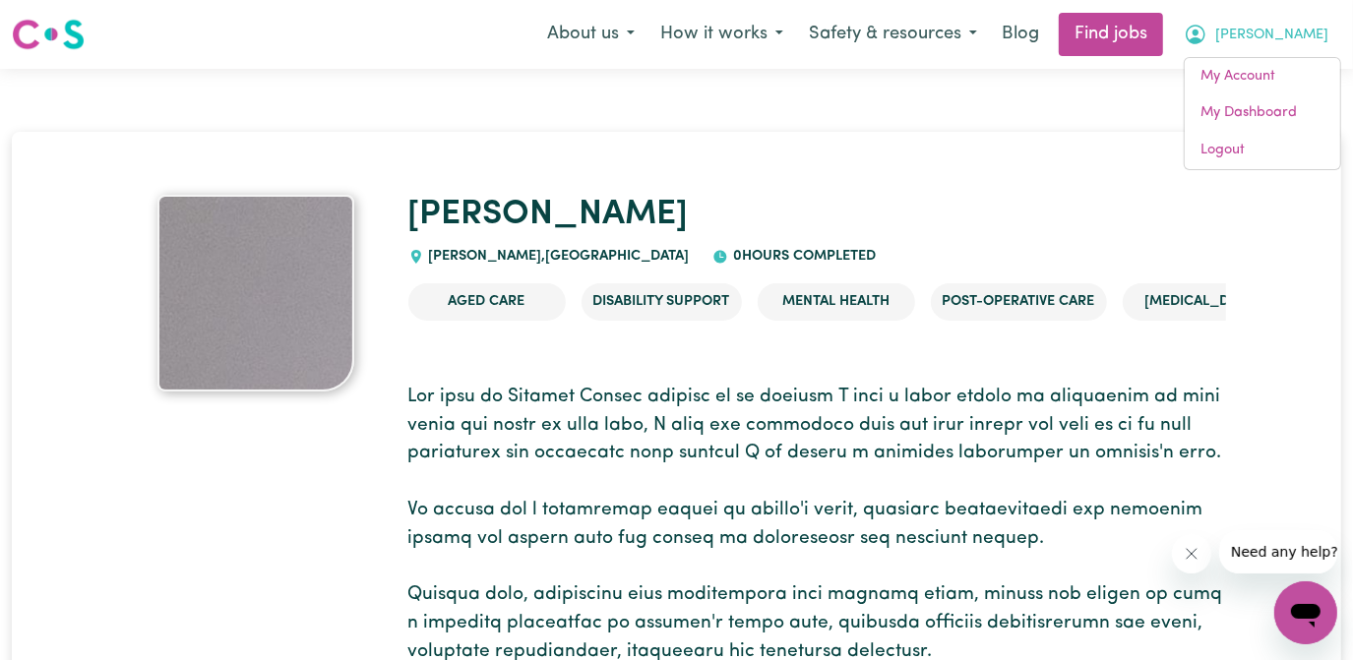
click at [207, 316] on img at bounding box center [255, 293] width 197 height 197
click at [1304, 33] on span "[PERSON_NAME]" at bounding box center [1271, 36] width 113 height 22
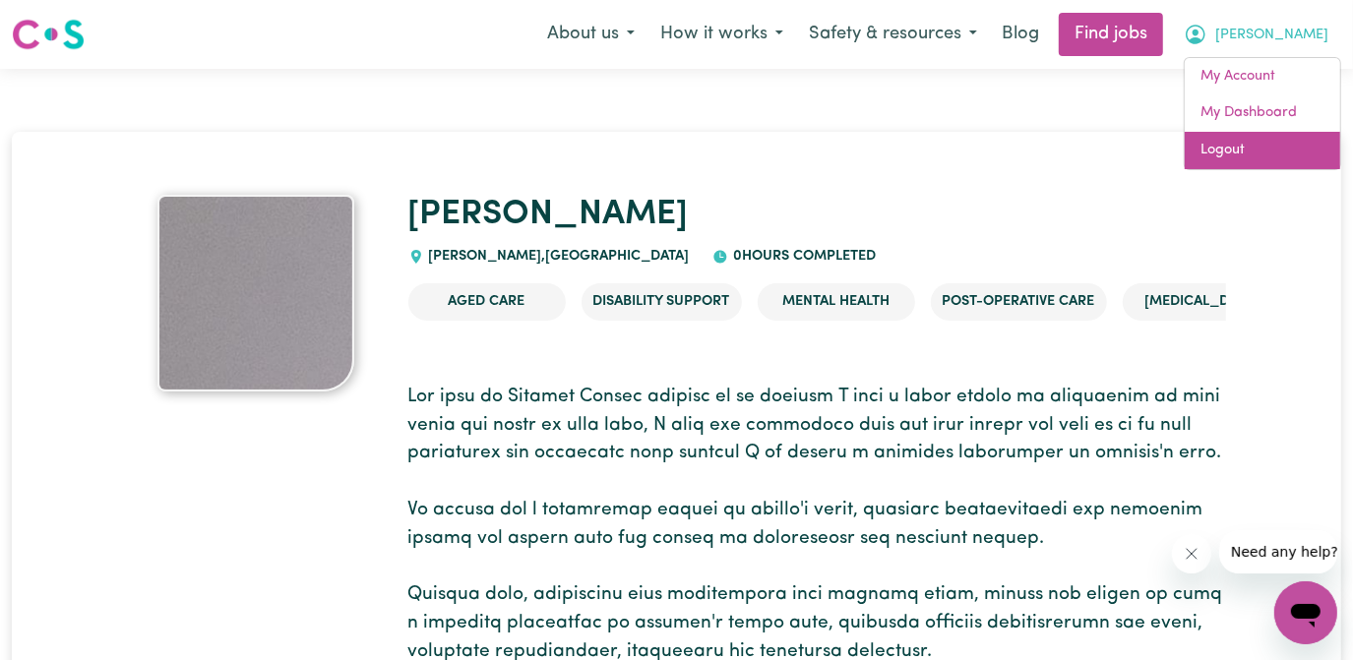
click at [1246, 147] on link "Logout" at bounding box center [1262, 150] width 155 height 37
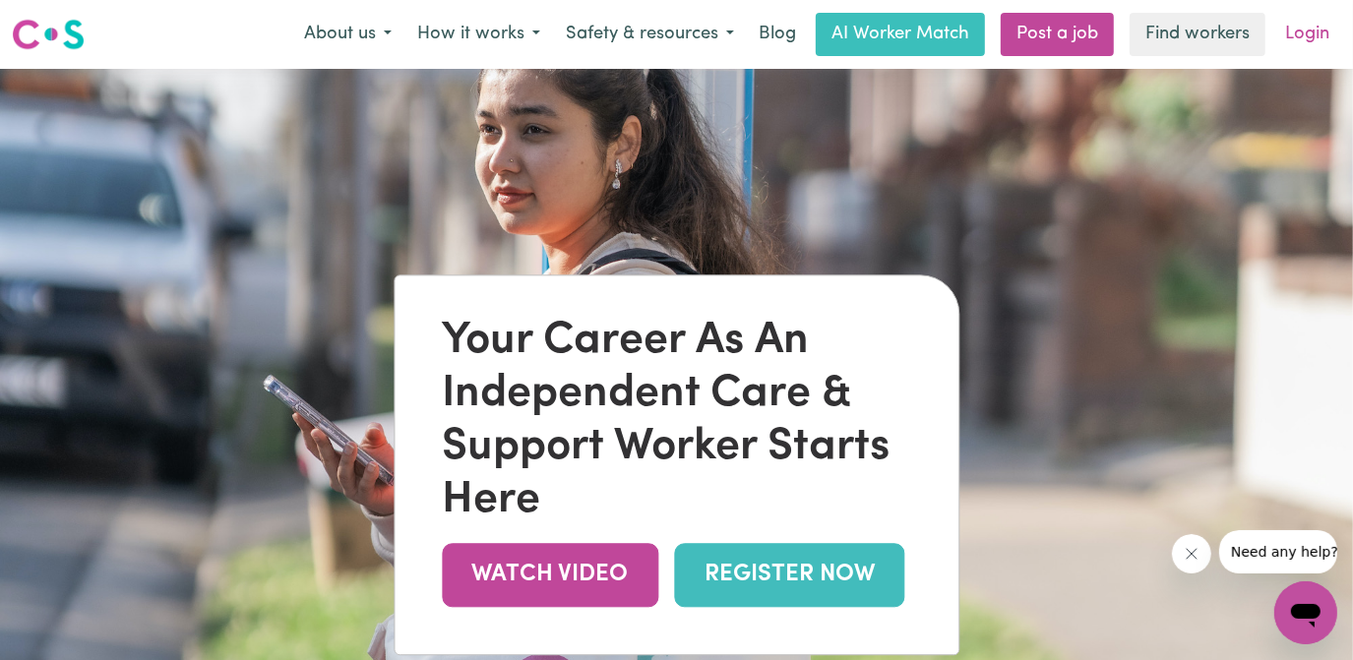
click at [1309, 35] on link "Login" at bounding box center [1307, 34] width 68 height 43
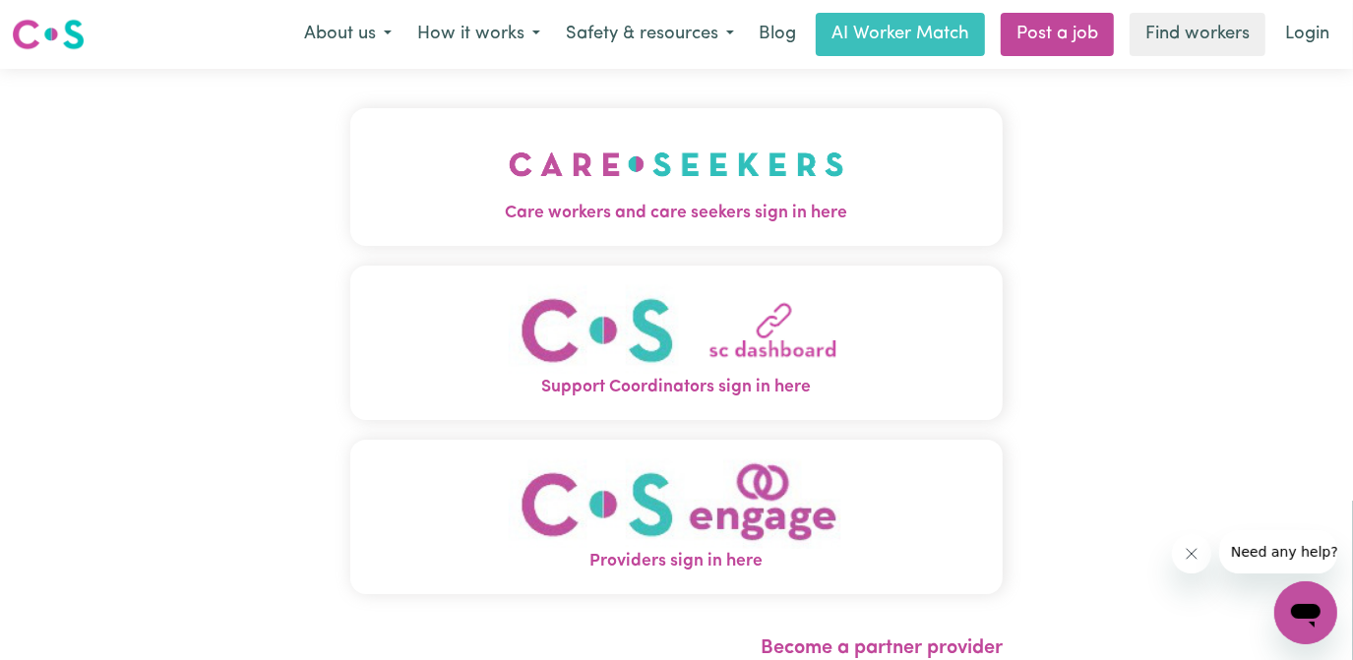
click at [658, 201] on span "Care workers and care seekers sign in here" at bounding box center [676, 214] width 653 height 26
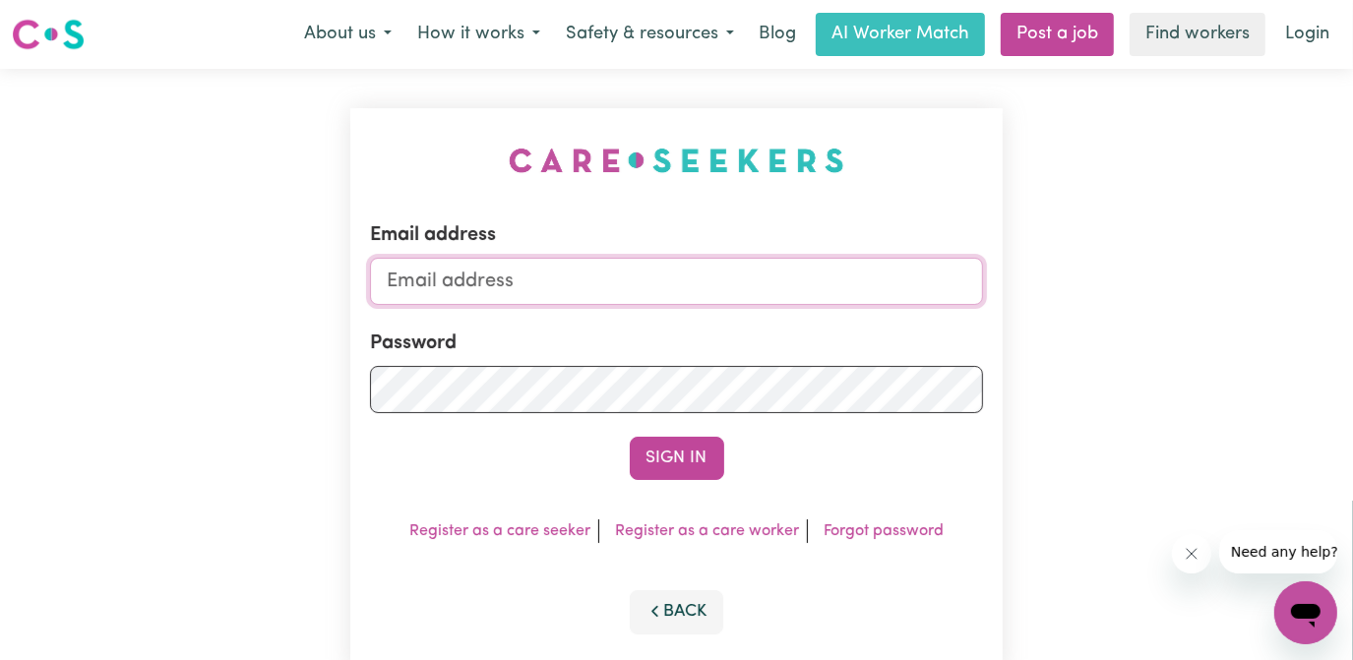
type input "[EMAIL_ADDRESS][DOMAIN_NAME]"
click at [683, 453] on button "Sign In" at bounding box center [677, 458] width 94 height 43
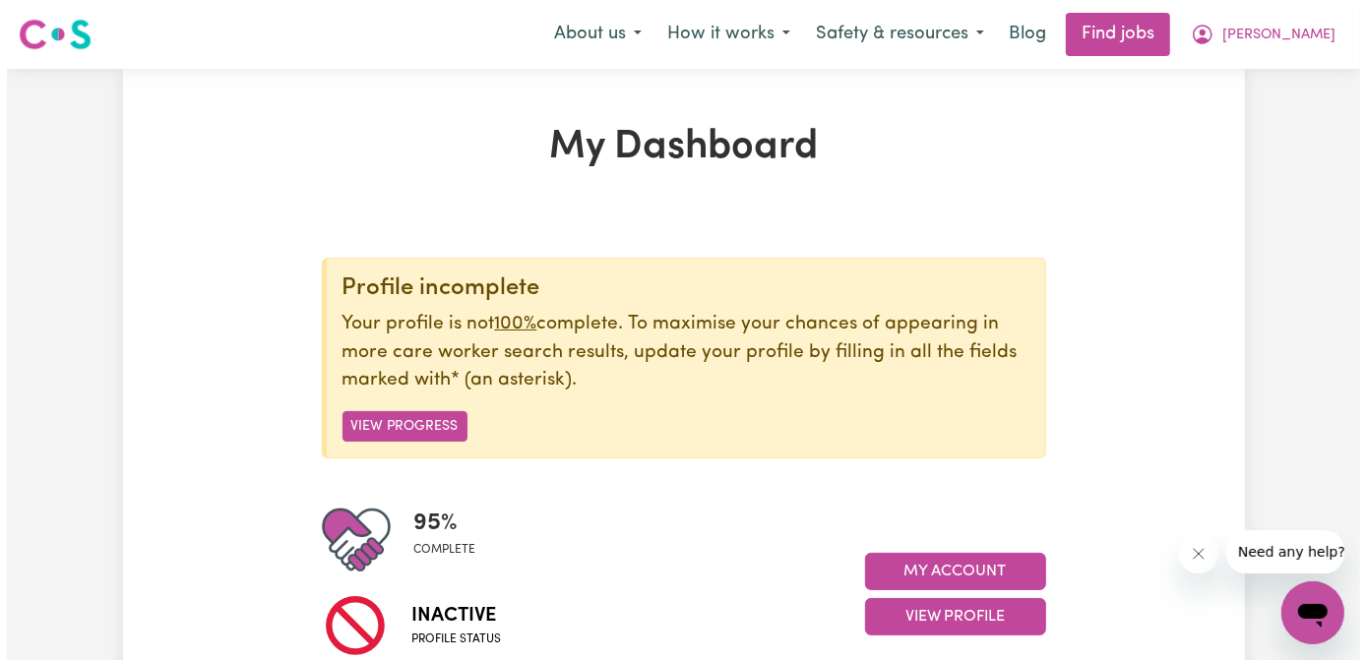
scroll to position [178, 0]
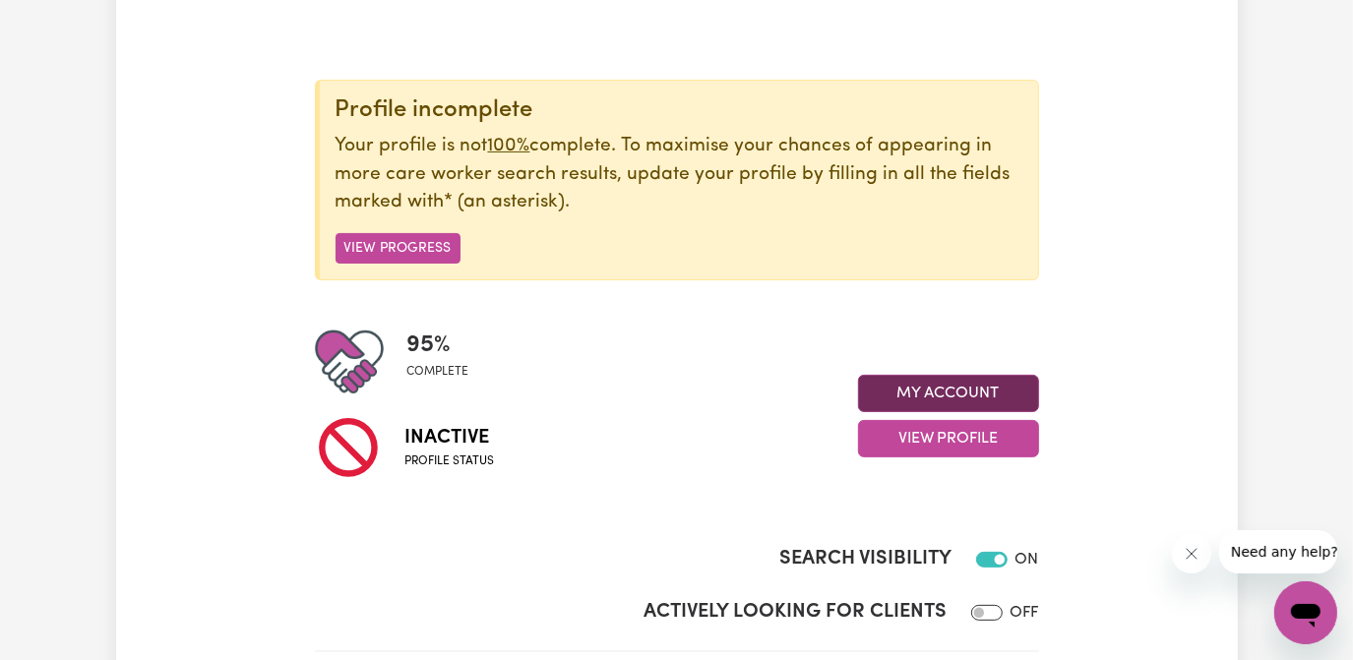
click at [945, 390] on button "My Account" at bounding box center [948, 393] width 181 height 37
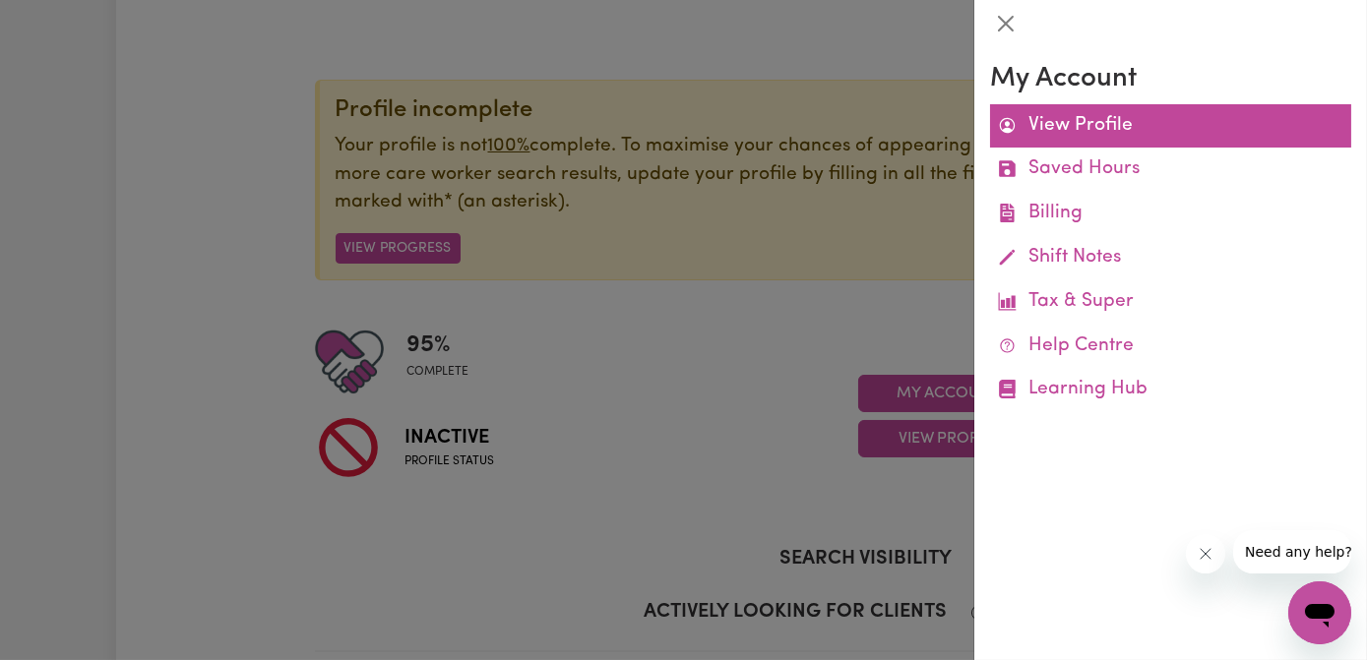
click at [1076, 124] on link "View Profile" at bounding box center [1170, 126] width 361 height 44
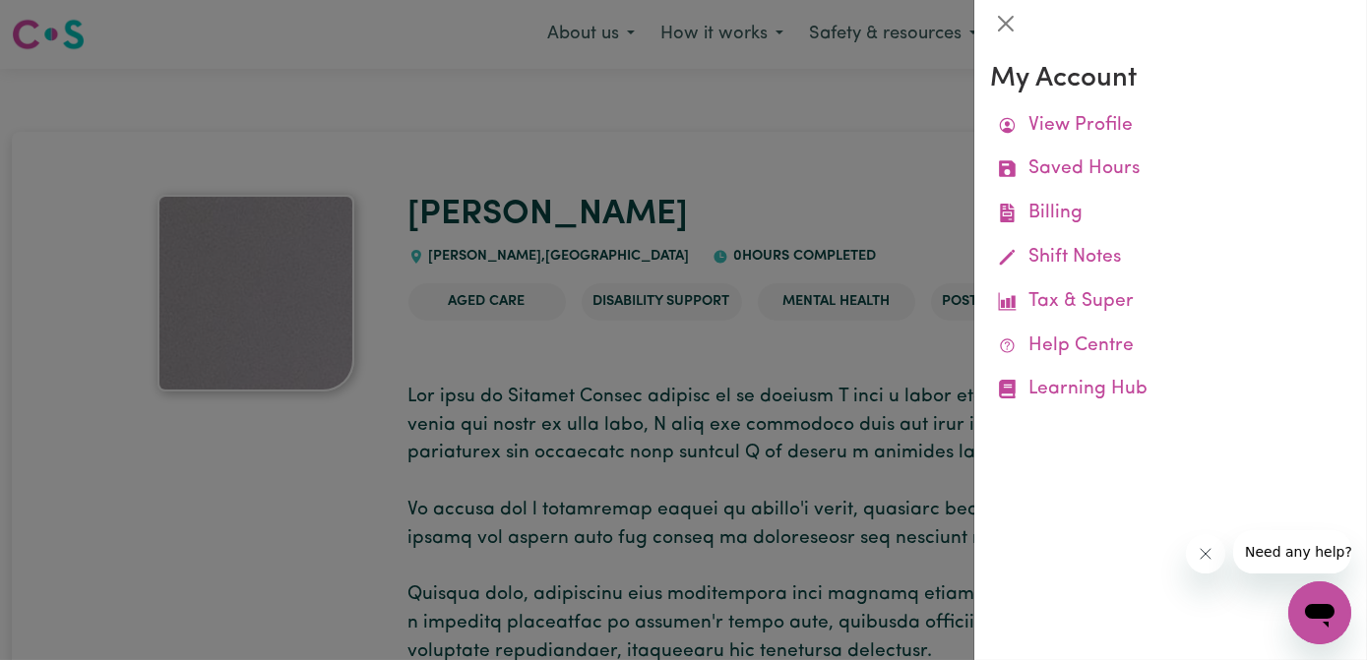
click at [773, 106] on div at bounding box center [683, 330] width 1367 height 660
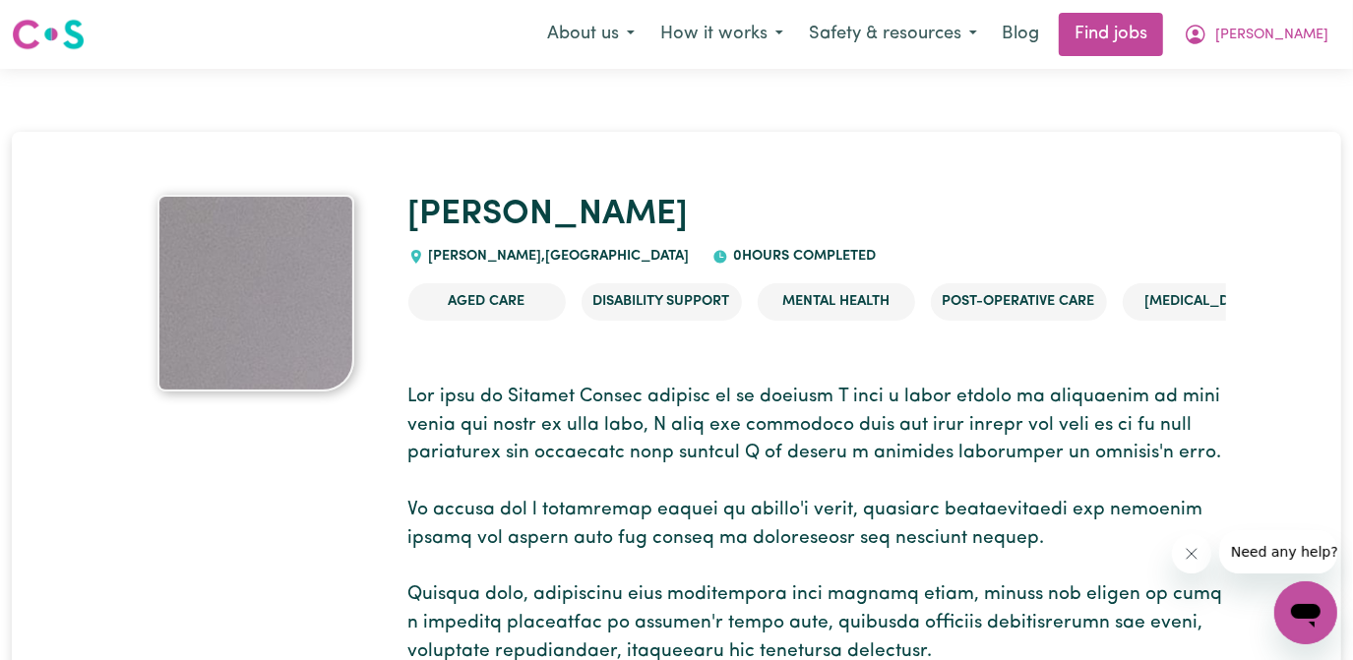
click at [235, 313] on img at bounding box center [255, 293] width 197 height 197
click at [1304, 28] on span "[PERSON_NAME]" at bounding box center [1271, 36] width 113 height 22
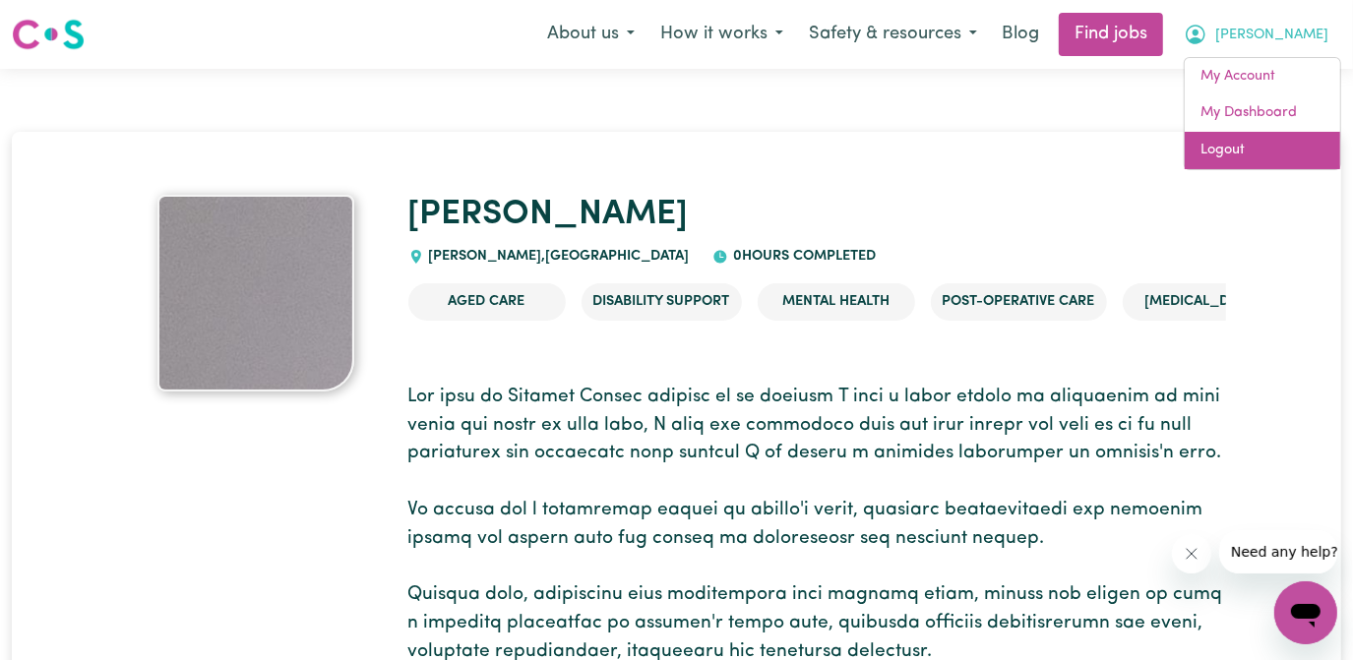
click at [1233, 144] on link "Logout" at bounding box center [1262, 150] width 155 height 37
